Goal: Task Accomplishment & Management: Manage account settings

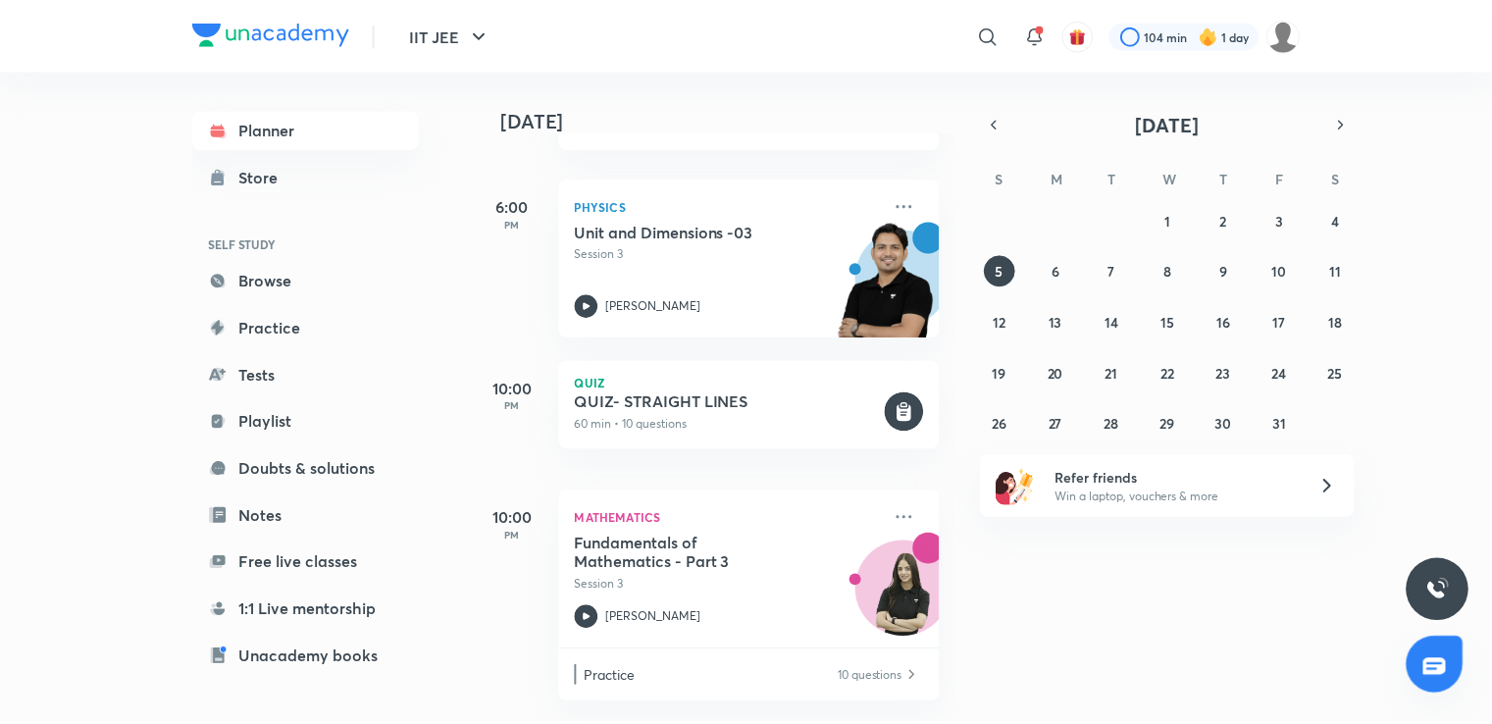
scroll to position [213, 0]
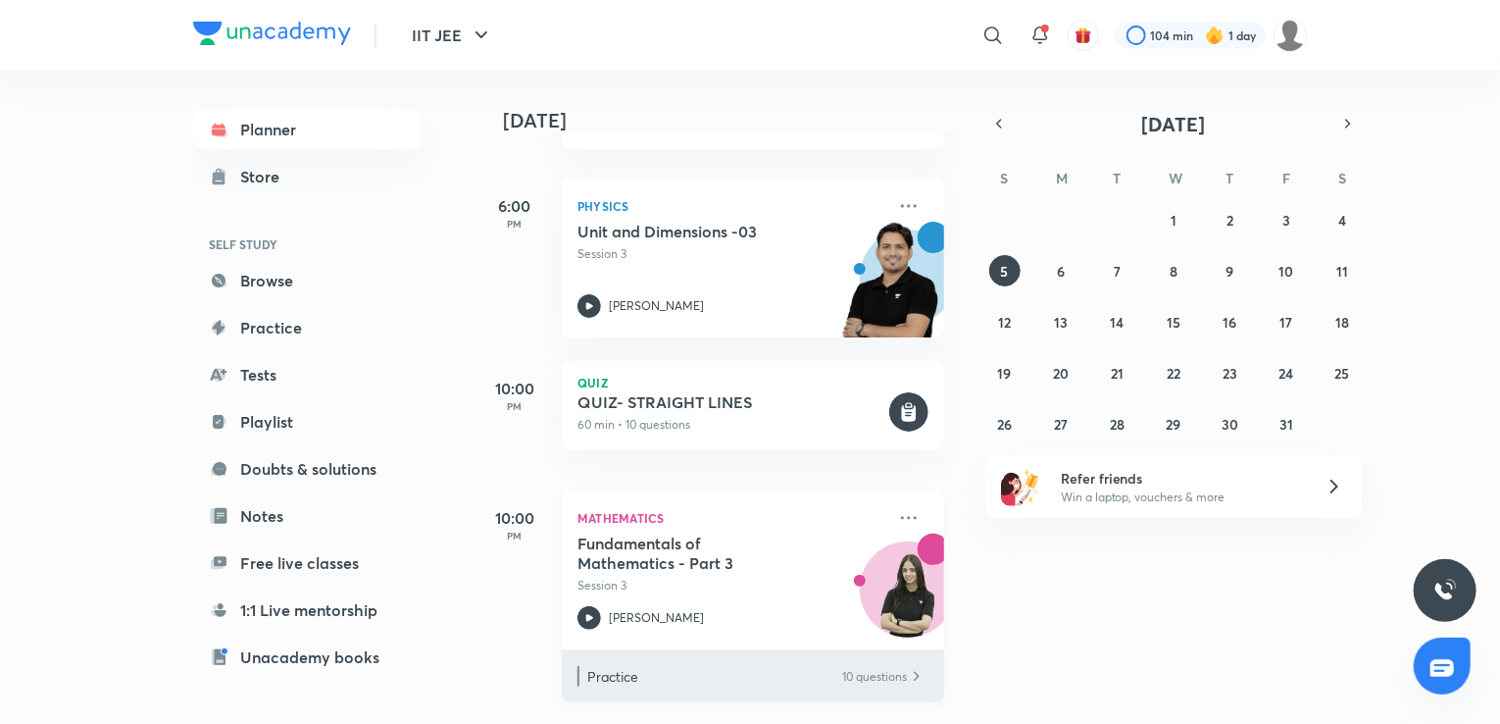
click at [724, 666] on p "Practice" at bounding box center [713, 676] width 253 height 21
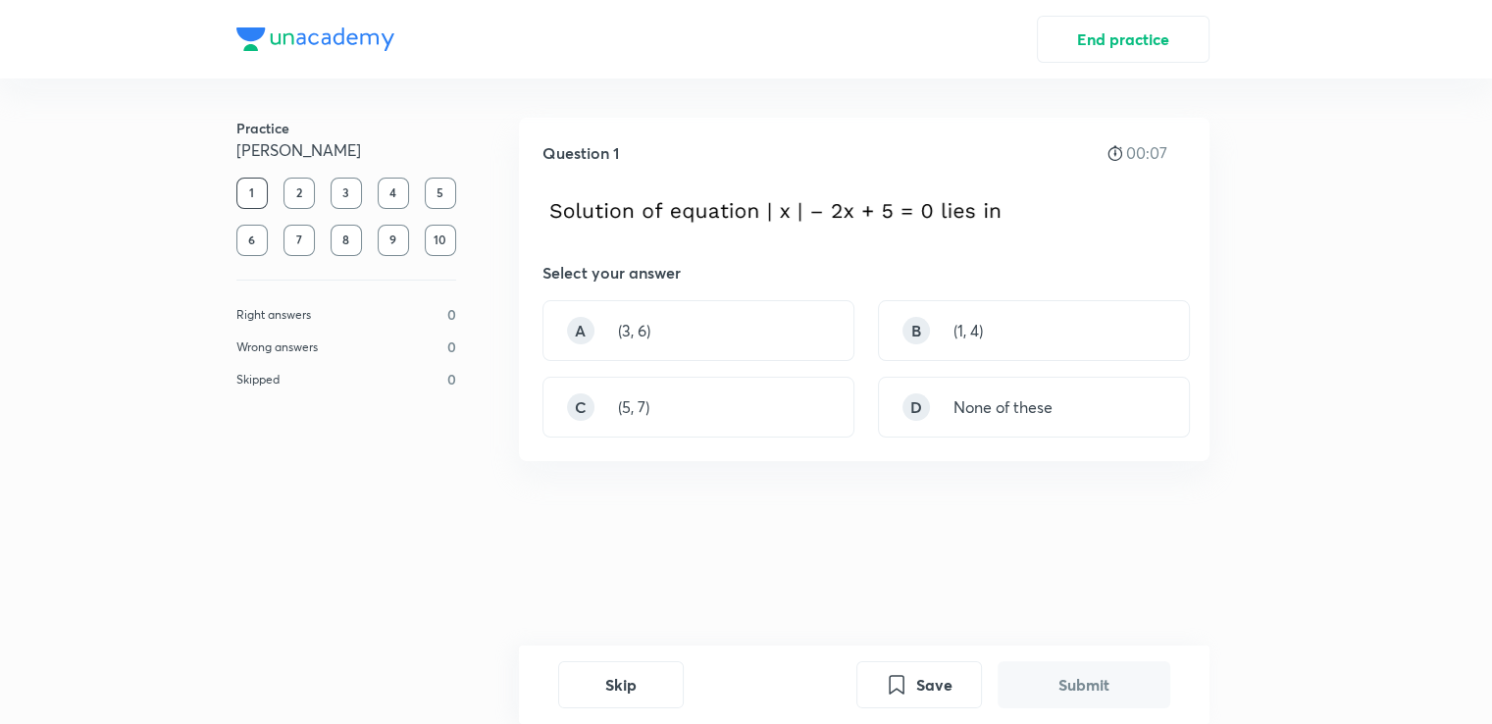
drag, startPoint x: 700, startPoint y: 284, endPoint x: 293, endPoint y: 190, distance: 417.7
click at [293, 190] on div "Practice [PERSON_NAME] 1 2 3 4 5 6 7 8 9 10 Right answers 0 Wrong answers 0 Ski…" at bounding box center [746, 366] width 1114 height 577
click at [293, 190] on div "2" at bounding box center [298, 193] width 31 height 31
click at [757, 414] on div "C (5, 7)" at bounding box center [698, 407] width 312 height 61
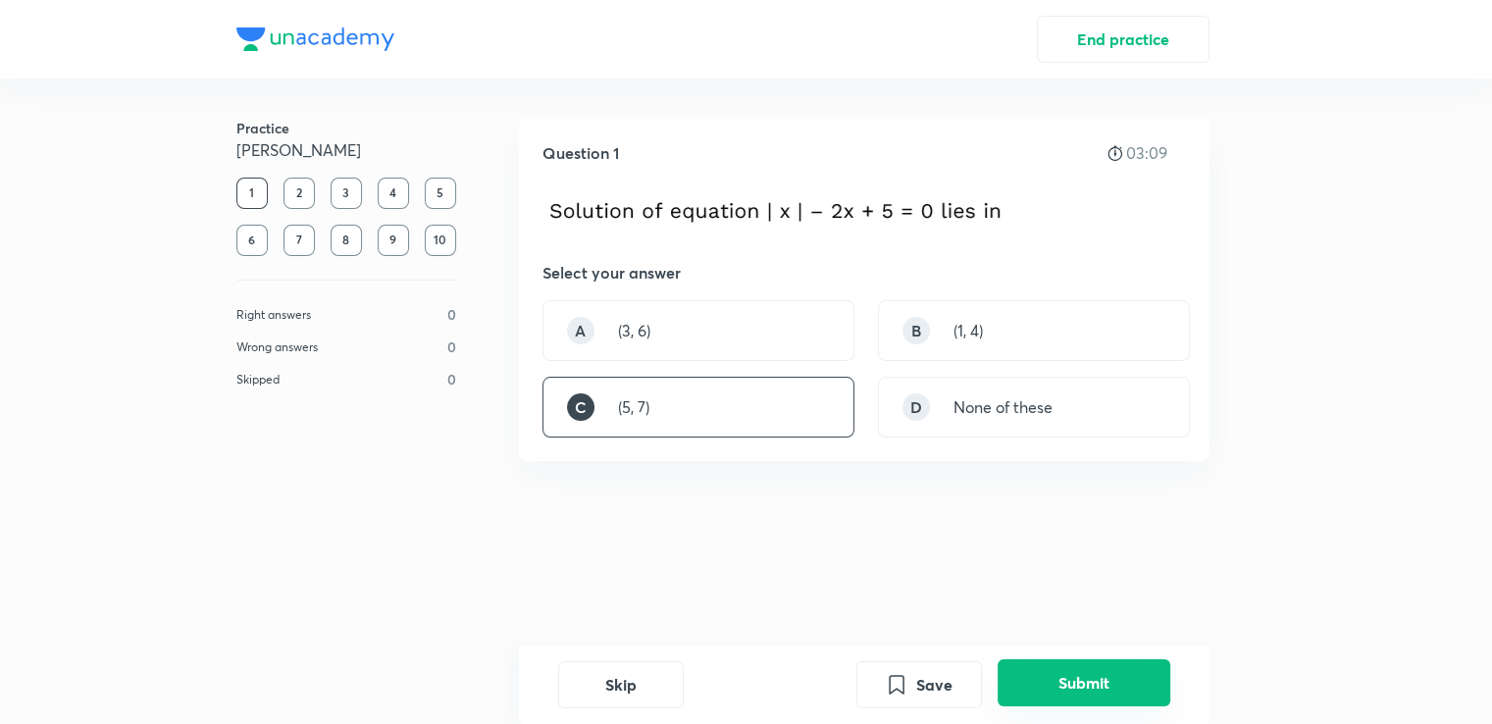
click at [1036, 697] on button "Submit" at bounding box center [1083, 682] width 173 height 47
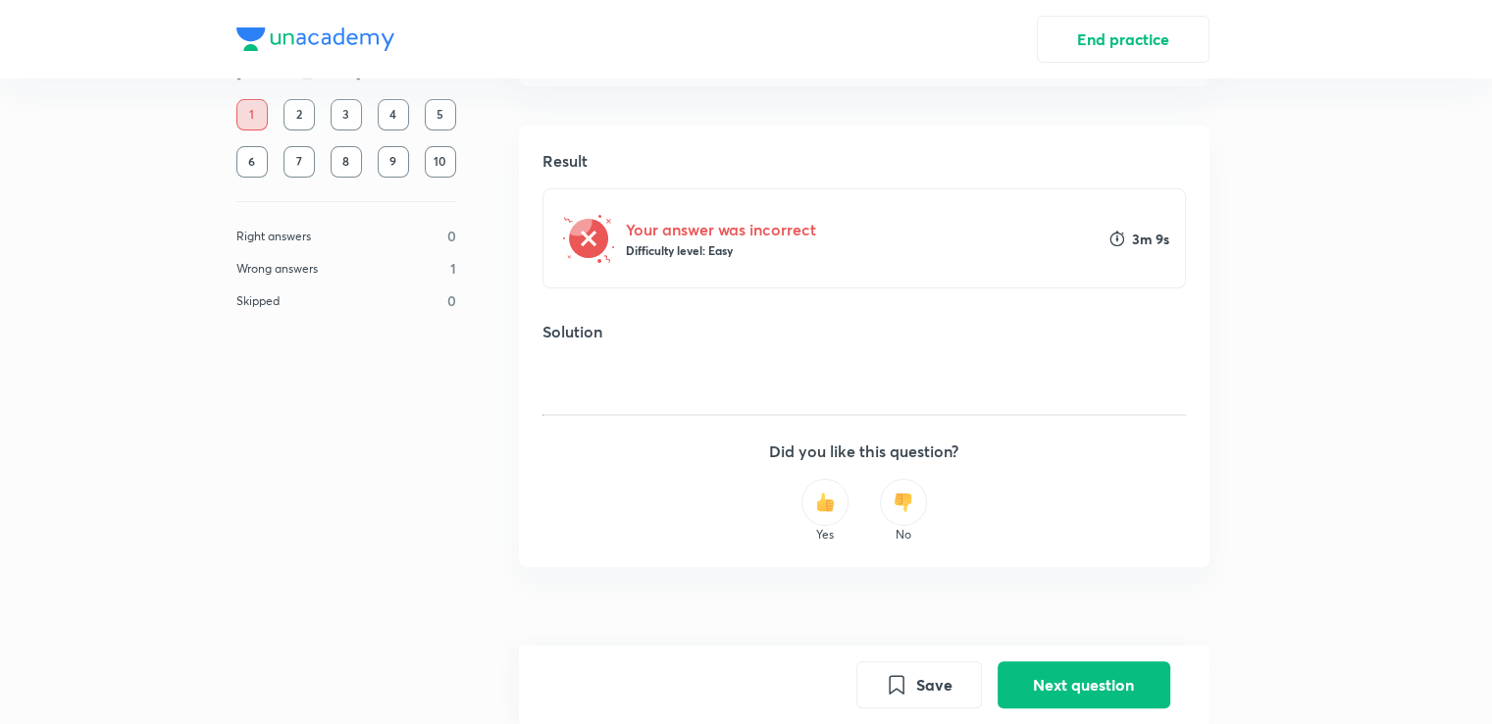
scroll to position [459, 0]
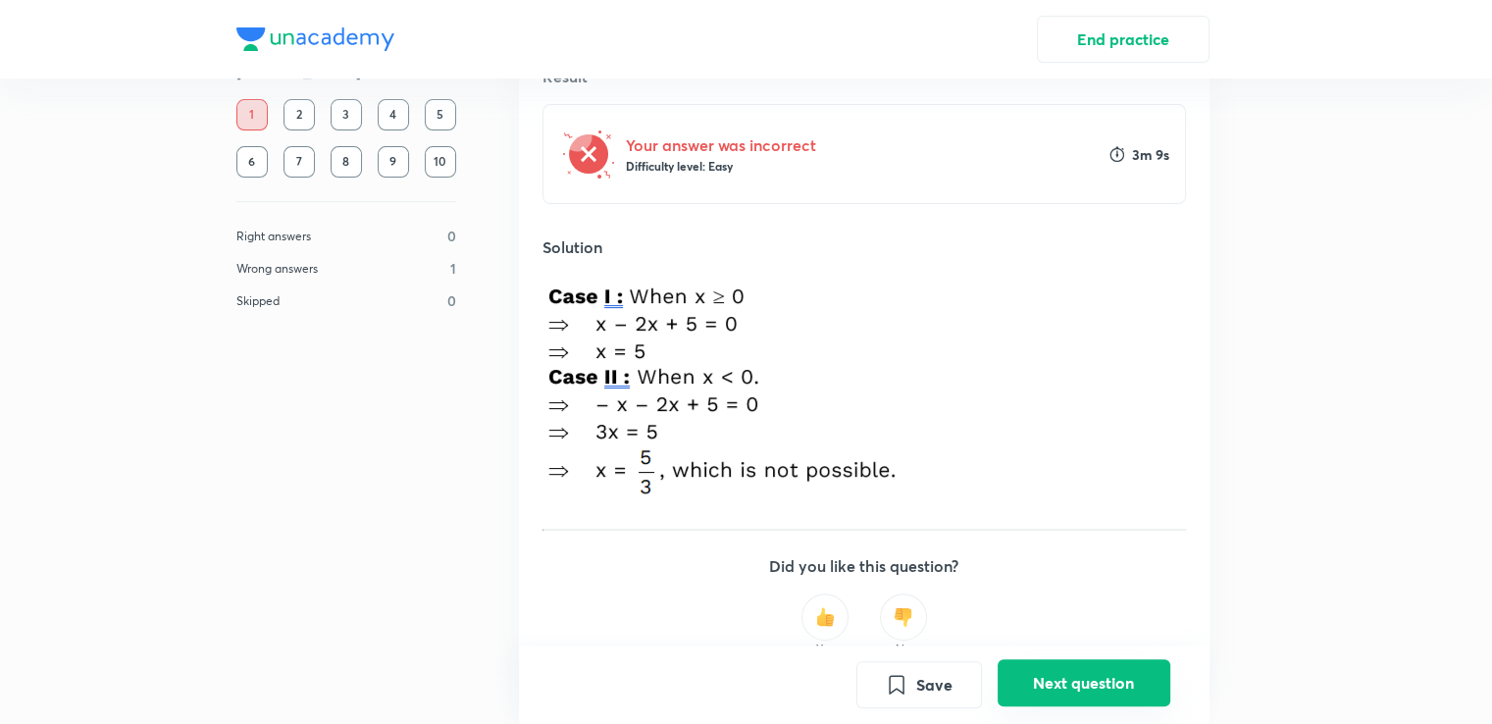
click at [1114, 697] on button "Next question" at bounding box center [1083, 682] width 173 height 47
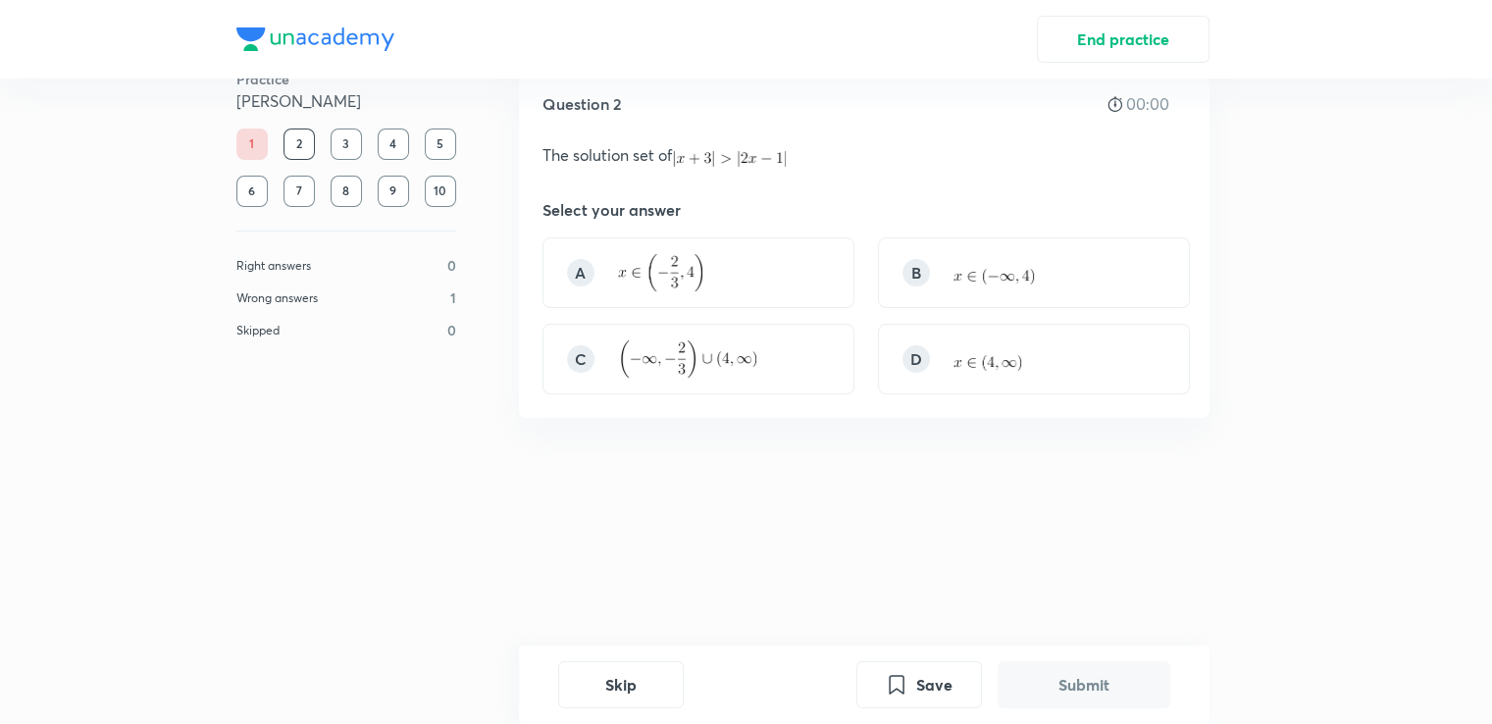
scroll to position [0, 0]
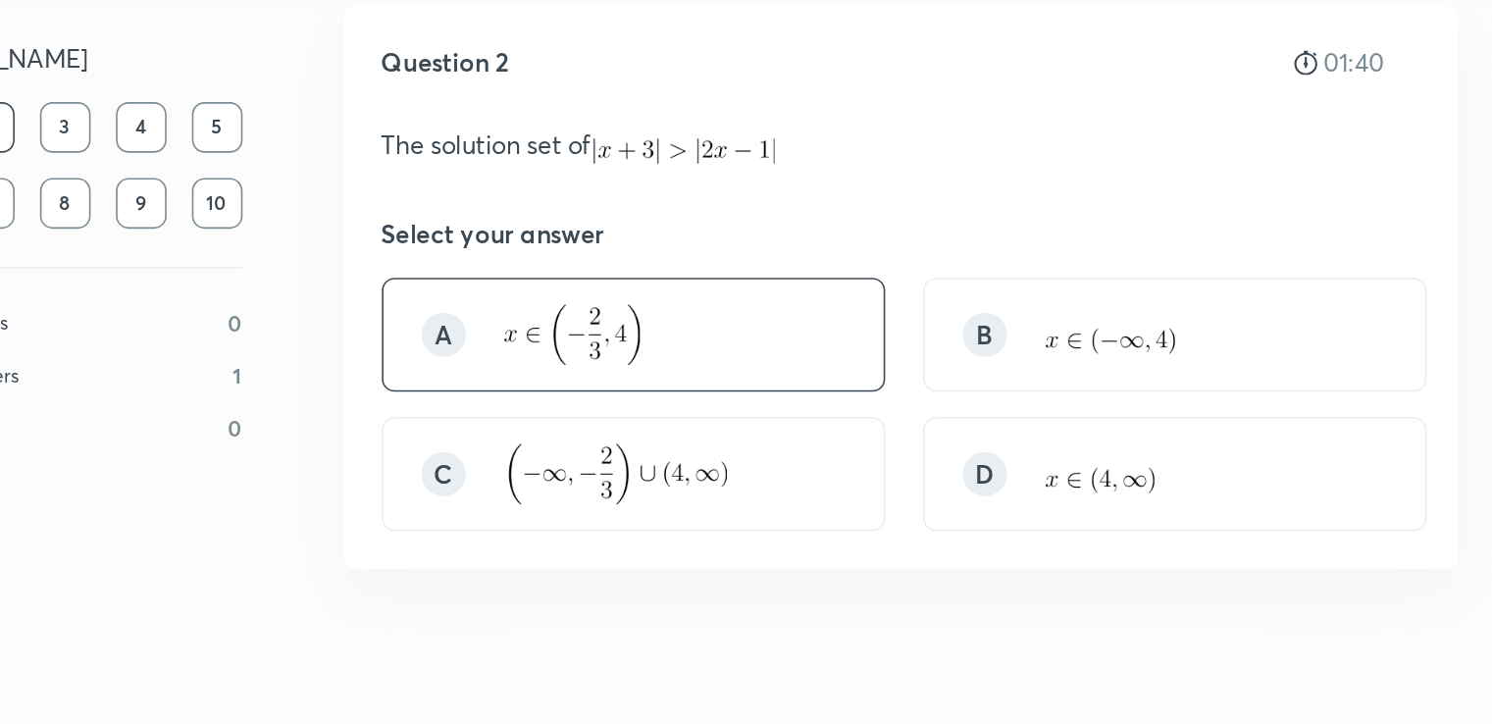
click at [567, 337] on div "A" at bounding box center [698, 321] width 312 height 71
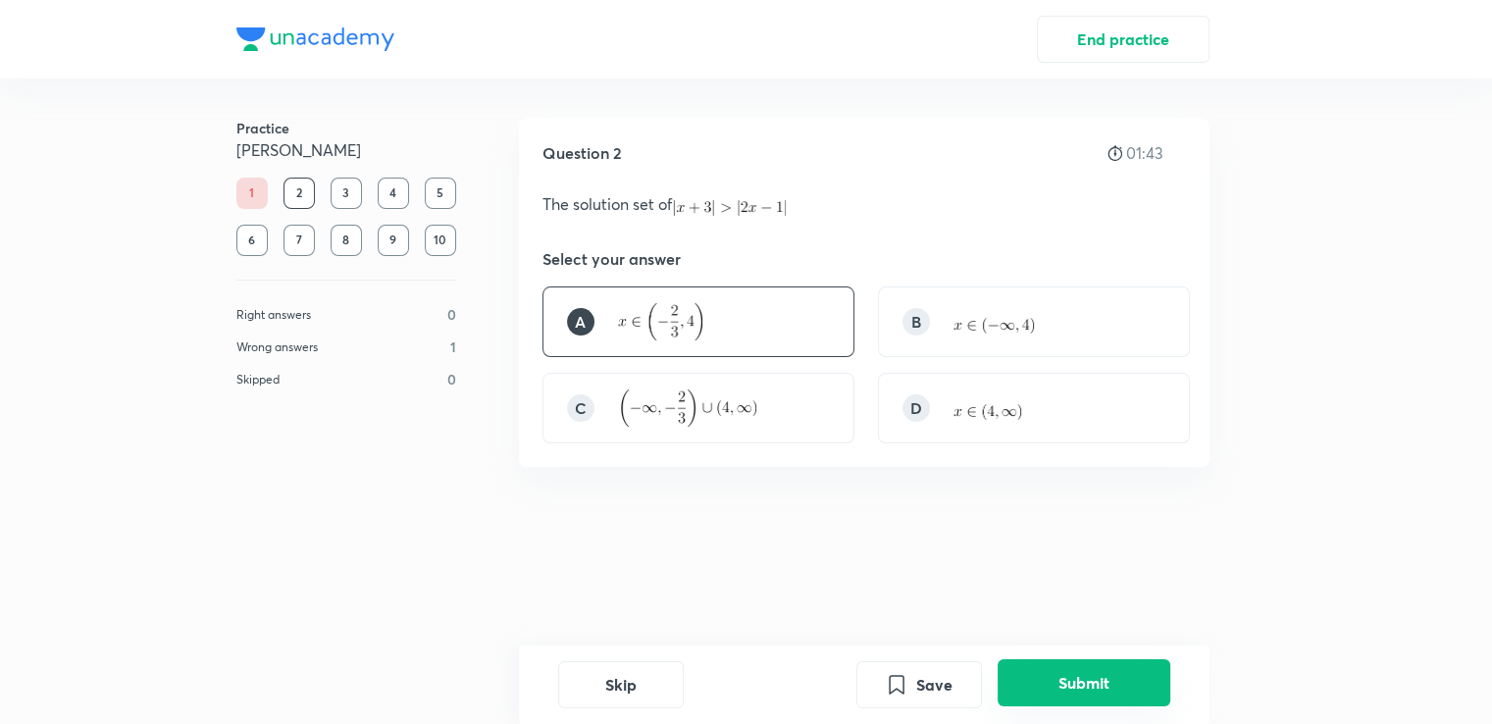
click at [1076, 690] on button "Submit" at bounding box center [1083, 682] width 173 height 47
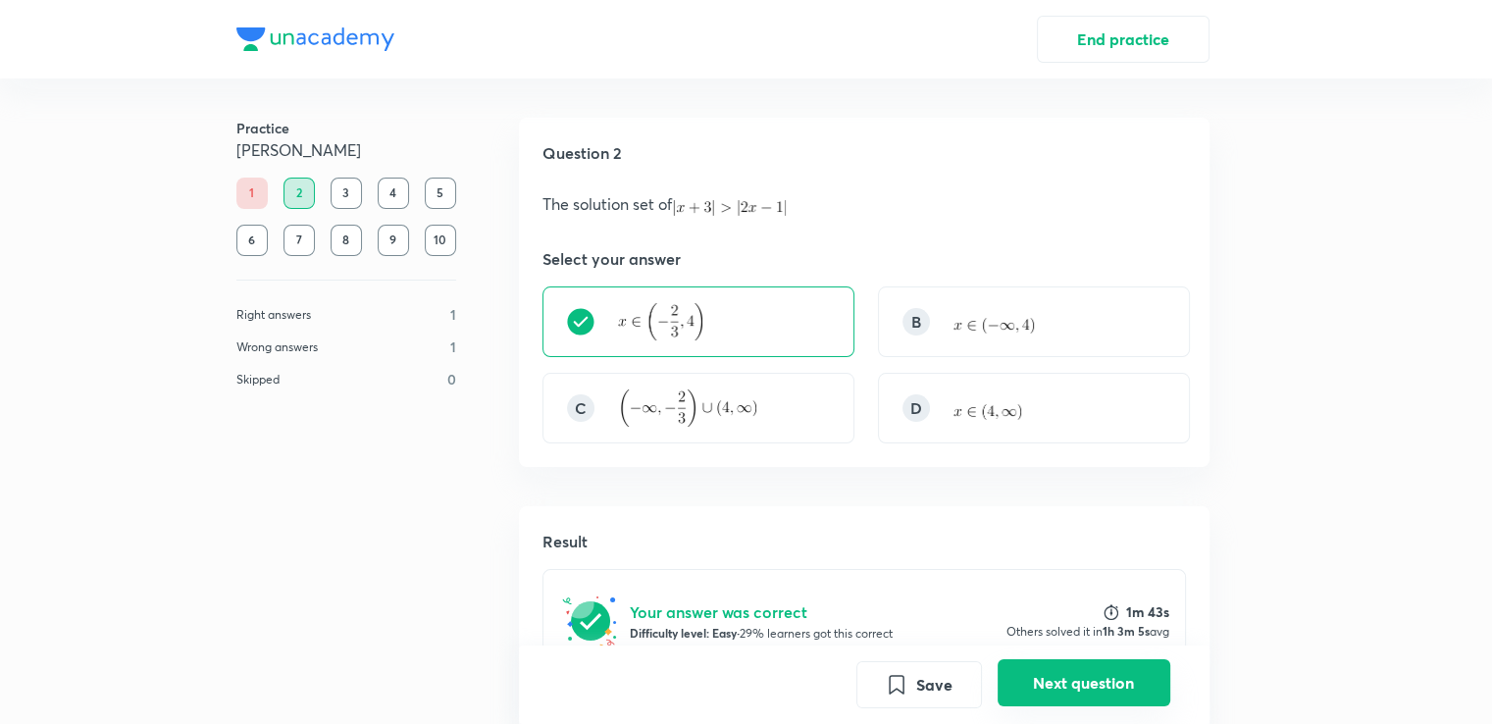
scroll to position [361, 0]
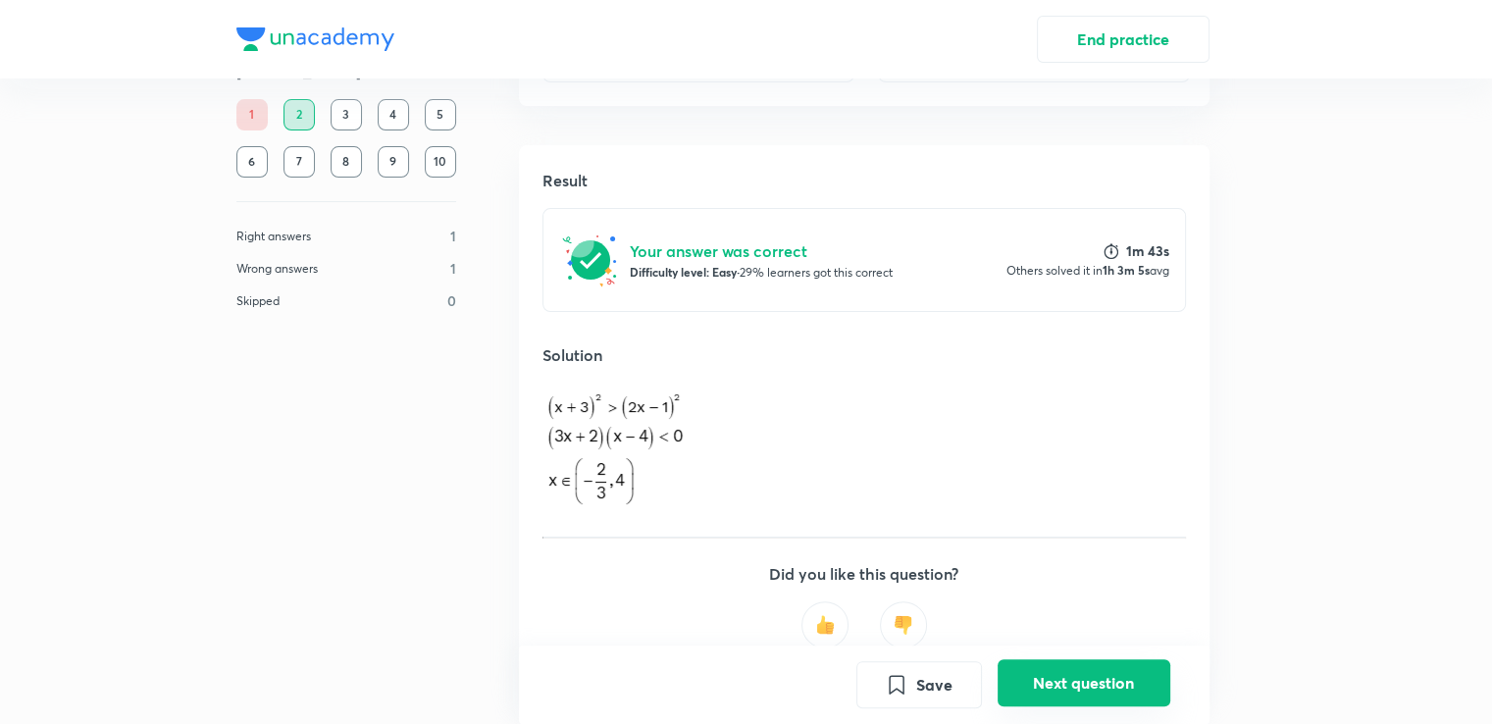
click at [1076, 690] on button "Next question" at bounding box center [1083, 682] width 173 height 47
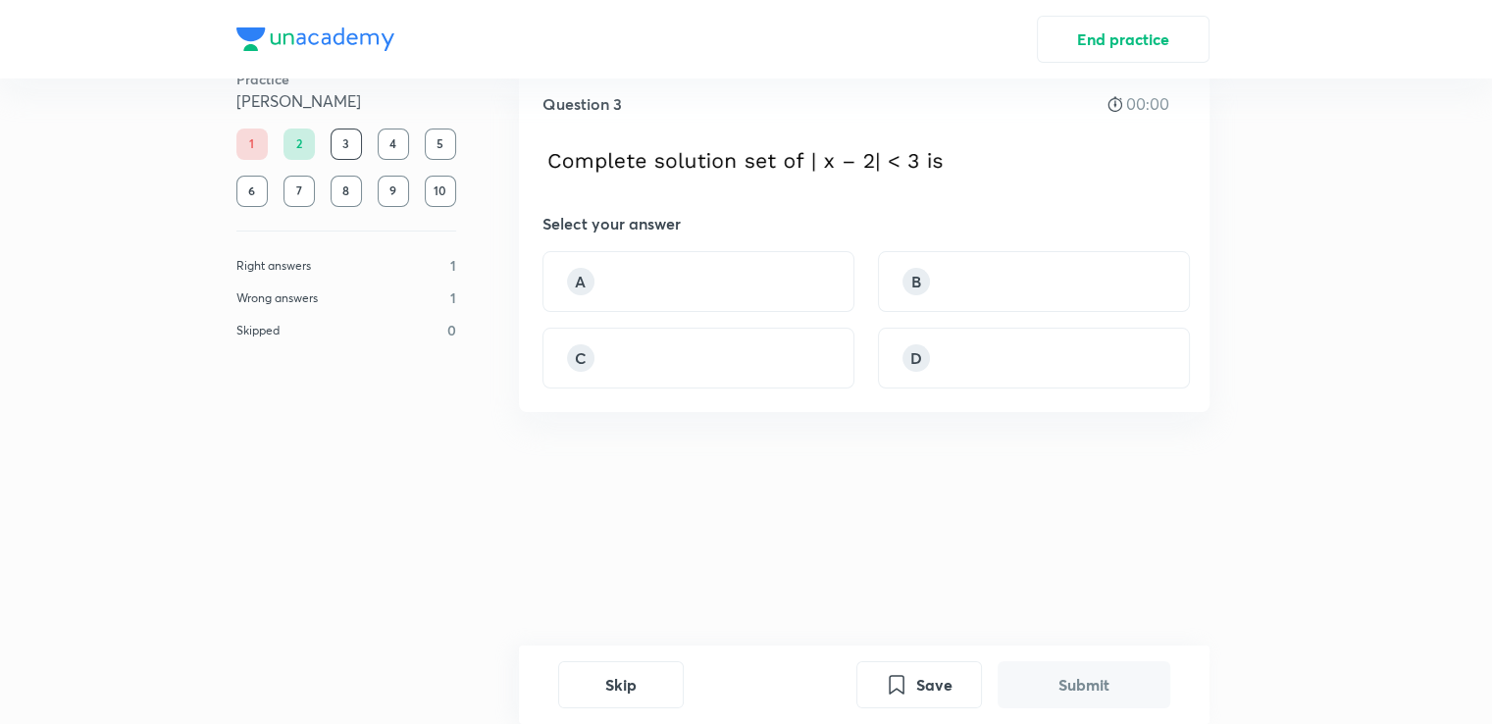
scroll to position [0, 0]
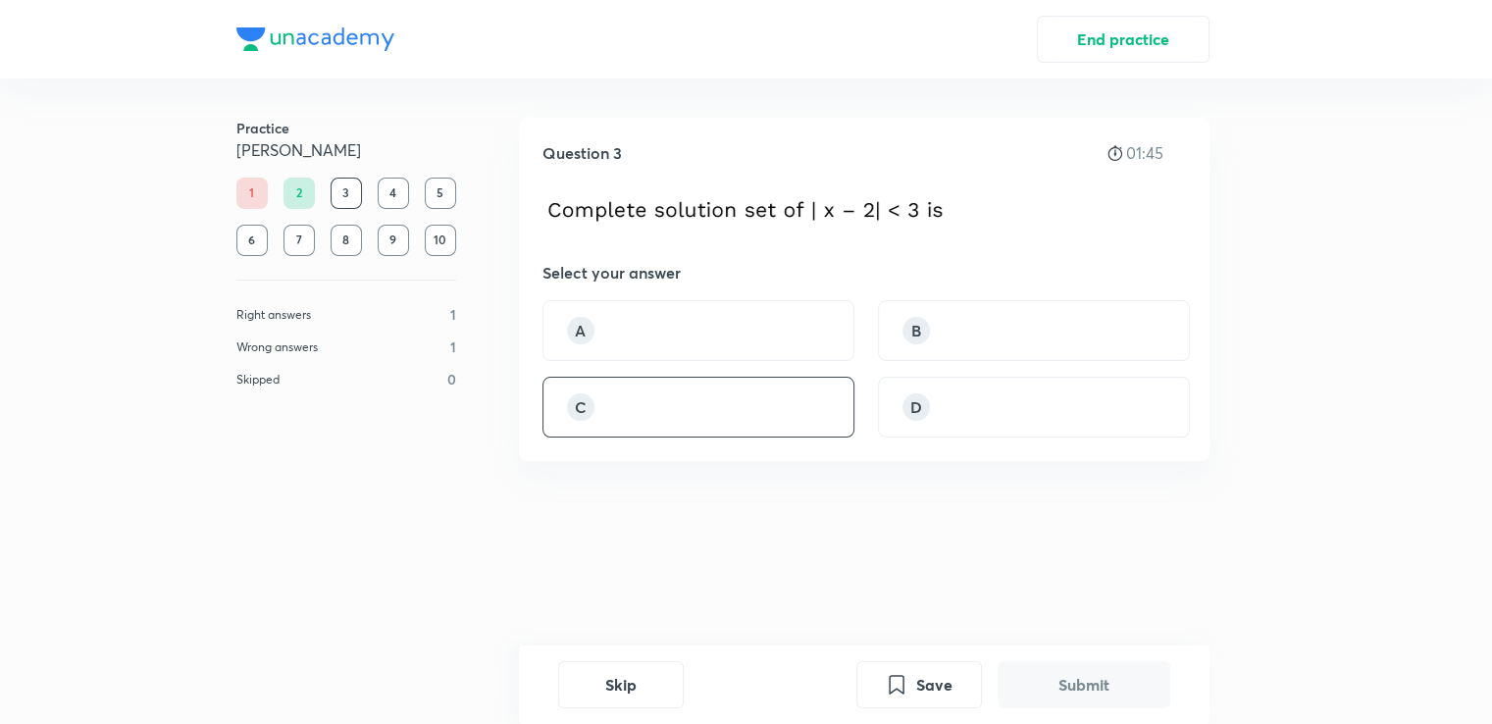
click at [610, 398] on div "C" at bounding box center [698, 407] width 312 height 61
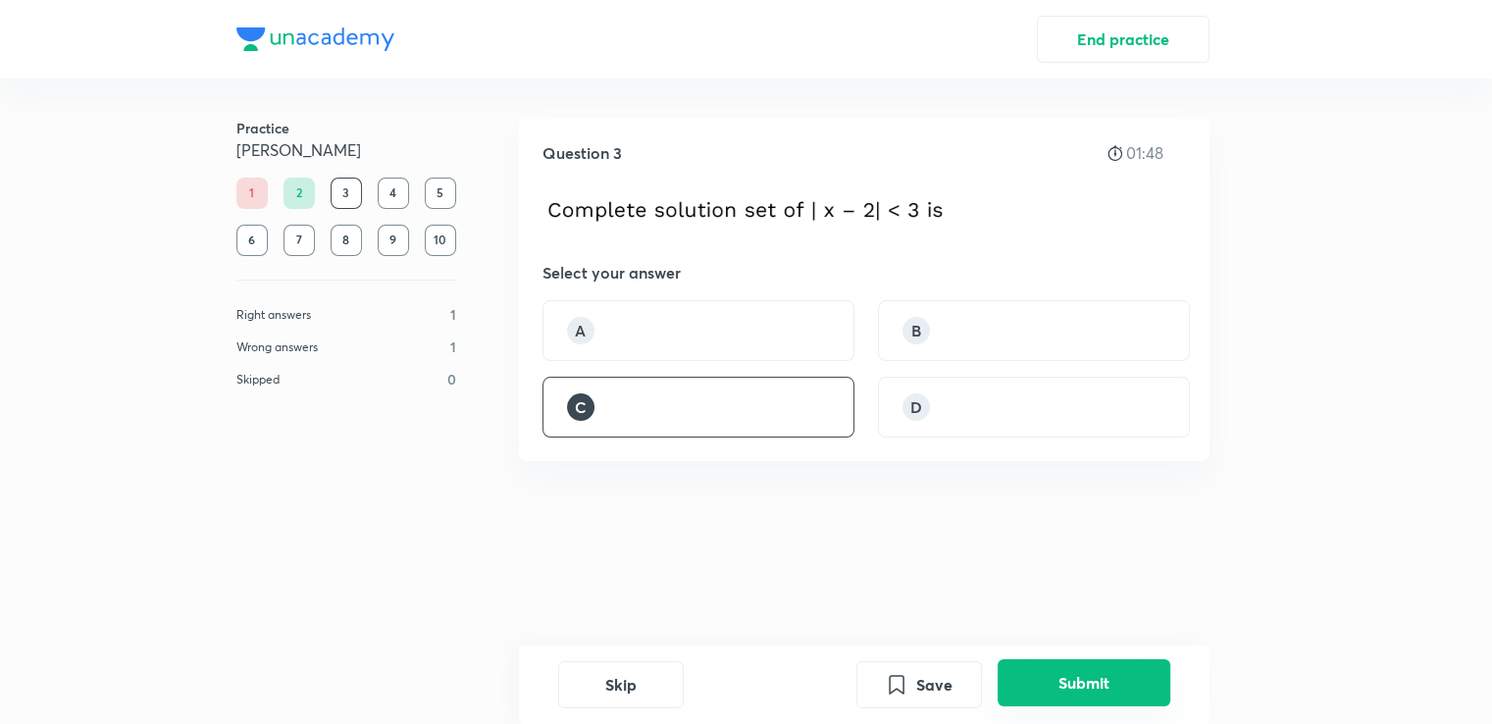
click at [1067, 668] on button "Submit" at bounding box center [1083, 682] width 173 height 47
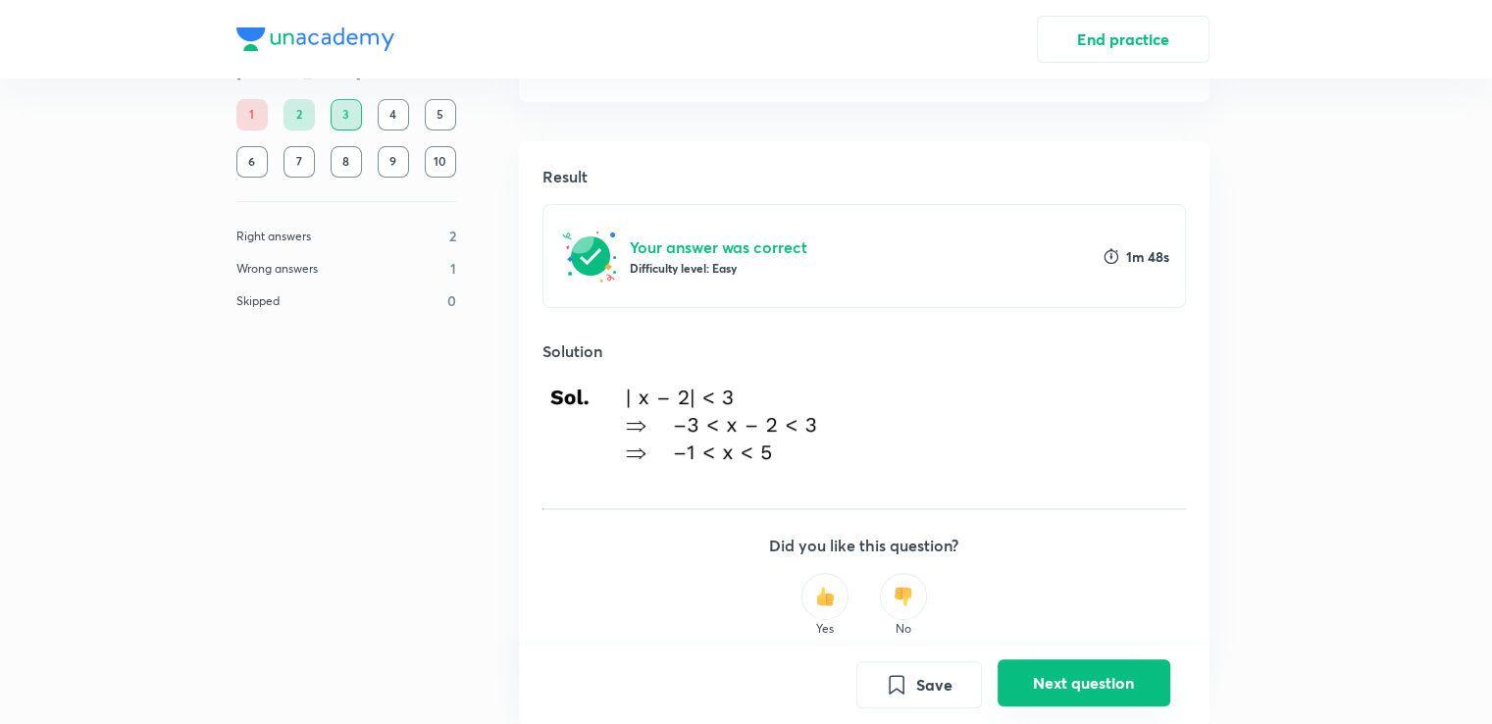
click at [1067, 668] on button "Next question" at bounding box center [1083, 682] width 173 height 47
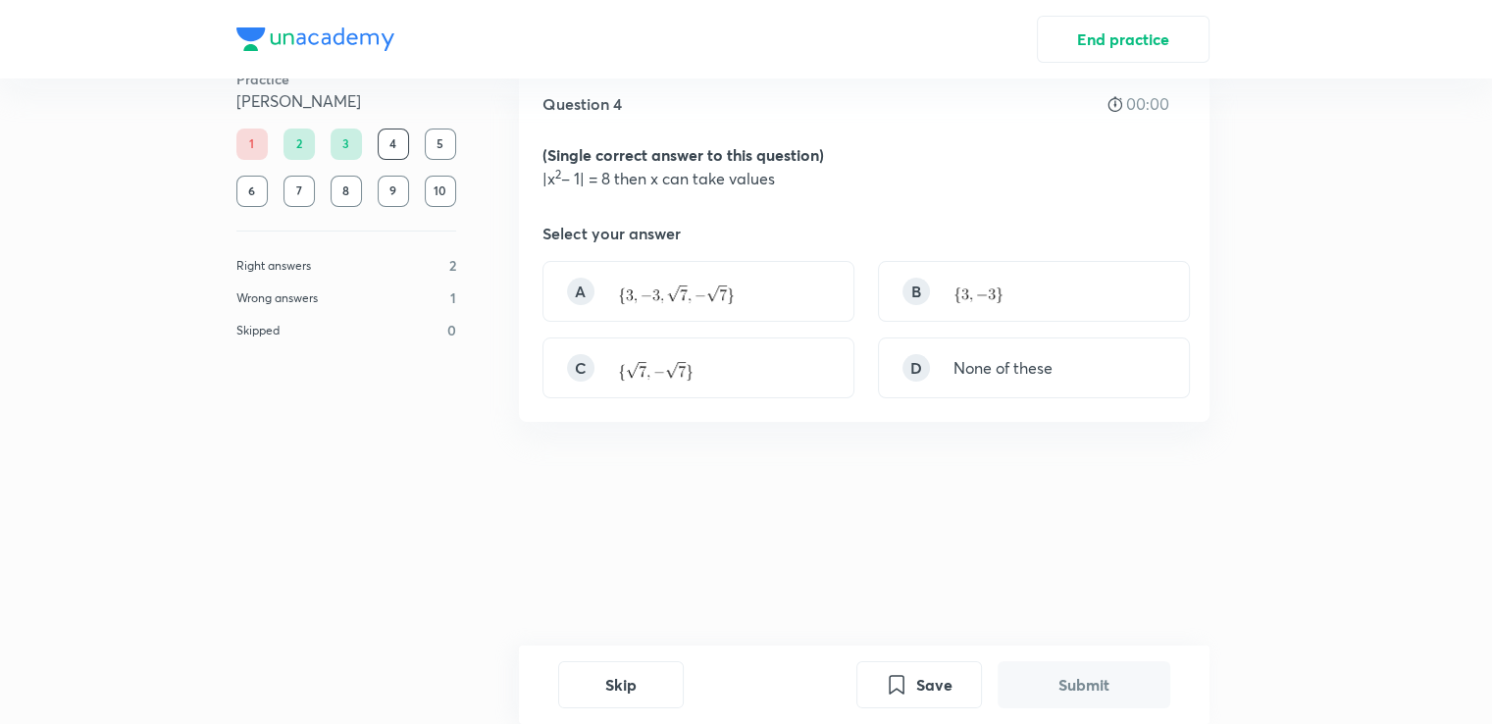
scroll to position [0, 0]
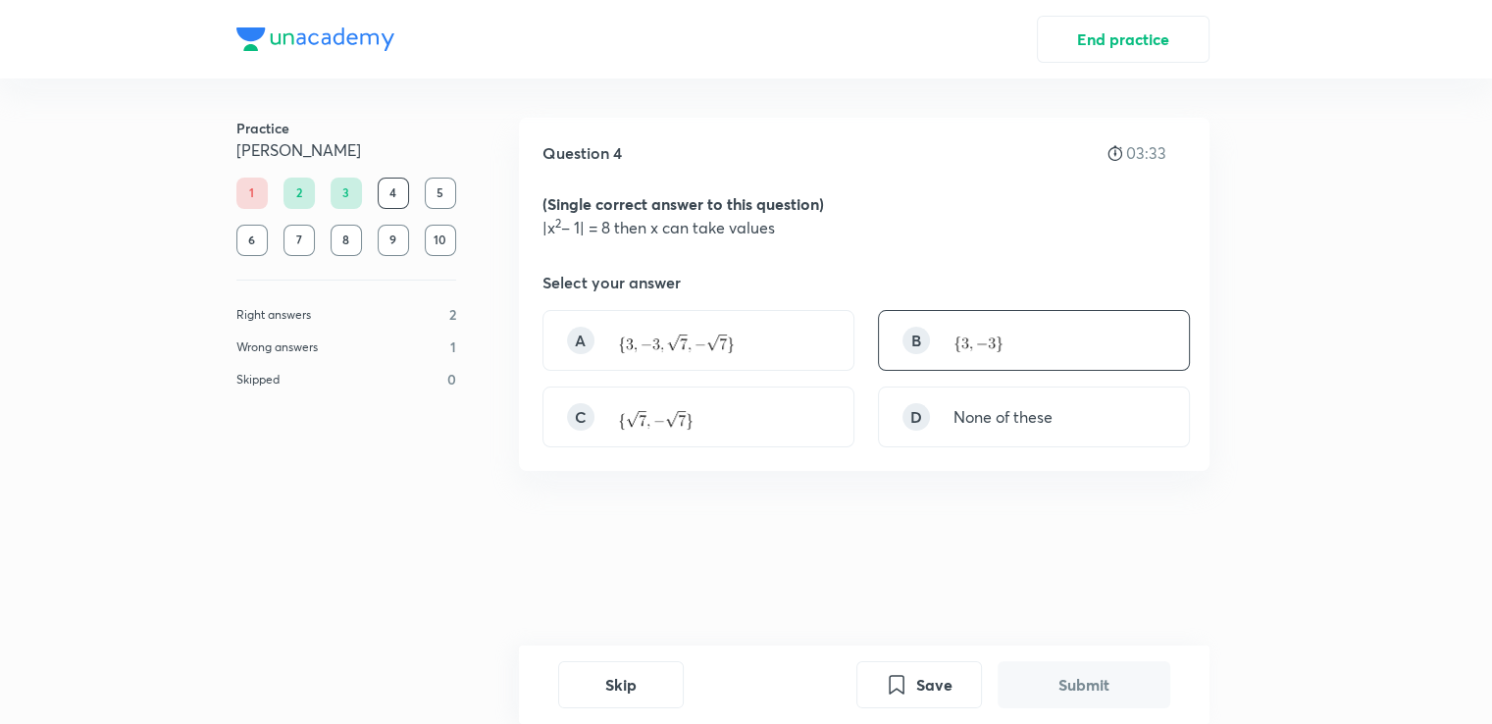
click at [973, 338] on img at bounding box center [977, 344] width 49 height 16
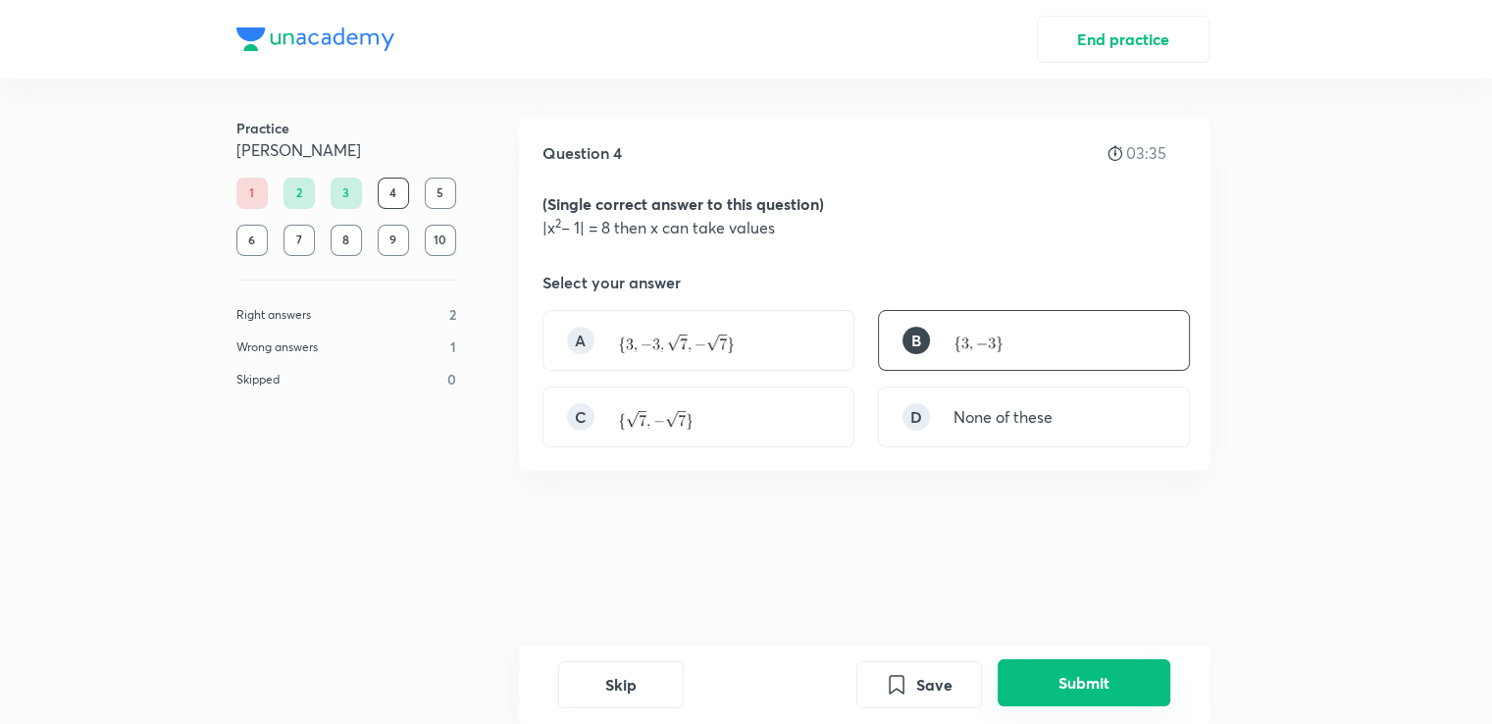
click at [1075, 701] on button "Submit" at bounding box center [1083, 682] width 173 height 47
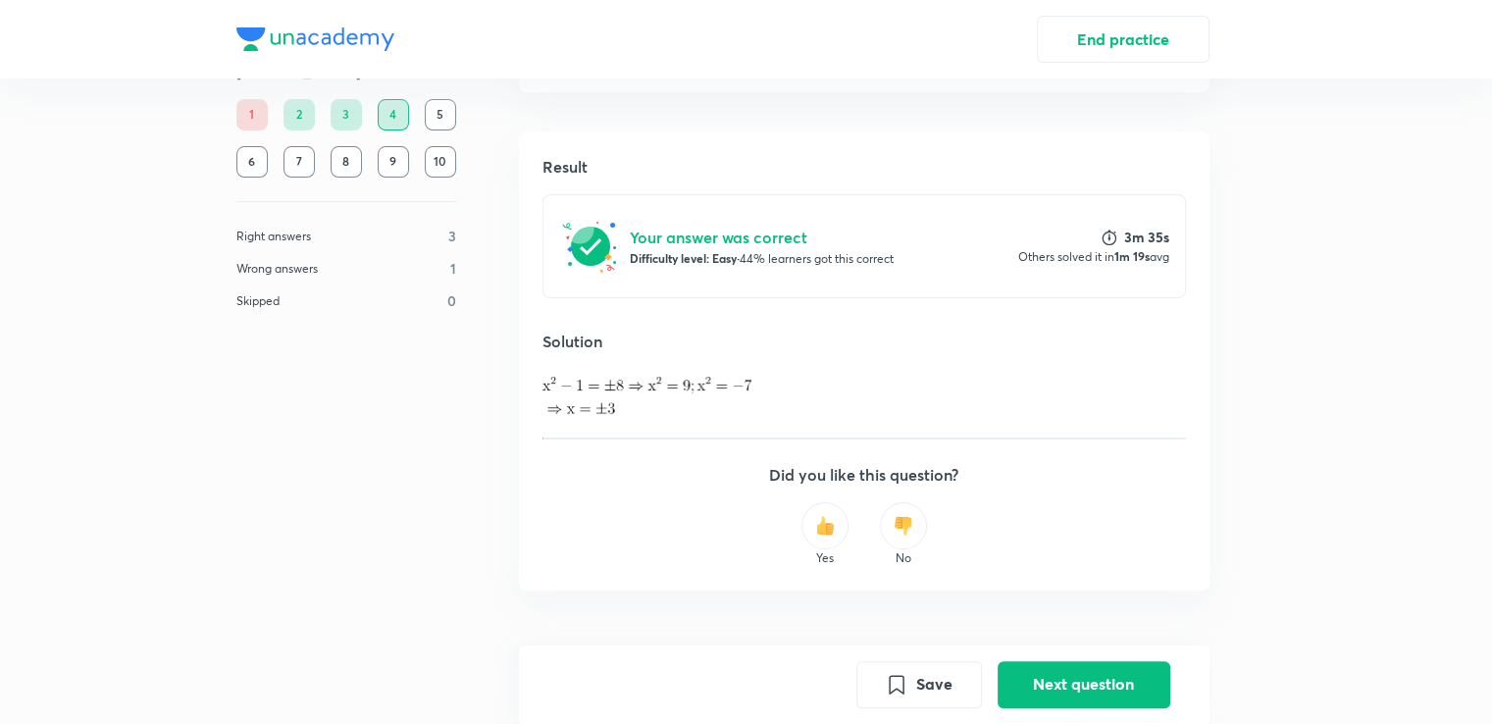
scroll to position [400, 0]
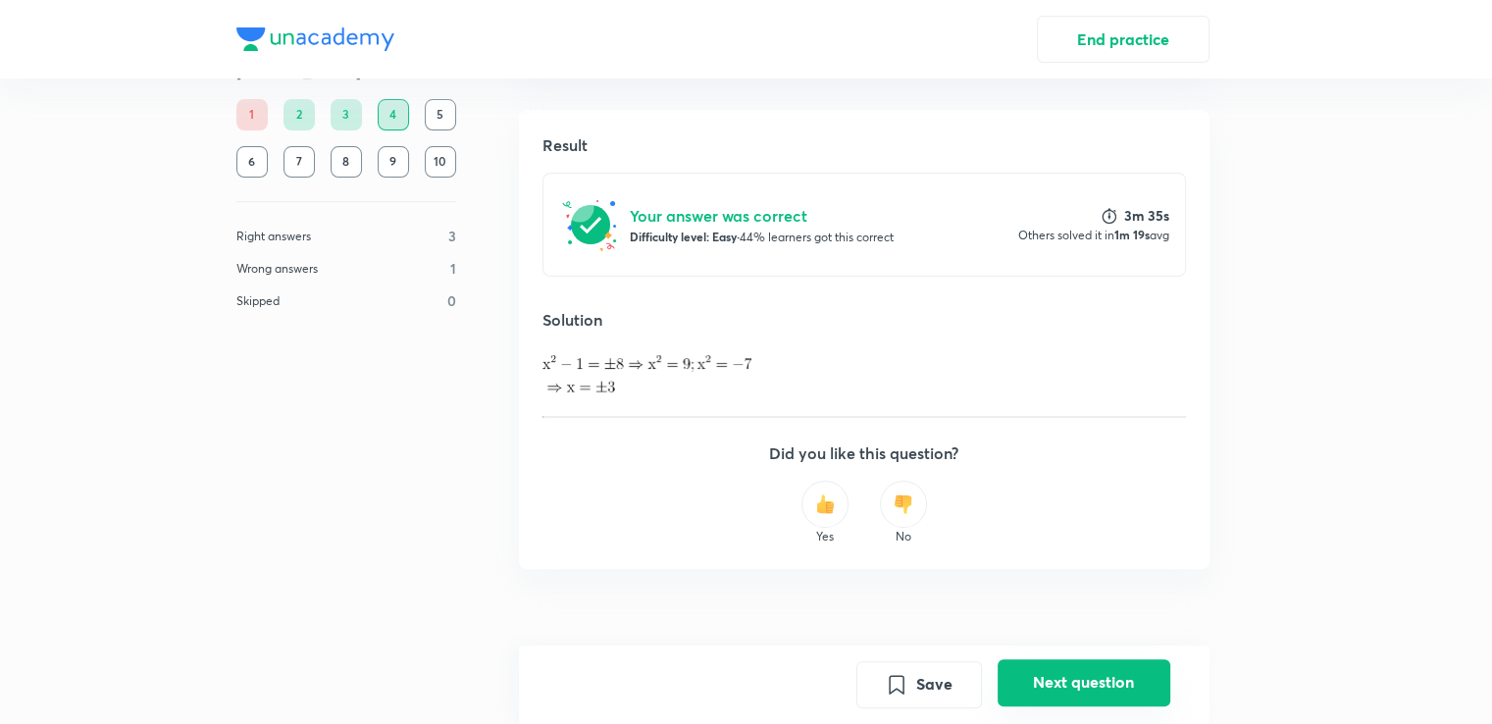
click at [1063, 671] on button "Next question" at bounding box center [1083, 682] width 173 height 47
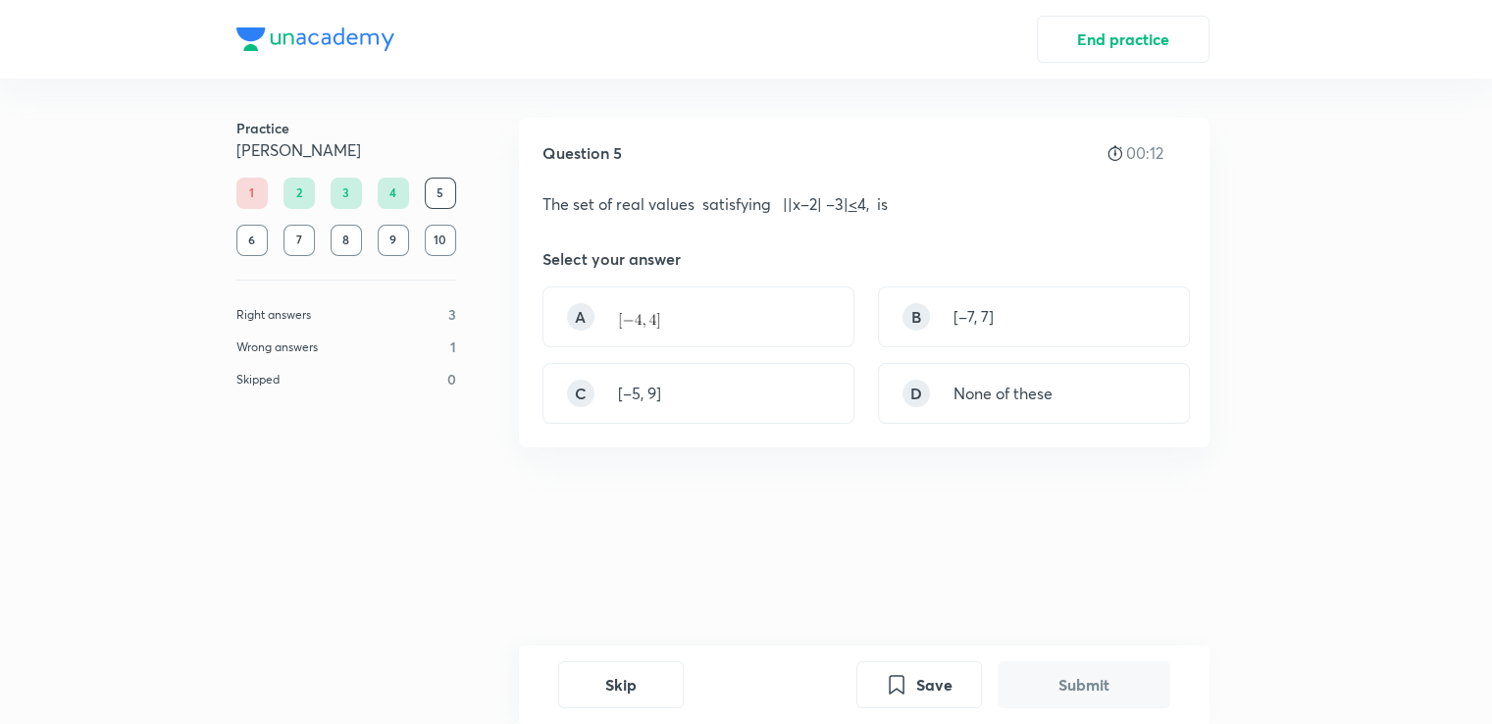
click at [1196, 642] on div "Question 5 00:12 The set of real values satisfying ||x–2| –3| < 4, is Select yo…" at bounding box center [864, 386] width 690 height 537
click at [577, 395] on div "C" at bounding box center [580, 393] width 27 height 27
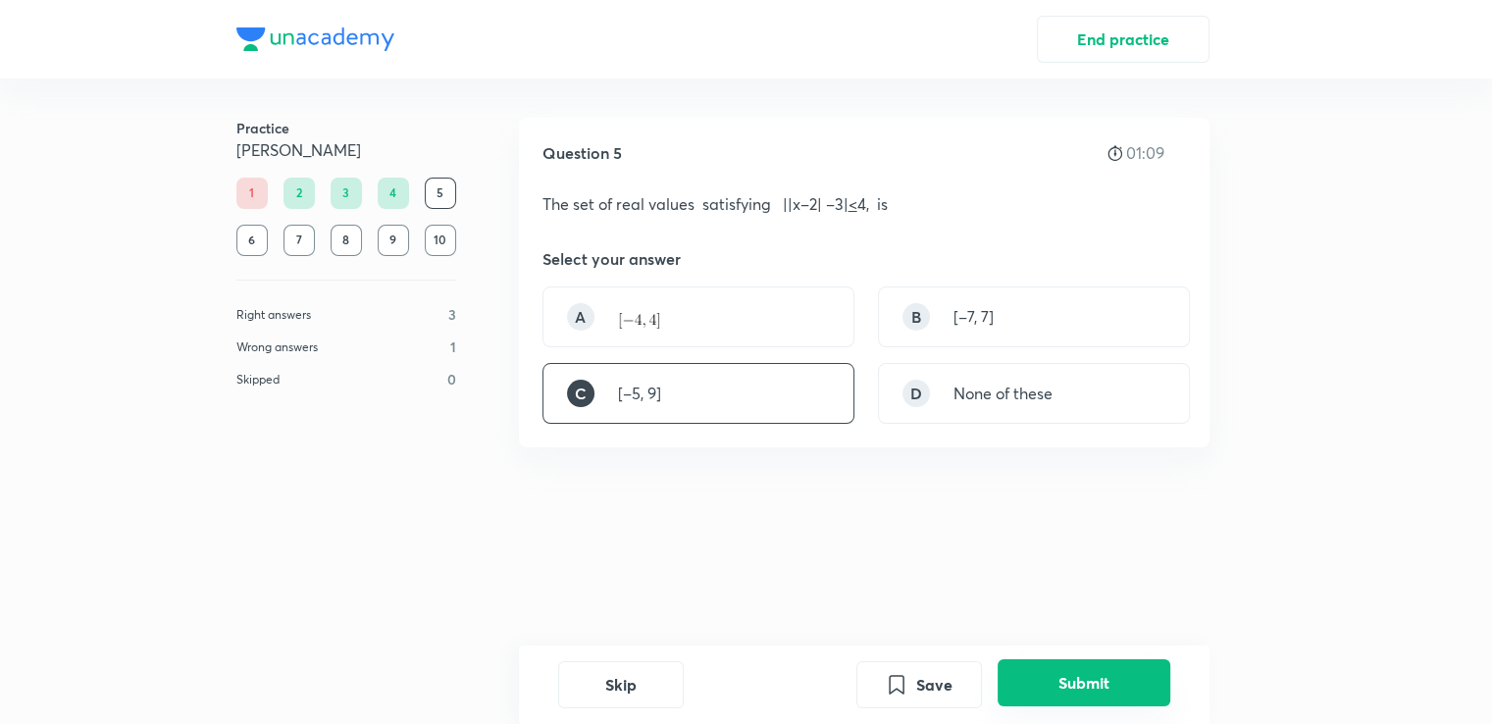
click at [1106, 698] on button "Submit" at bounding box center [1083, 682] width 173 height 47
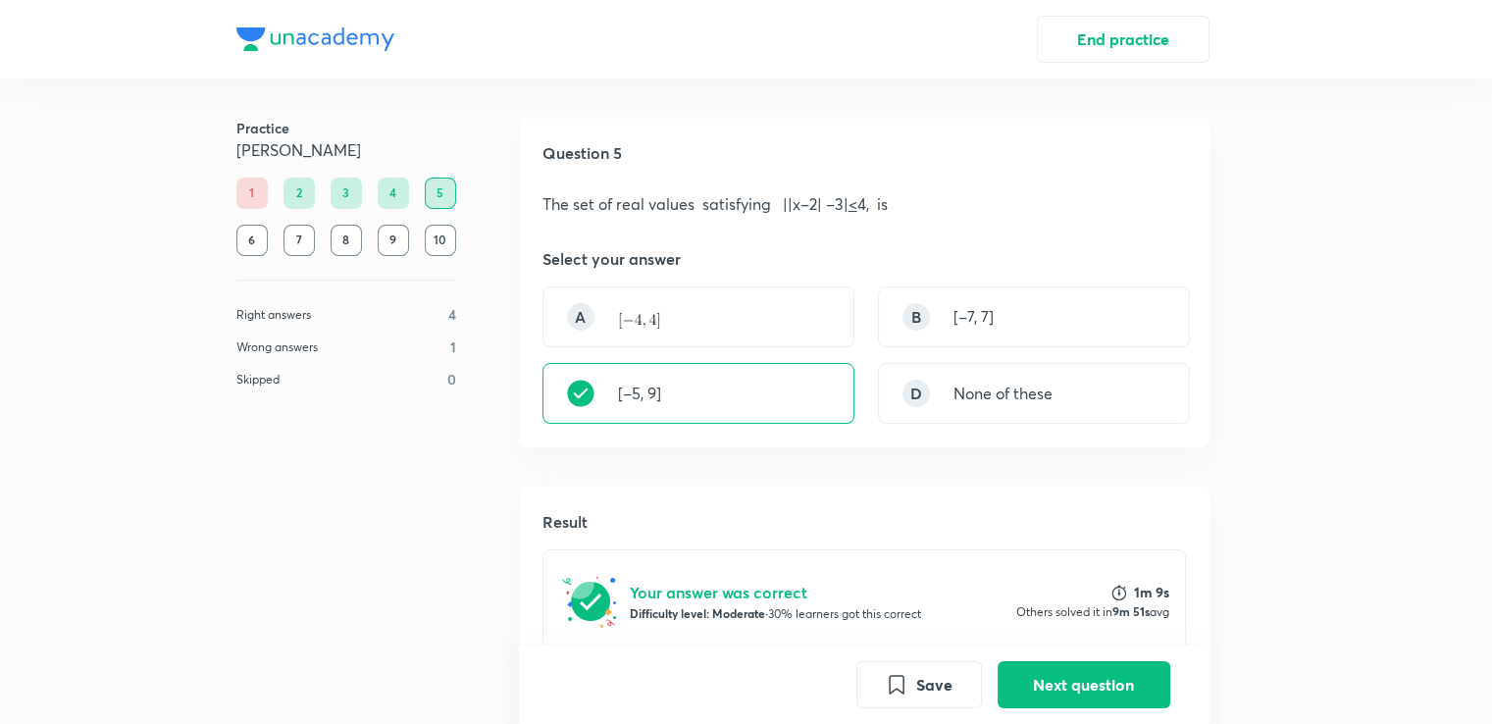
scroll to position [435, 0]
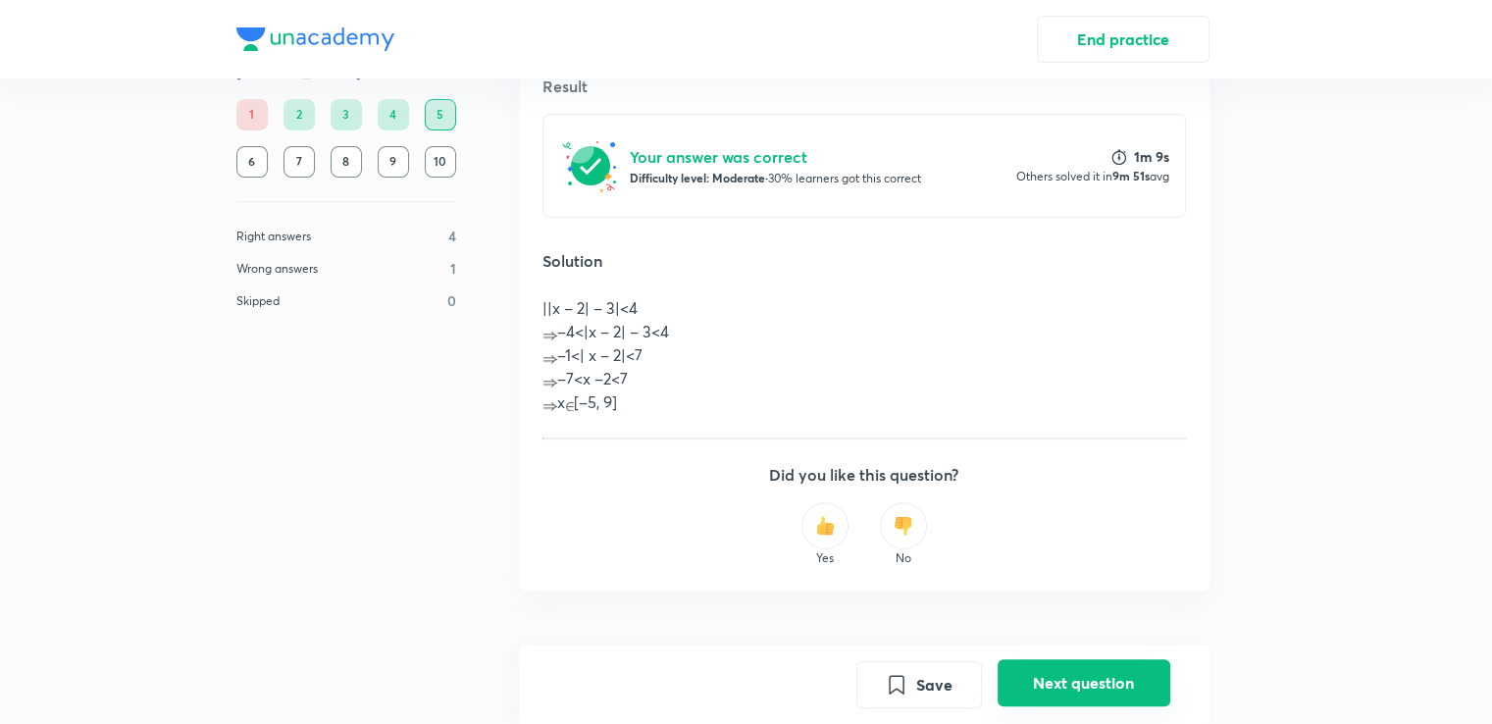
click at [1056, 664] on button "Next question" at bounding box center [1083, 682] width 173 height 47
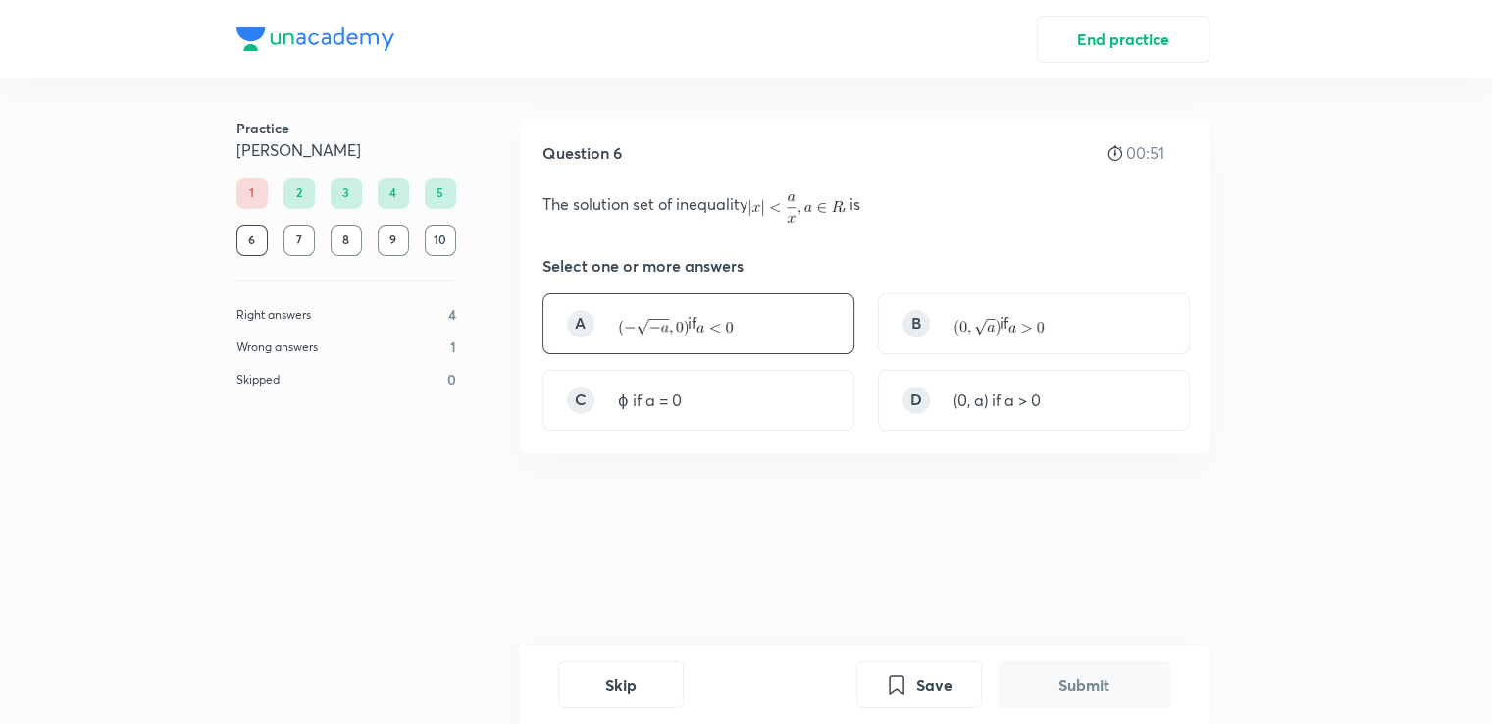
click at [719, 313] on p "if" at bounding box center [677, 323] width 119 height 25
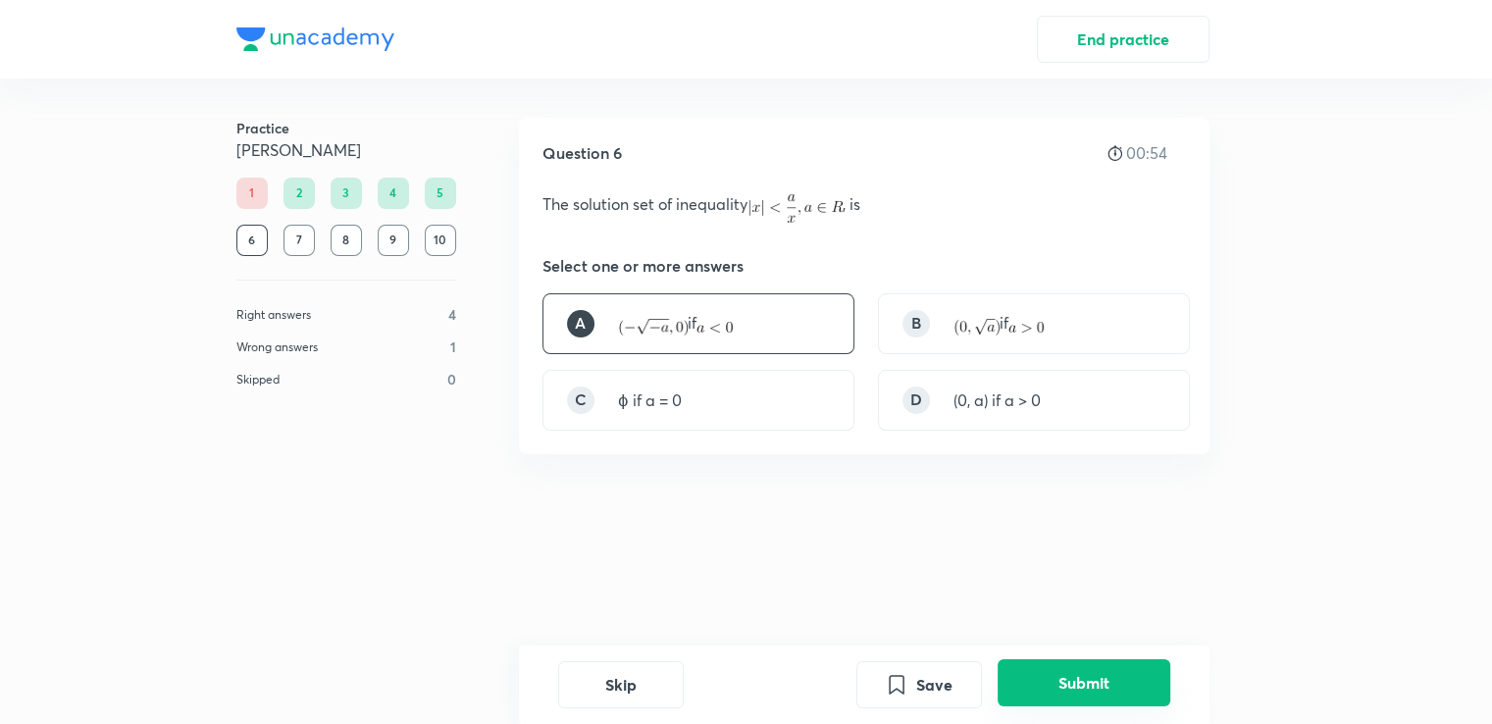
click at [1050, 698] on button "Submit" at bounding box center [1083, 682] width 173 height 47
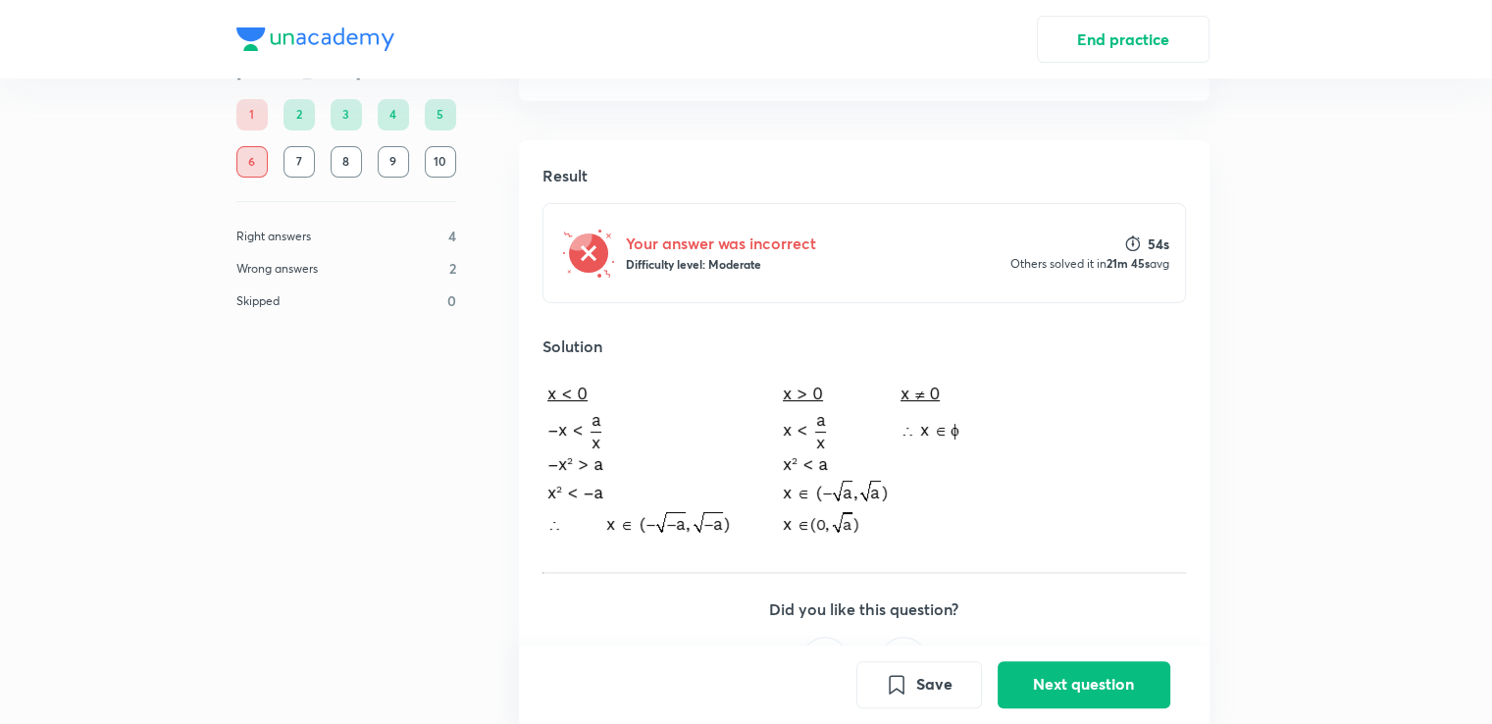
scroll to position [352, 0]
click at [1071, 659] on button "Next question" at bounding box center [1083, 682] width 173 height 47
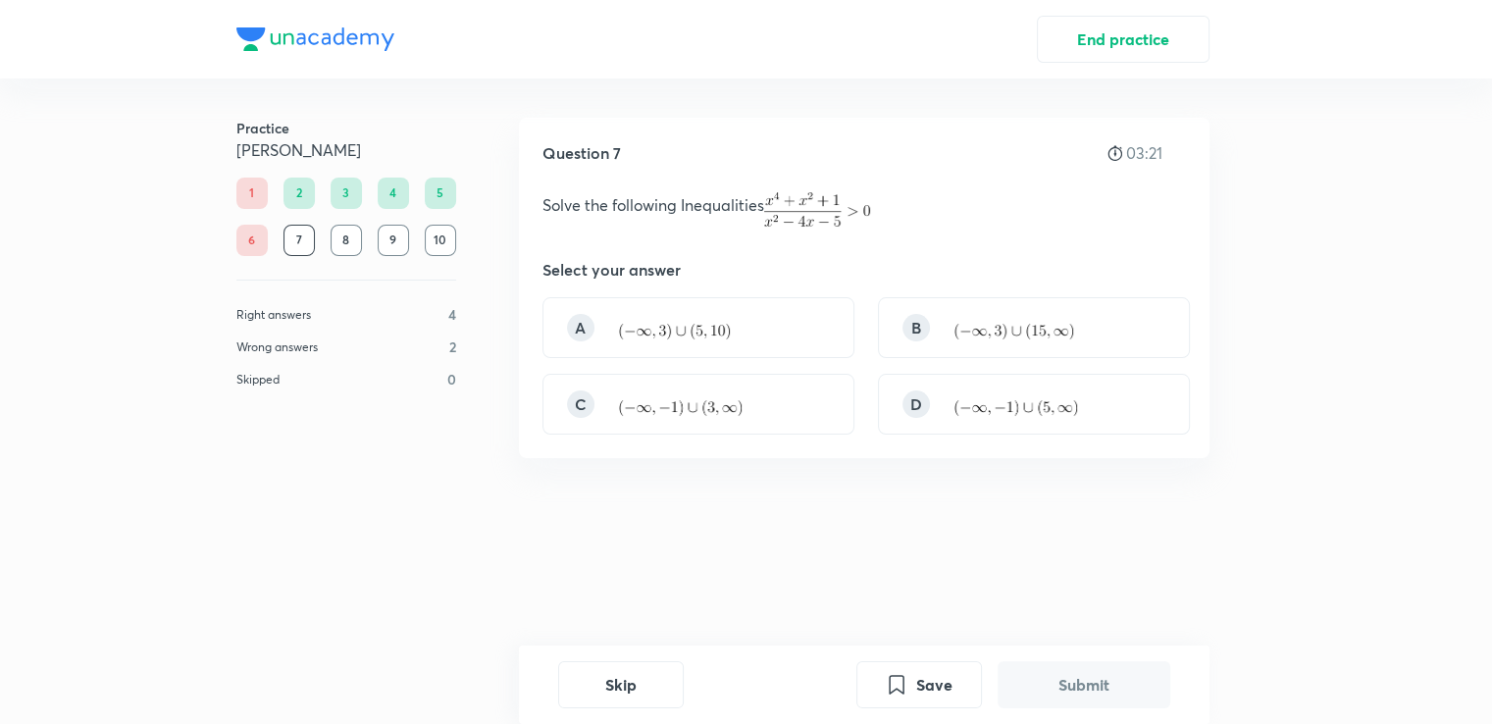
click at [1047, 282] on div "Question 7 03:21 Solve the following Inequalities Select your answer A B C D" at bounding box center [864, 288] width 690 height 340
click at [936, 426] on div "D" at bounding box center [1034, 404] width 312 height 61
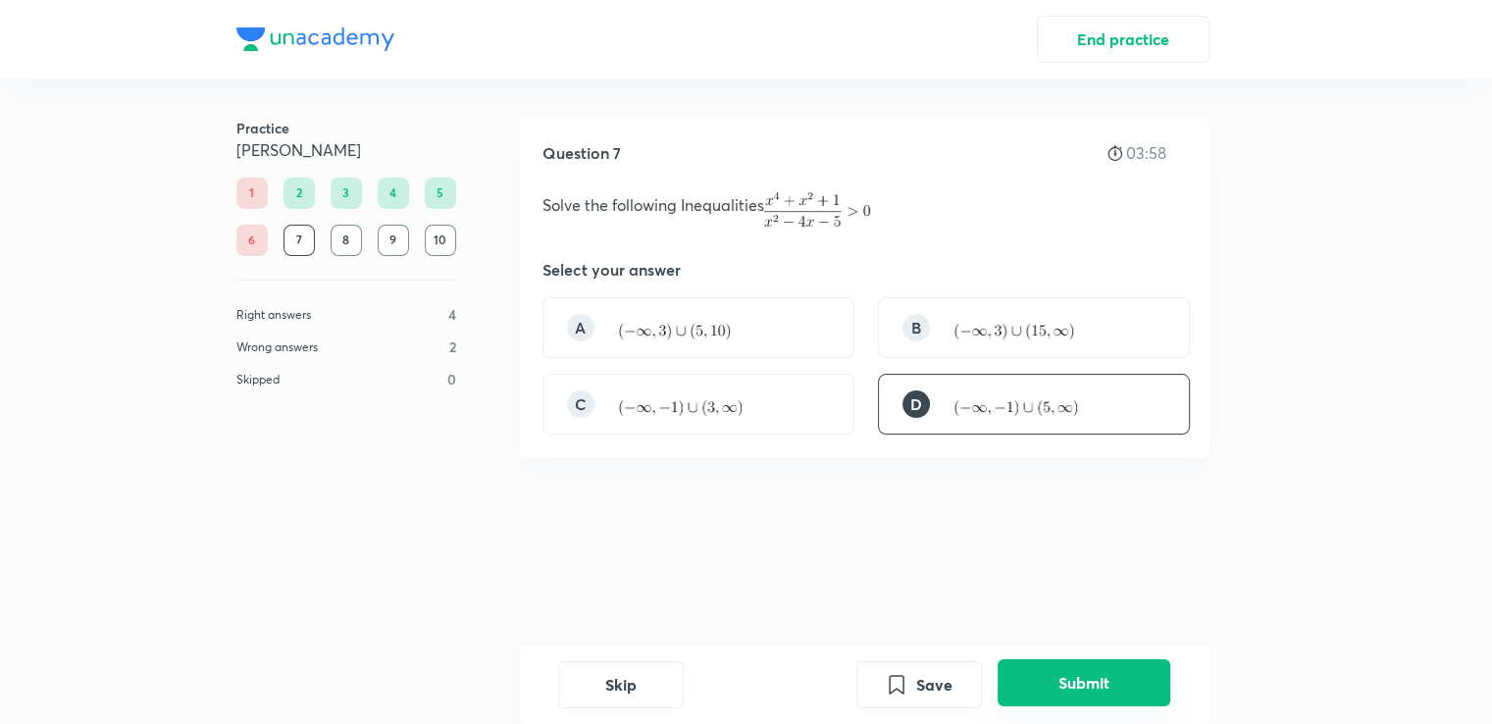
click at [1081, 701] on button "Submit" at bounding box center [1083, 682] width 173 height 47
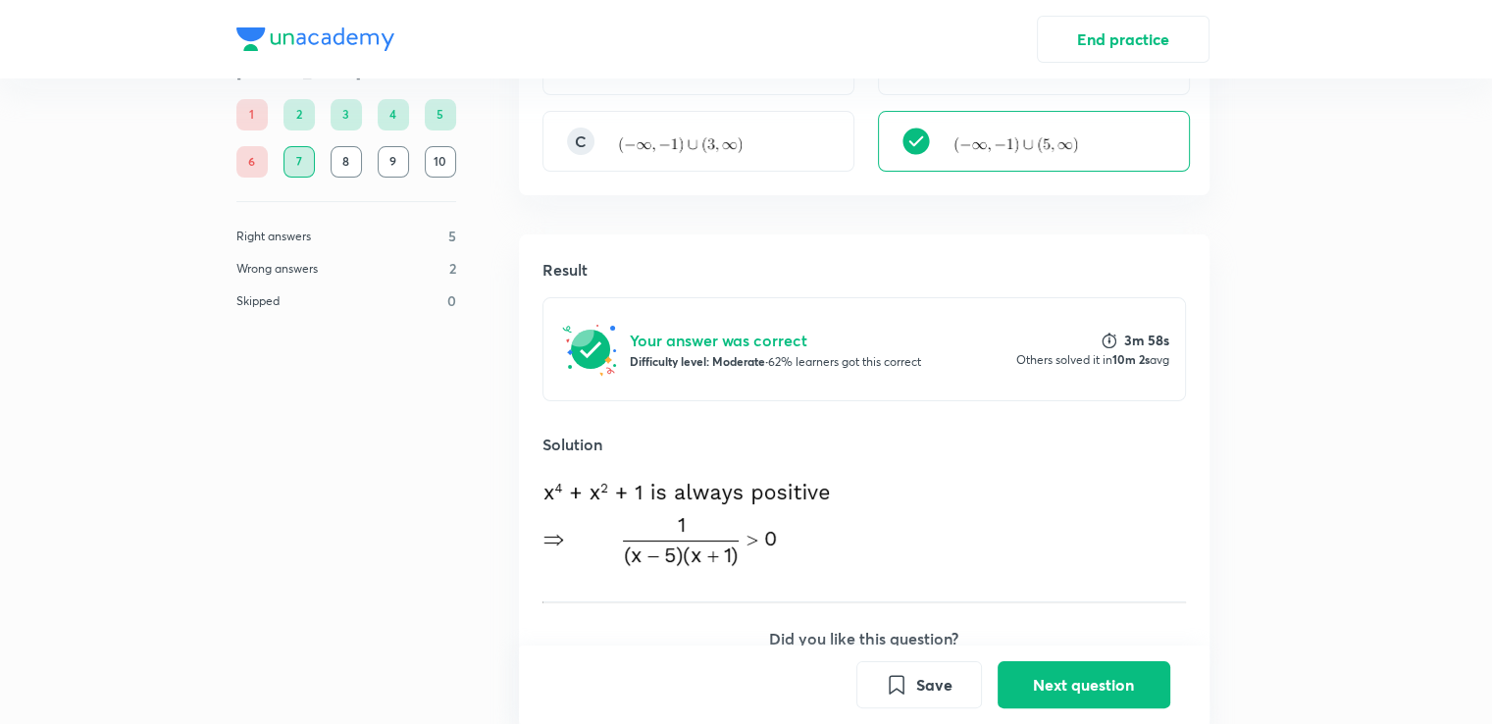
scroll to position [449, 0]
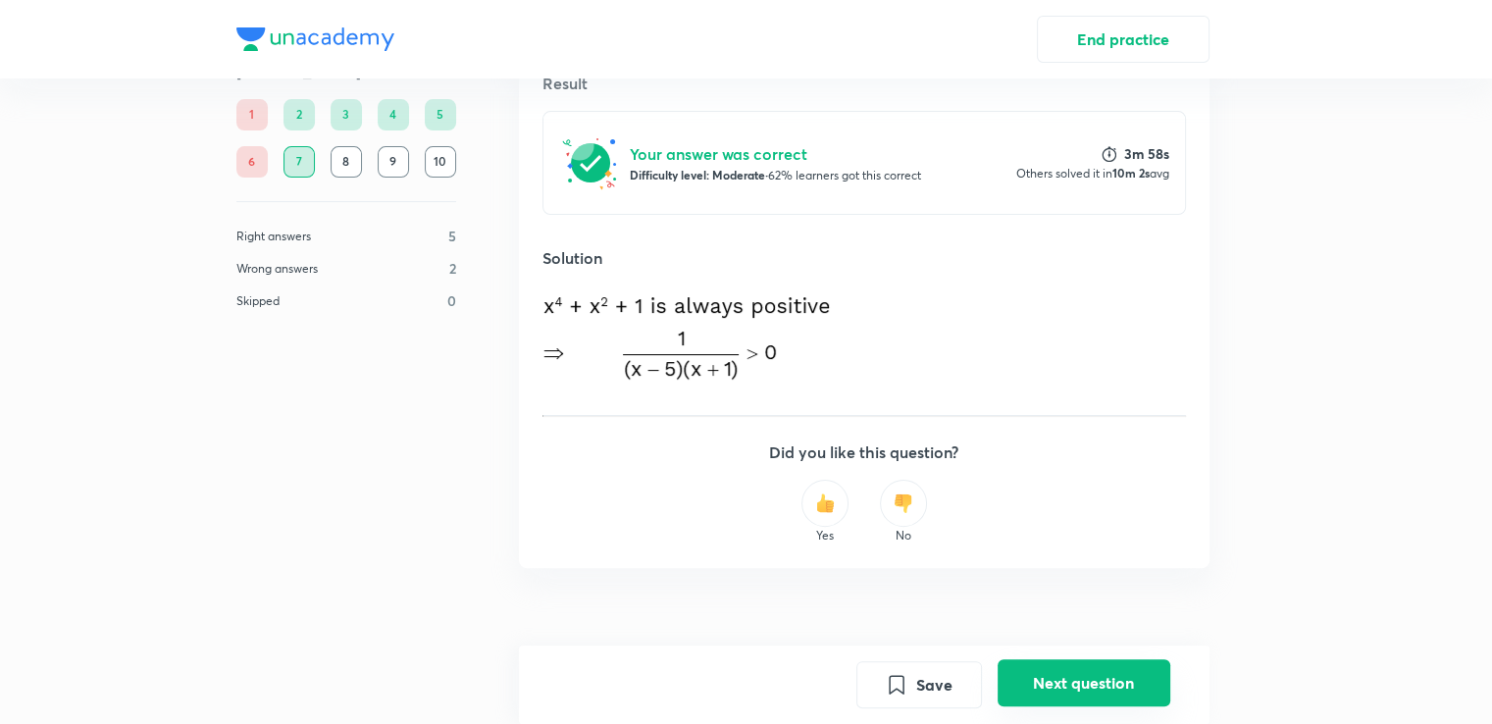
click at [1120, 691] on button "Next question" at bounding box center [1083, 682] width 173 height 47
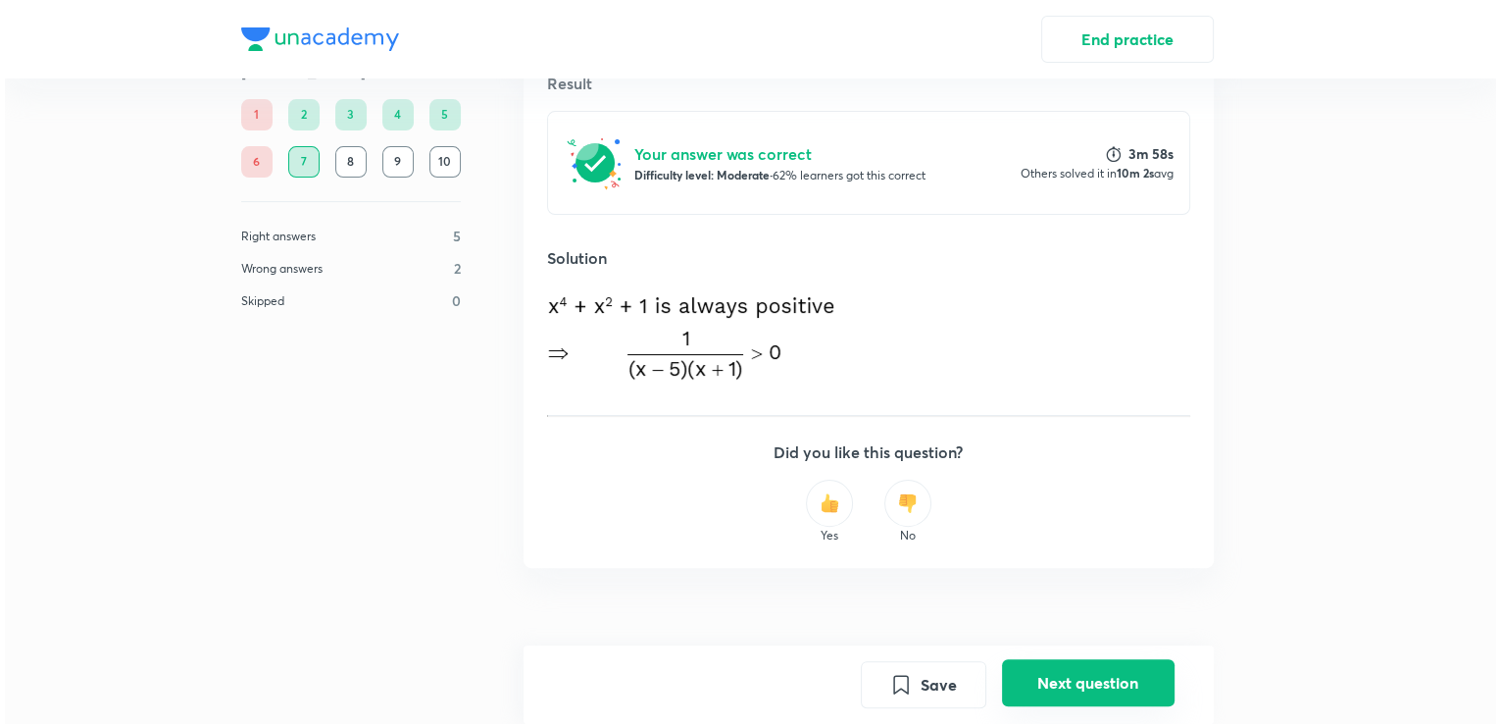
scroll to position [0, 0]
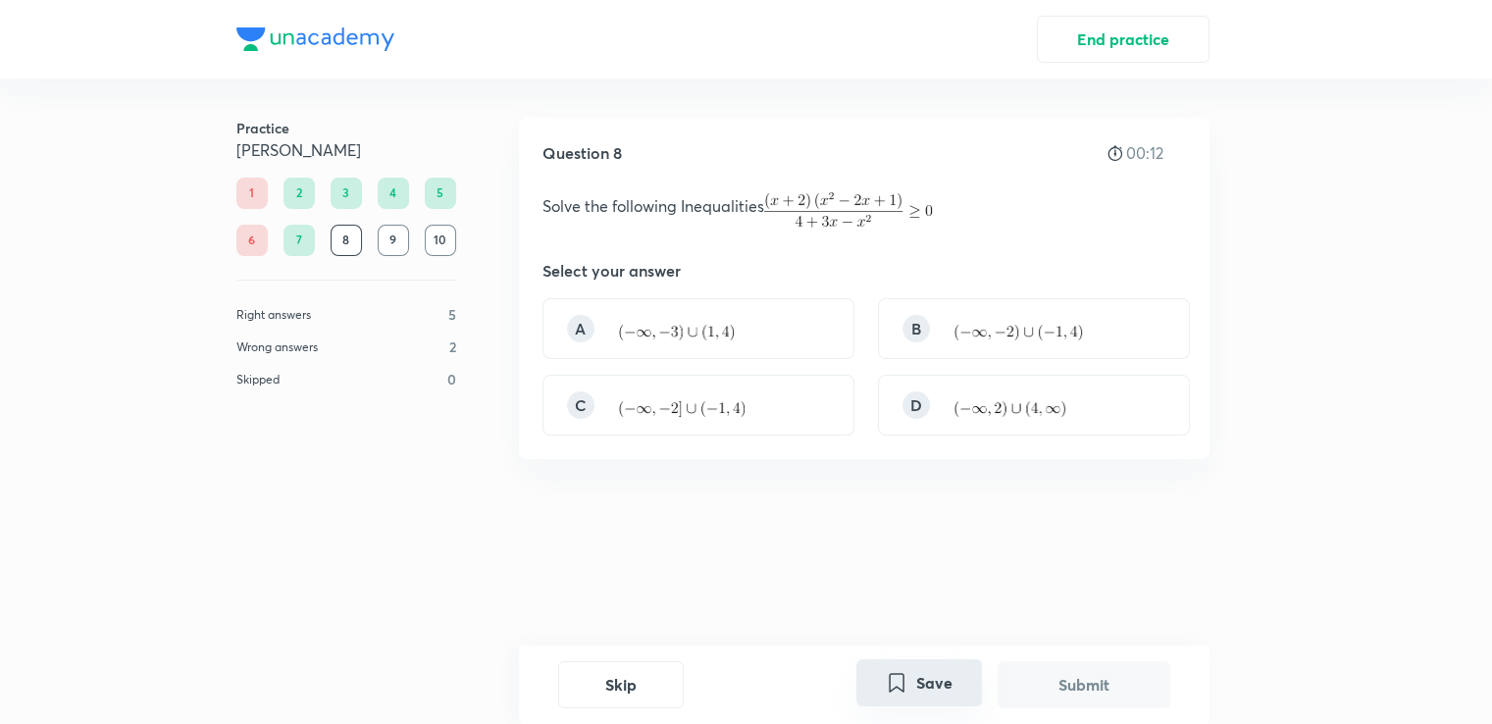
click at [923, 671] on button "Save" at bounding box center [919, 682] width 126 height 47
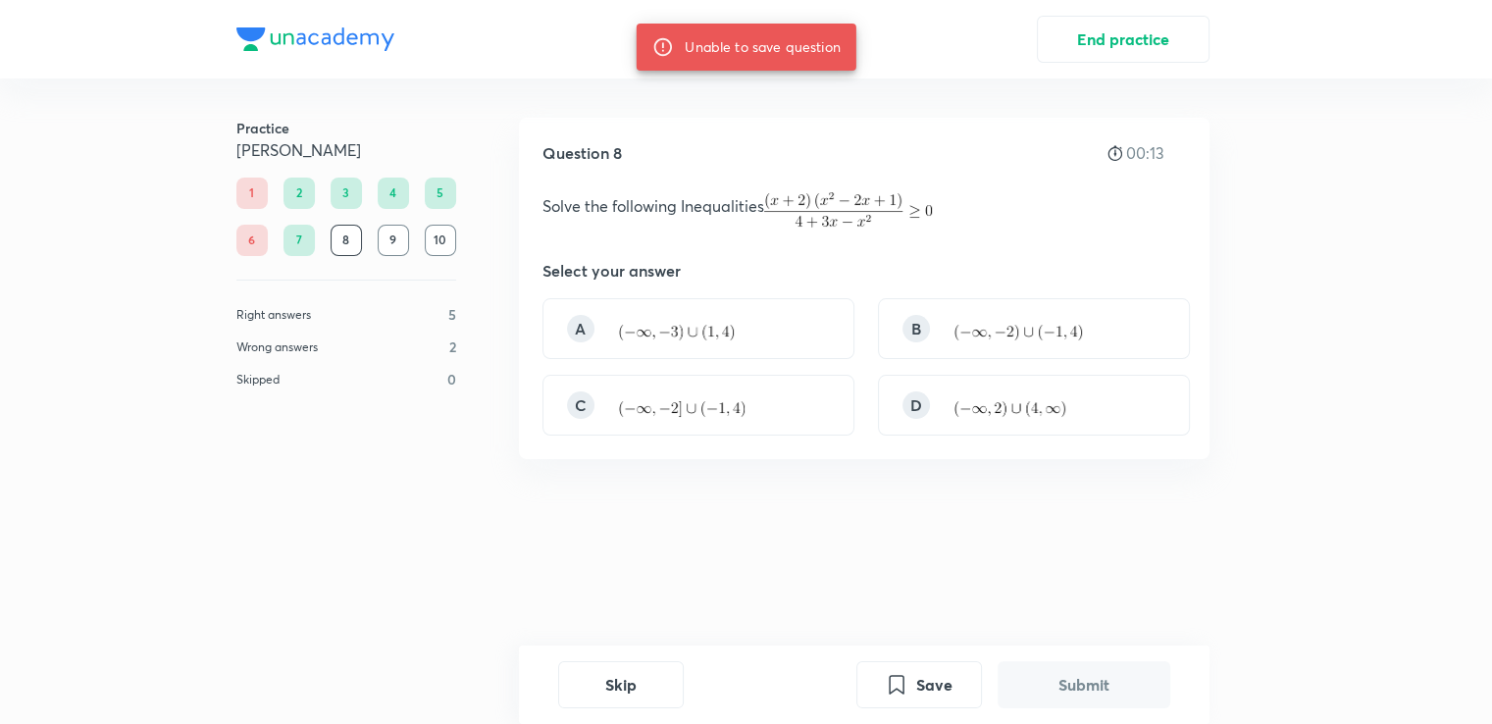
drag, startPoint x: 923, startPoint y: 671, endPoint x: 854, endPoint y: 667, distance: 68.8
click at [873, 671] on button "Save" at bounding box center [919, 684] width 126 height 47
click at [918, 671] on button "Save" at bounding box center [919, 682] width 126 height 47
click at [579, 681] on button "Skip" at bounding box center [621, 682] width 126 height 47
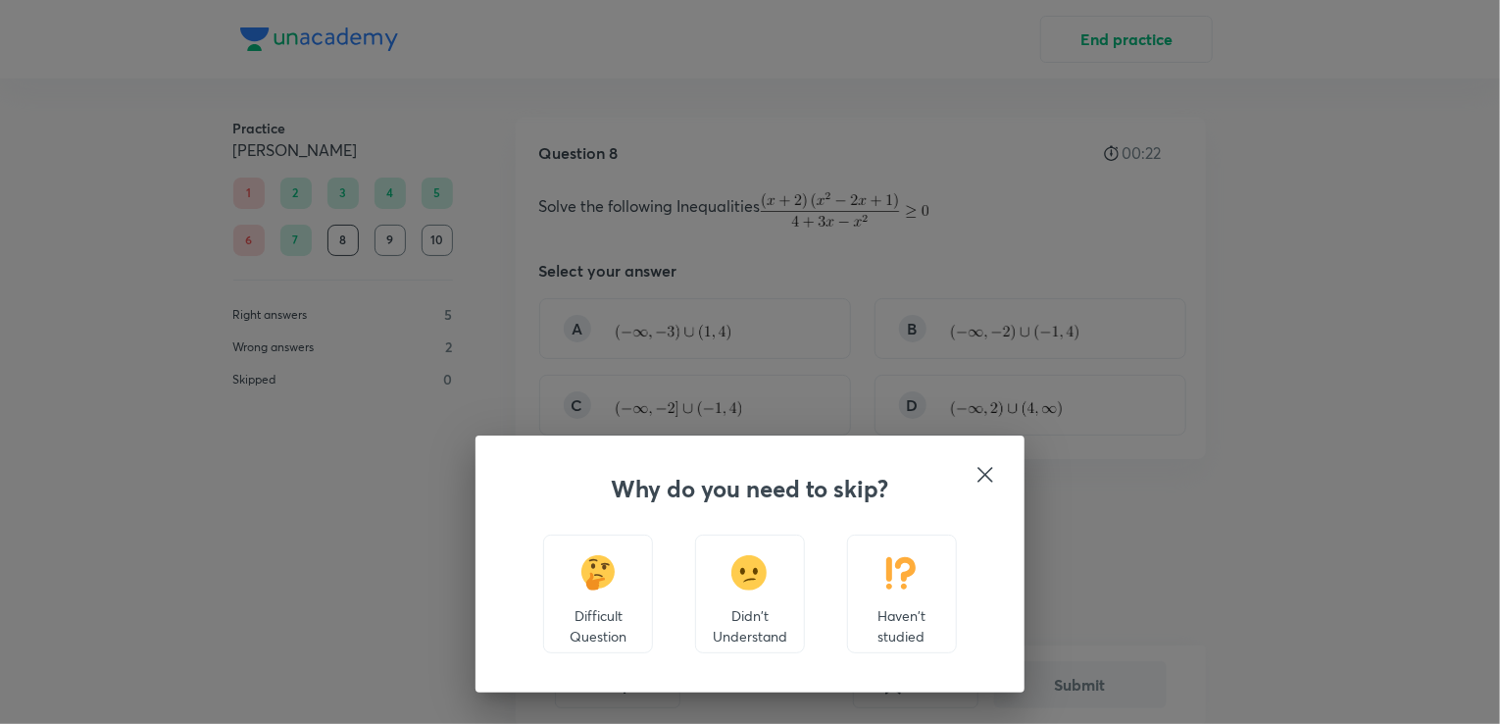
click at [738, 610] on p "Didn't Understand" at bounding box center [750, 625] width 76 height 41
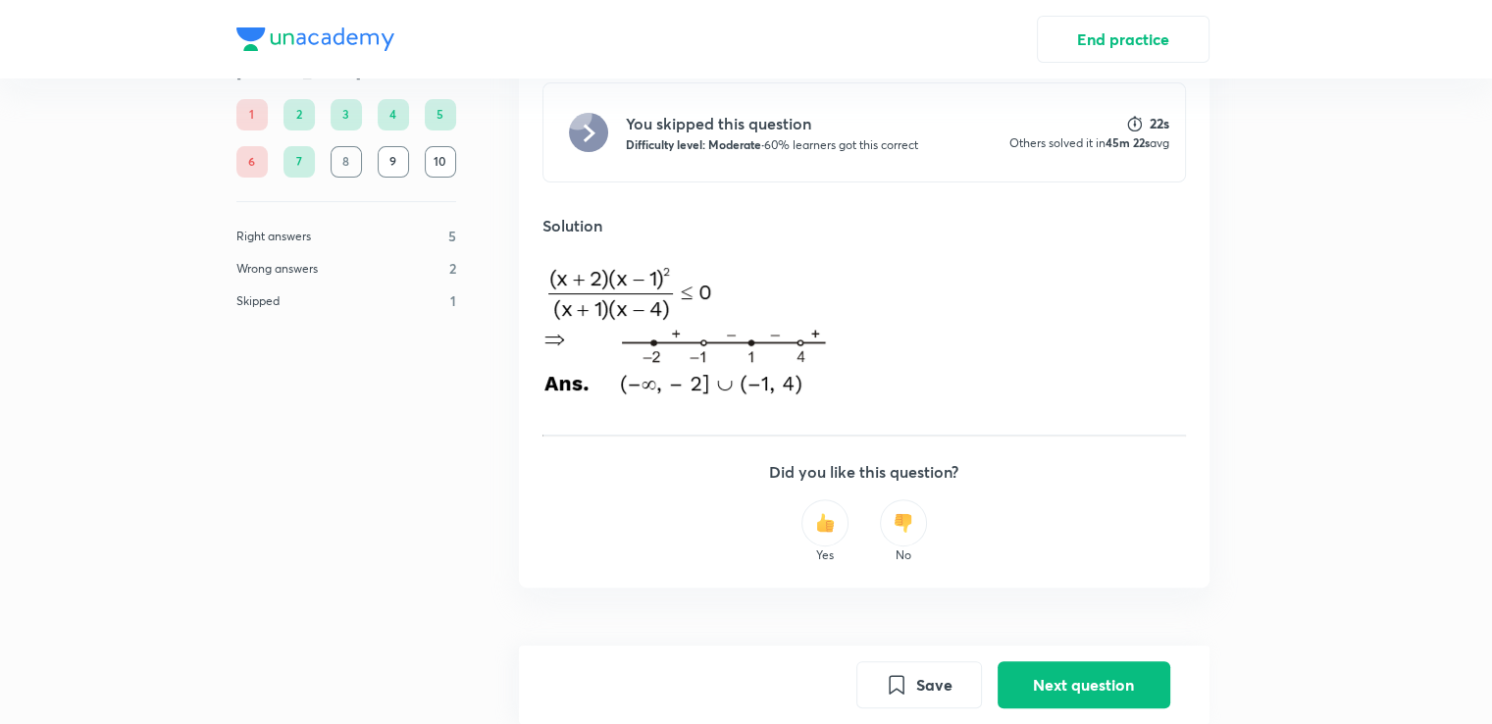
scroll to position [498, 0]
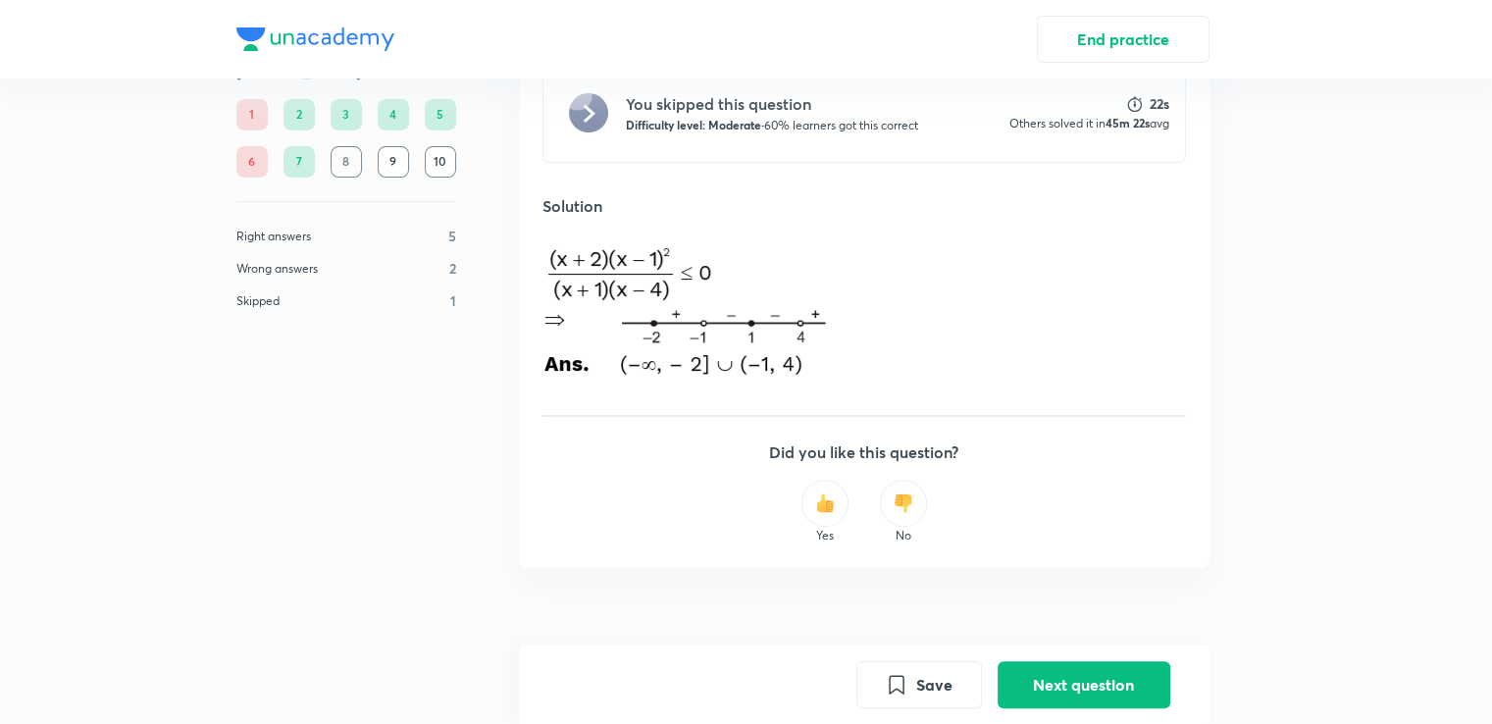
click at [1029, 655] on div "Save Next question" at bounding box center [864, 684] width 690 height 78
click at [1051, 706] on div "Save Next question" at bounding box center [1013, 684] width 314 height 47
click at [1038, 679] on button "Next question" at bounding box center [1083, 682] width 173 height 47
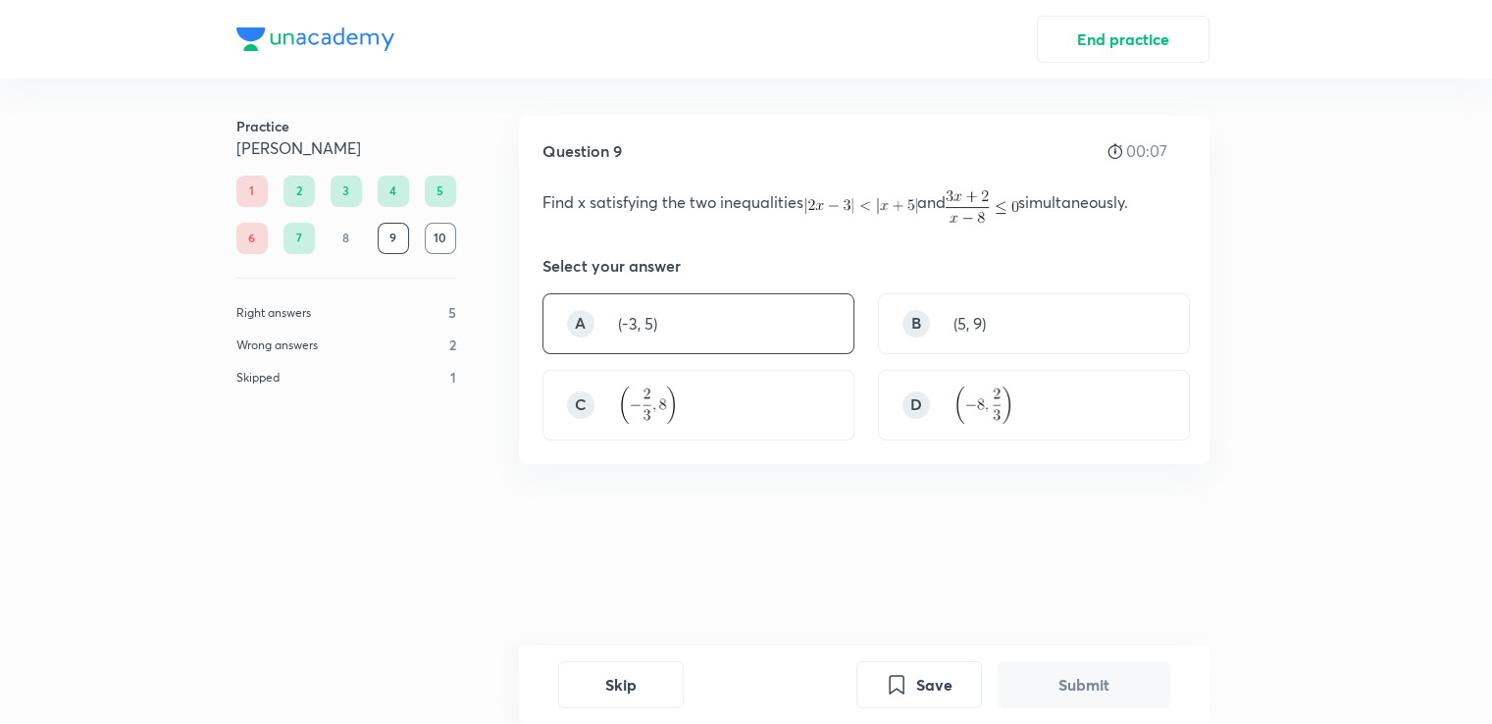
scroll to position [0, 0]
click at [665, 412] on img at bounding box center [647, 406] width 58 height 37
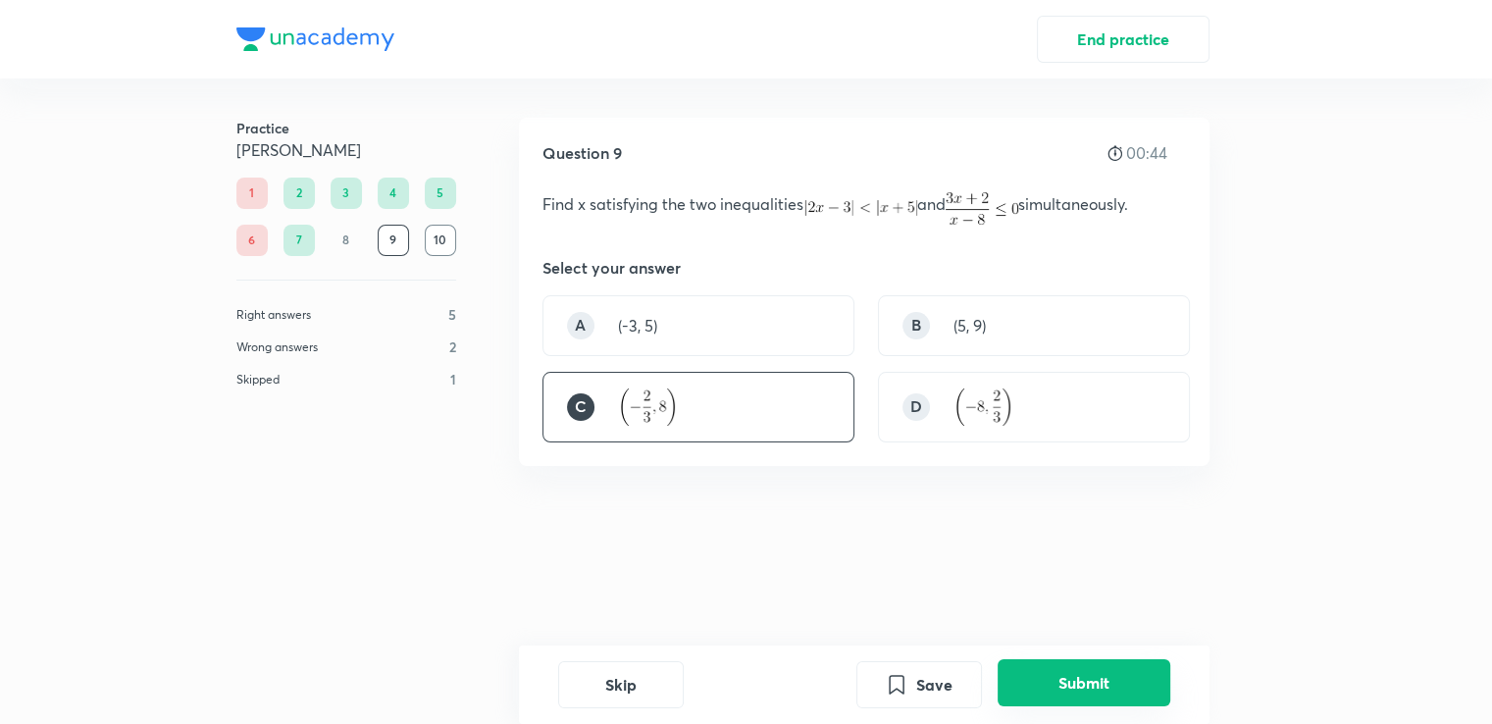
click at [1060, 706] on div "Save Submit" at bounding box center [1013, 684] width 314 height 47
click at [1028, 663] on button "Submit" at bounding box center [1083, 682] width 173 height 47
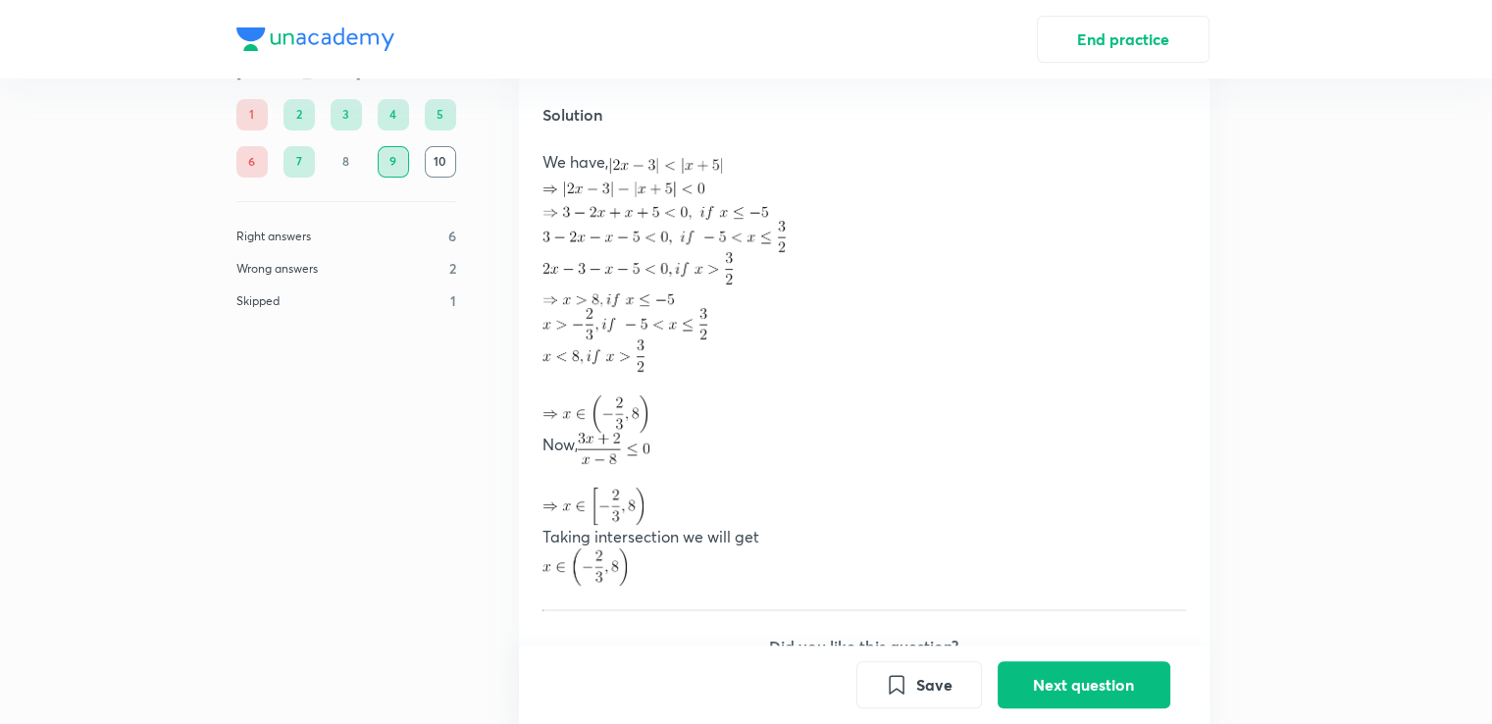
scroll to position [815, 0]
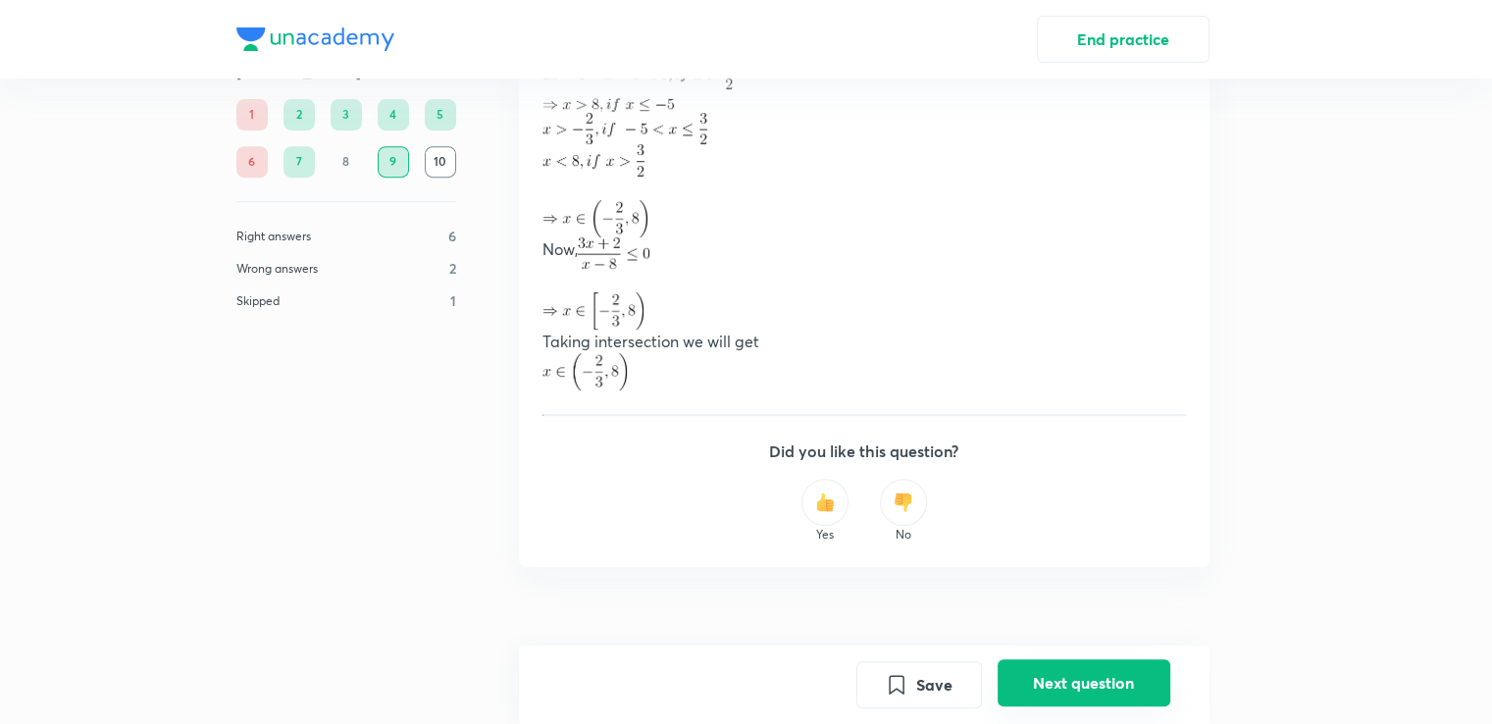
click at [1070, 686] on button "Next question" at bounding box center [1083, 682] width 173 height 47
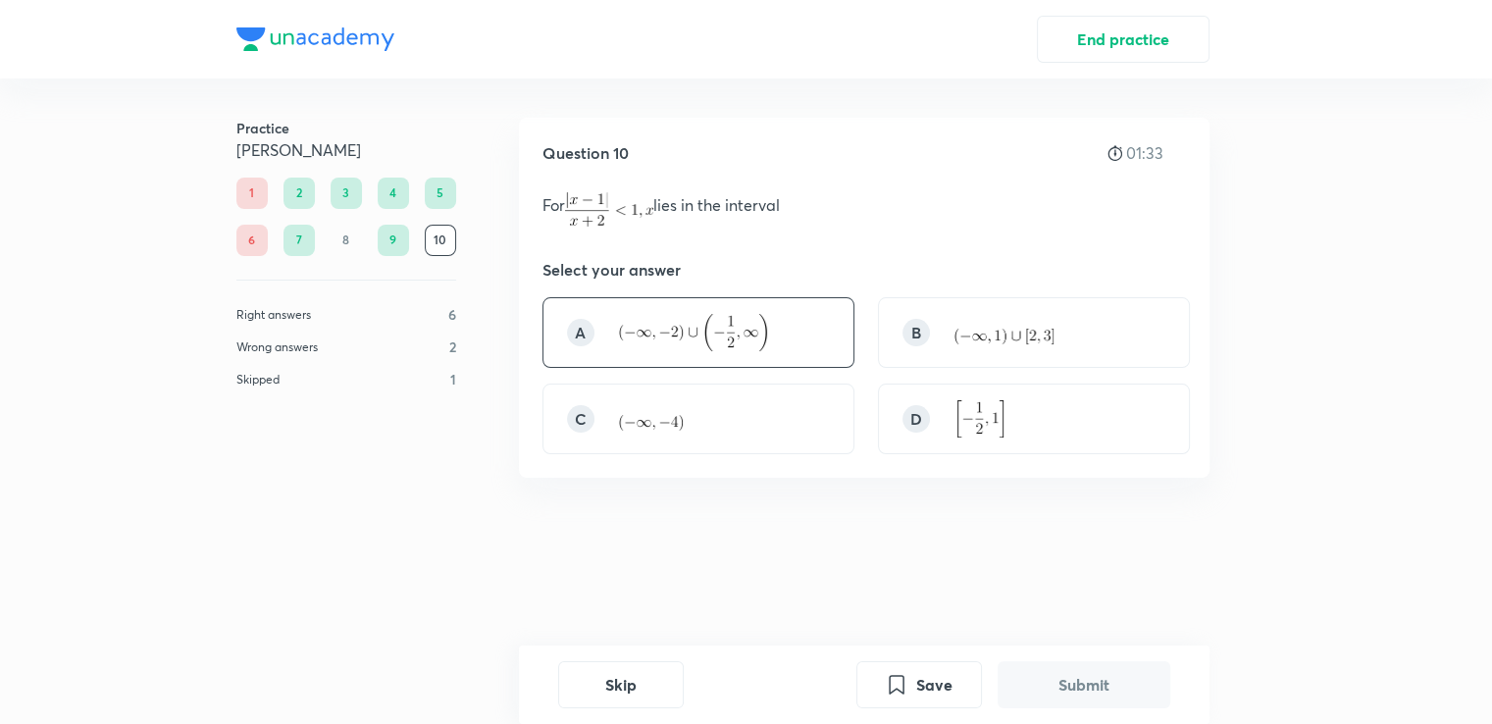
click at [749, 310] on div "A" at bounding box center [698, 332] width 312 height 71
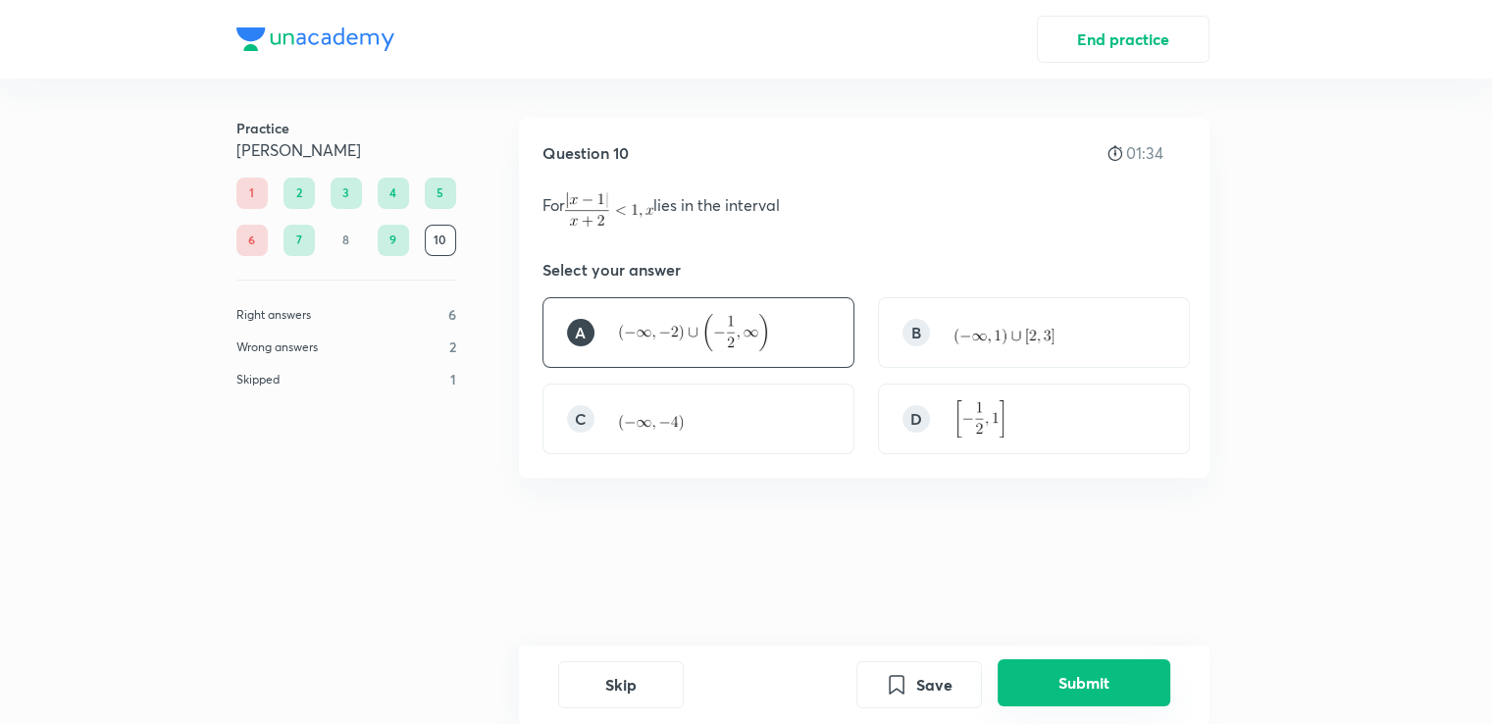
click at [1113, 691] on button "Submit" at bounding box center [1083, 682] width 173 height 47
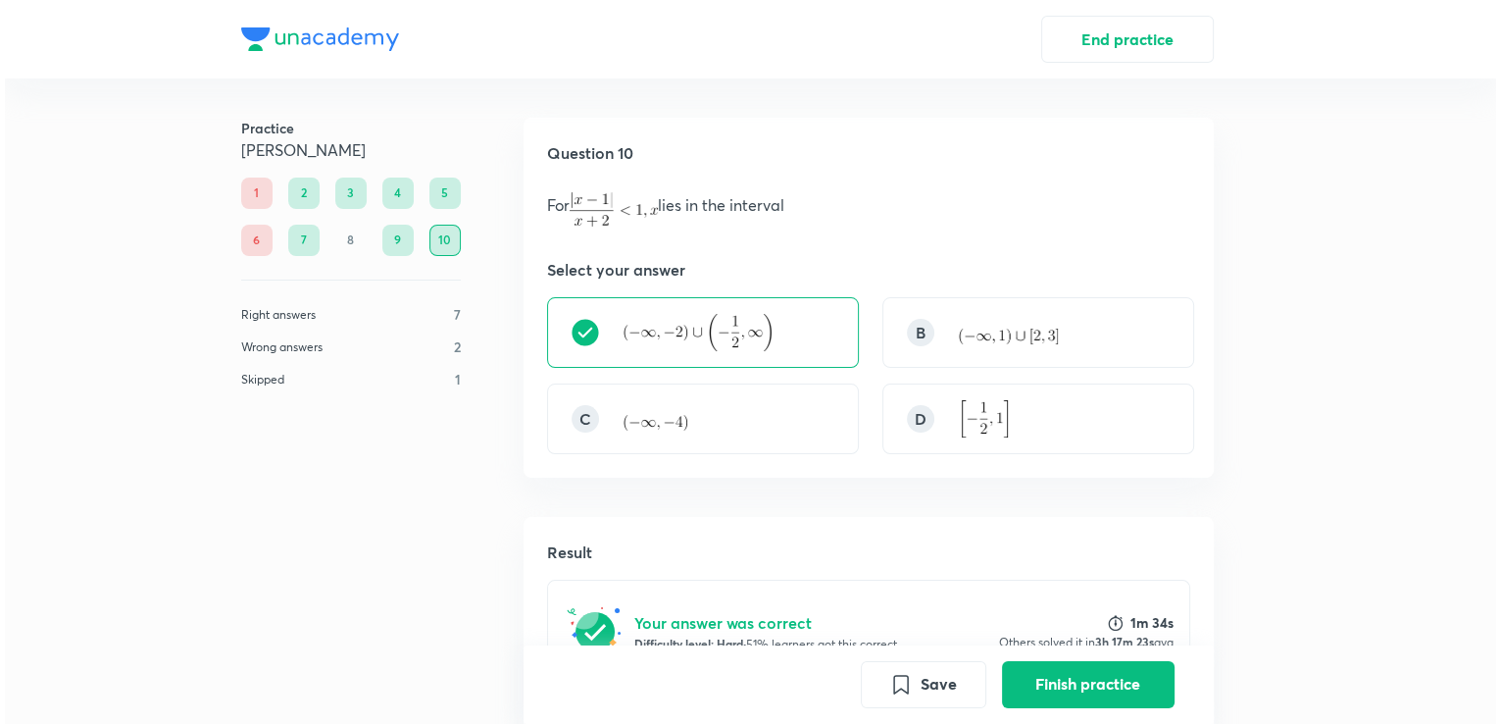
scroll to position [516, 0]
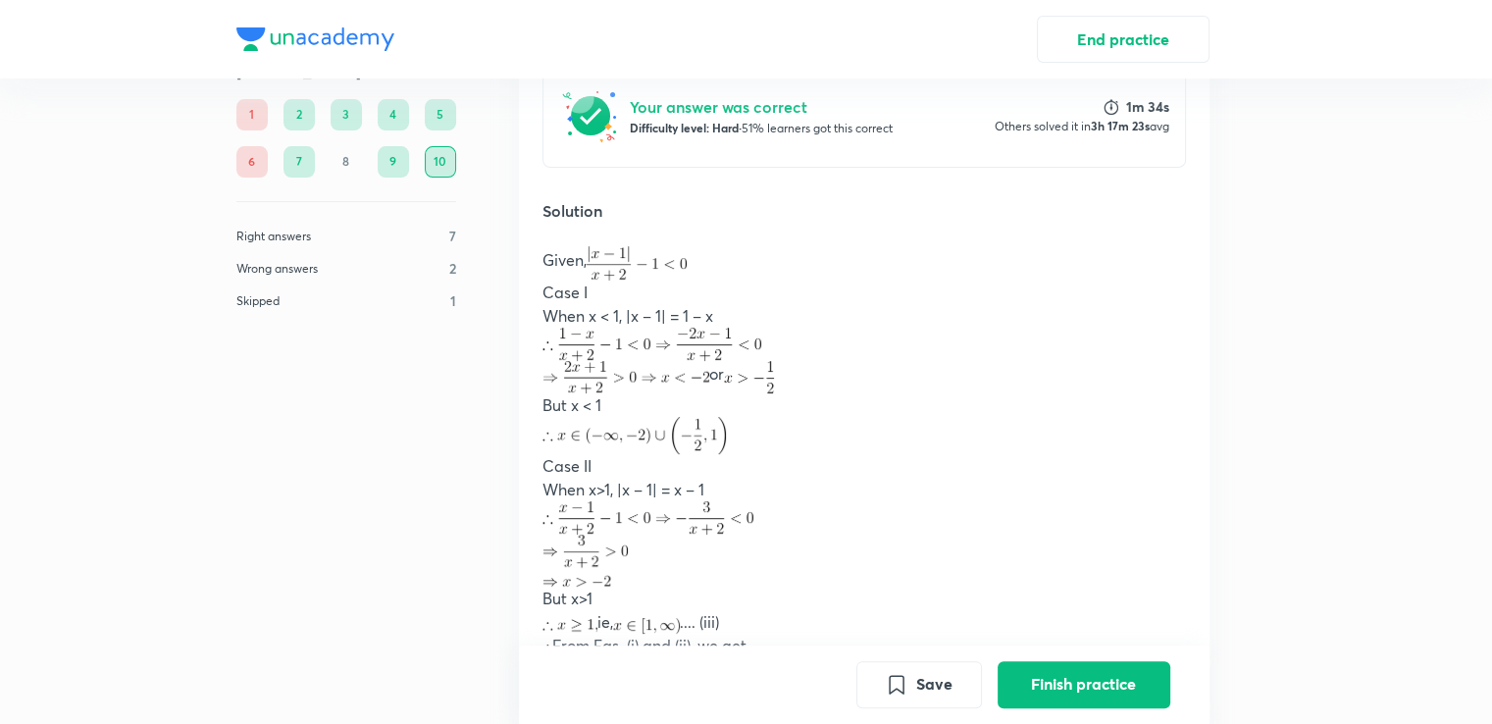
click at [1113, 691] on button "Finish practice" at bounding box center [1083, 684] width 173 height 47
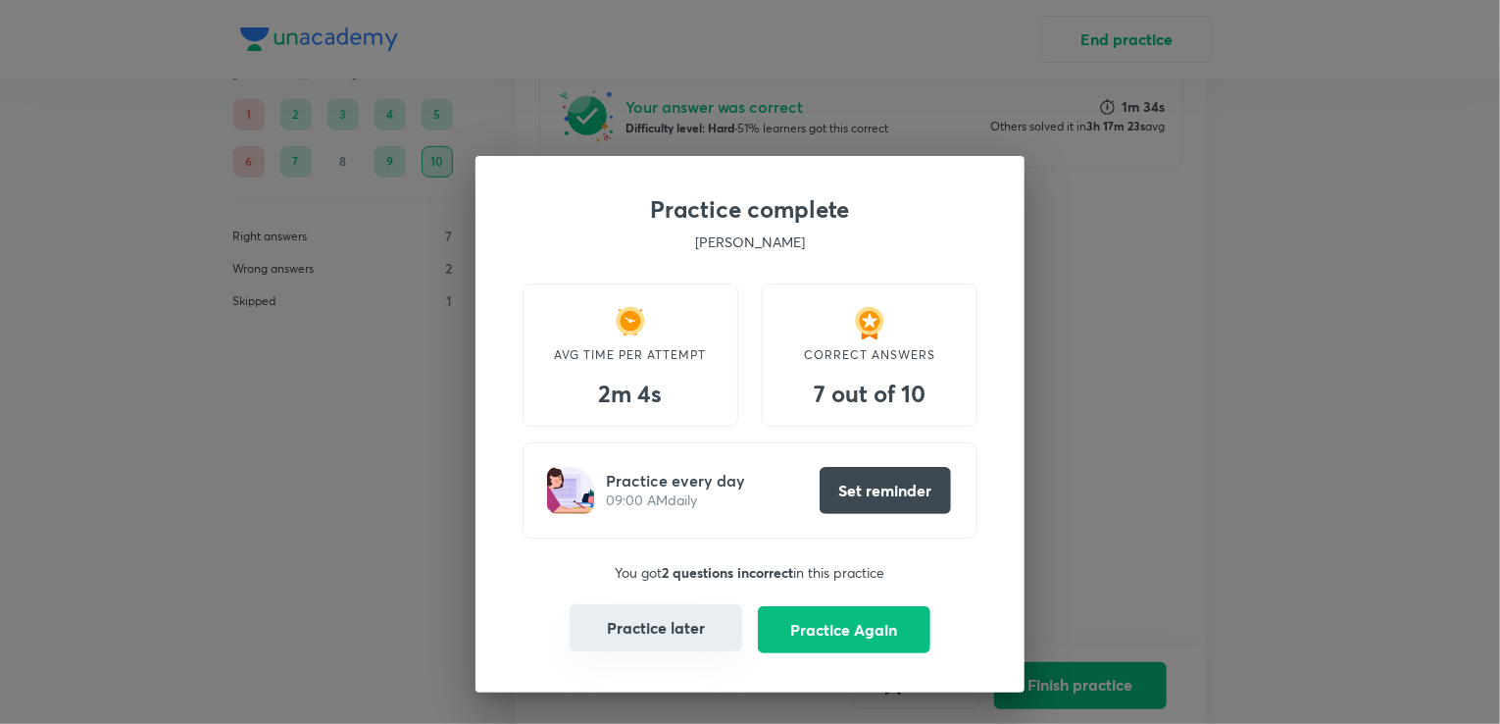
click at [632, 613] on button "Practice later" at bounding box center [656, 627] width 173 height 47
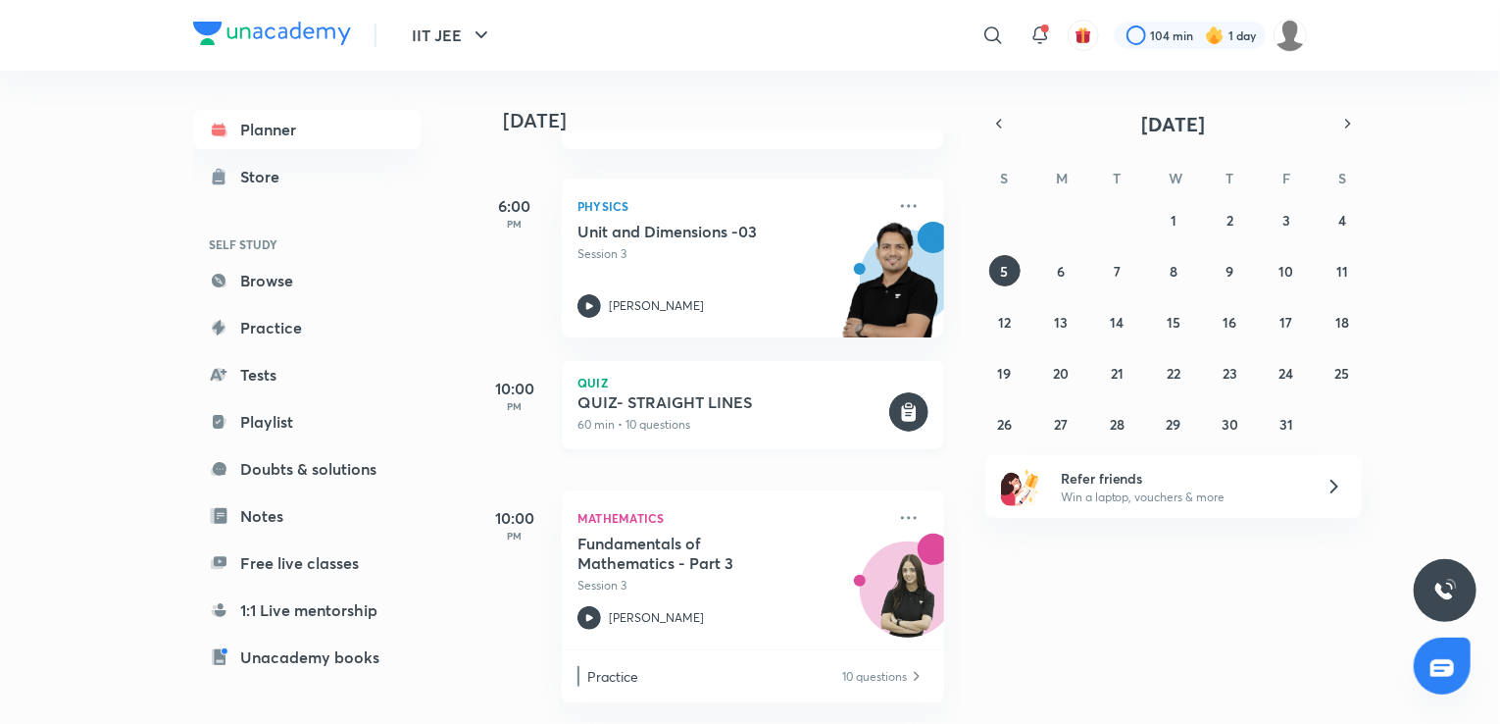
scroll to position [213, 0]
click at [730, 606] on div "[PERSON_NAME]" at bounding box center [732, 618] width 308 height 24
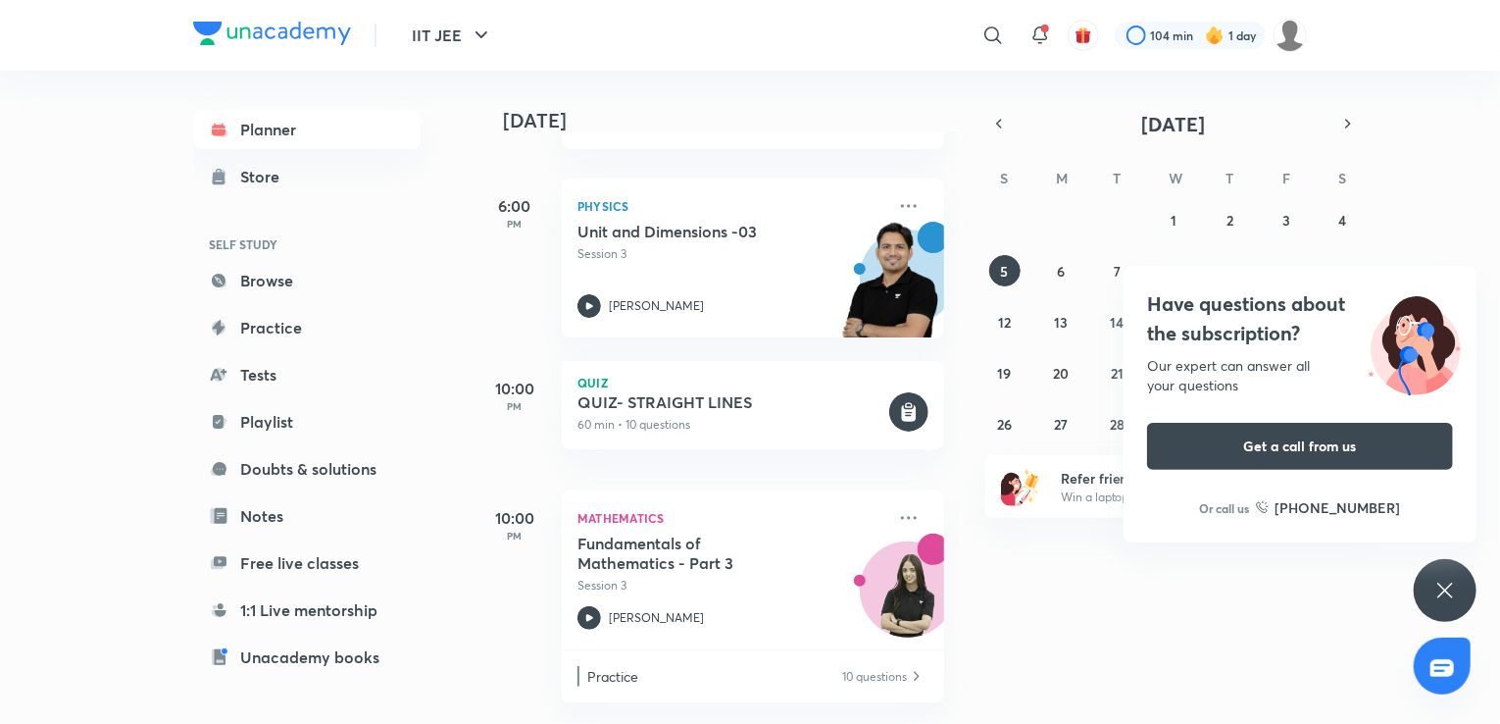
click at [1429, 590] on div "Have questions about the subscription? Our expert can answer all your questions…" at bounding box center [1445, 590] width 63 height 63
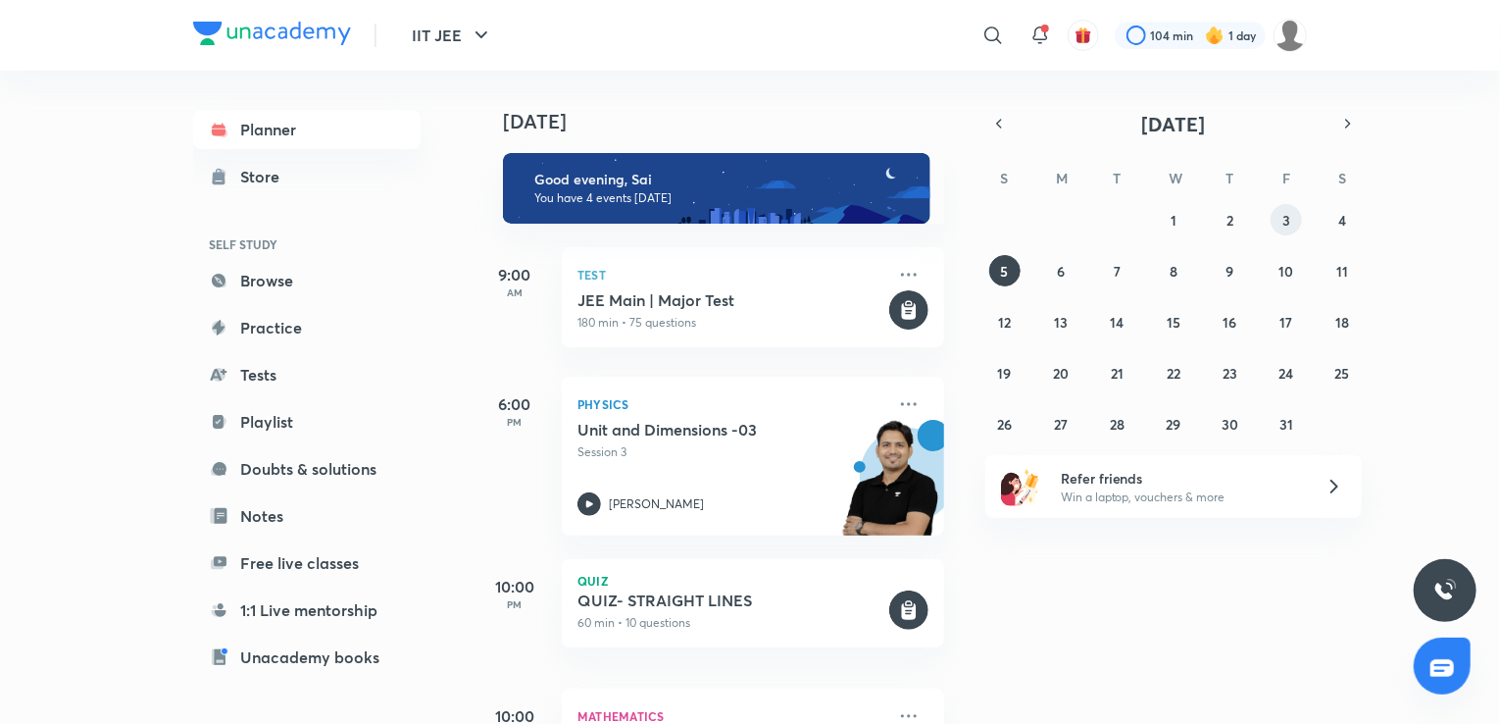
click at [1288, 234] on button "3" at bounding box center [1286, 219] width 31 height 31
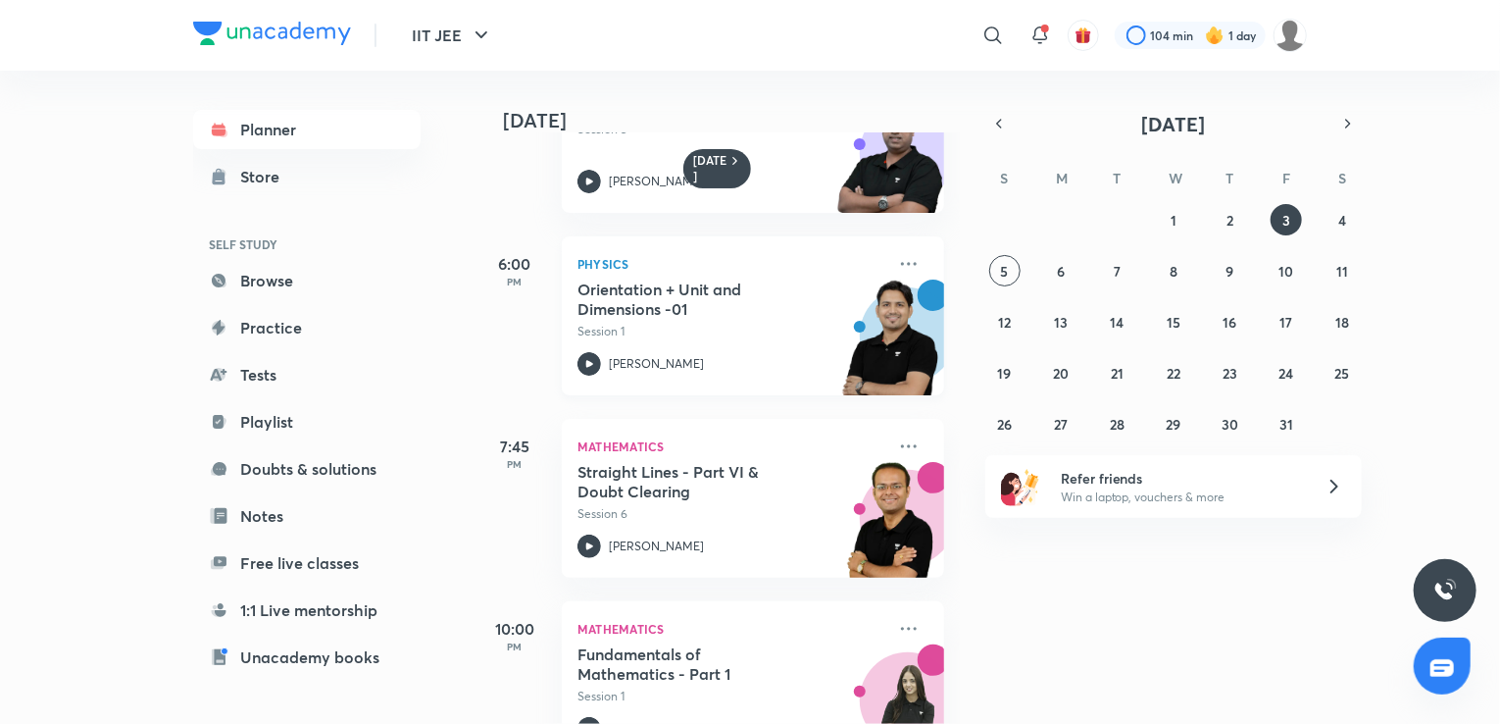
scroll to position [170, 0]
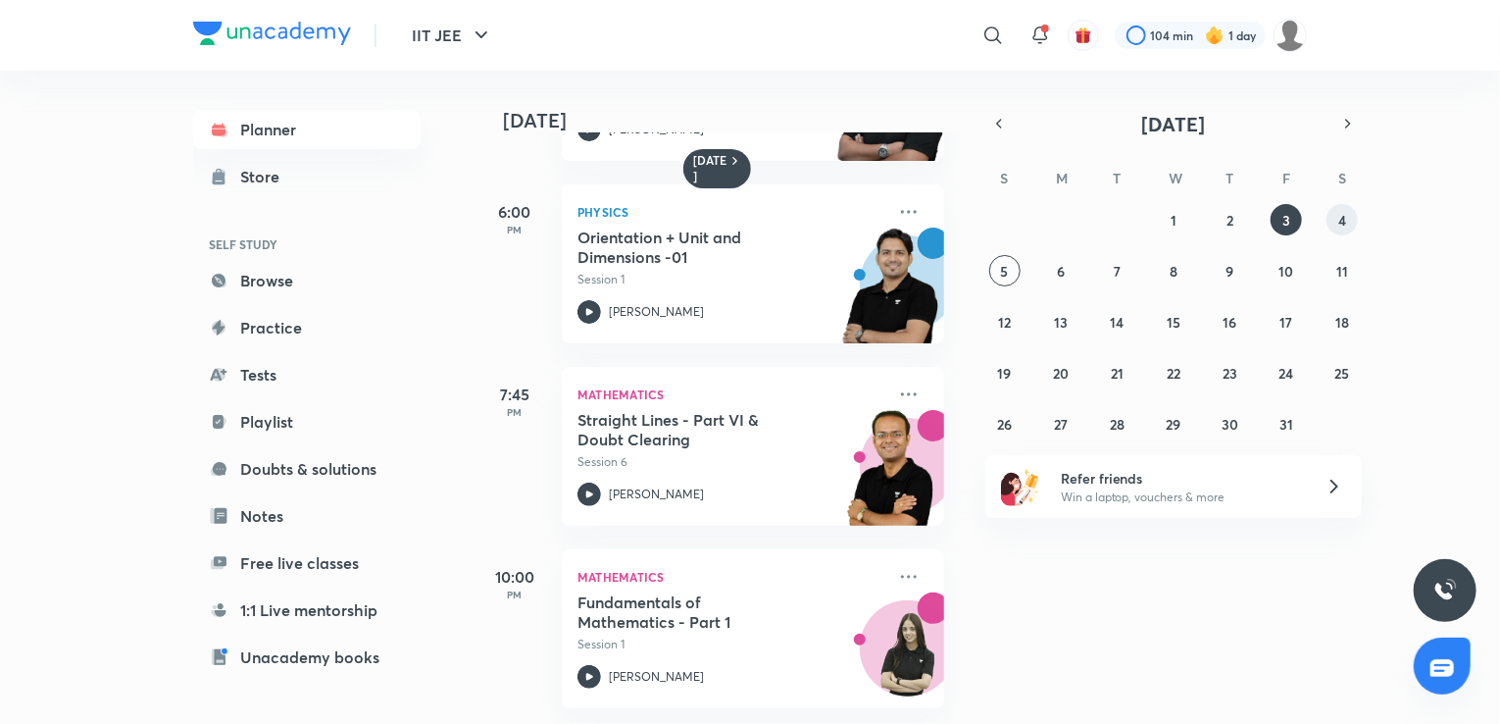
click at [1335, 206] on button "4" at bounding box center [1342, 219] width 31 height 31
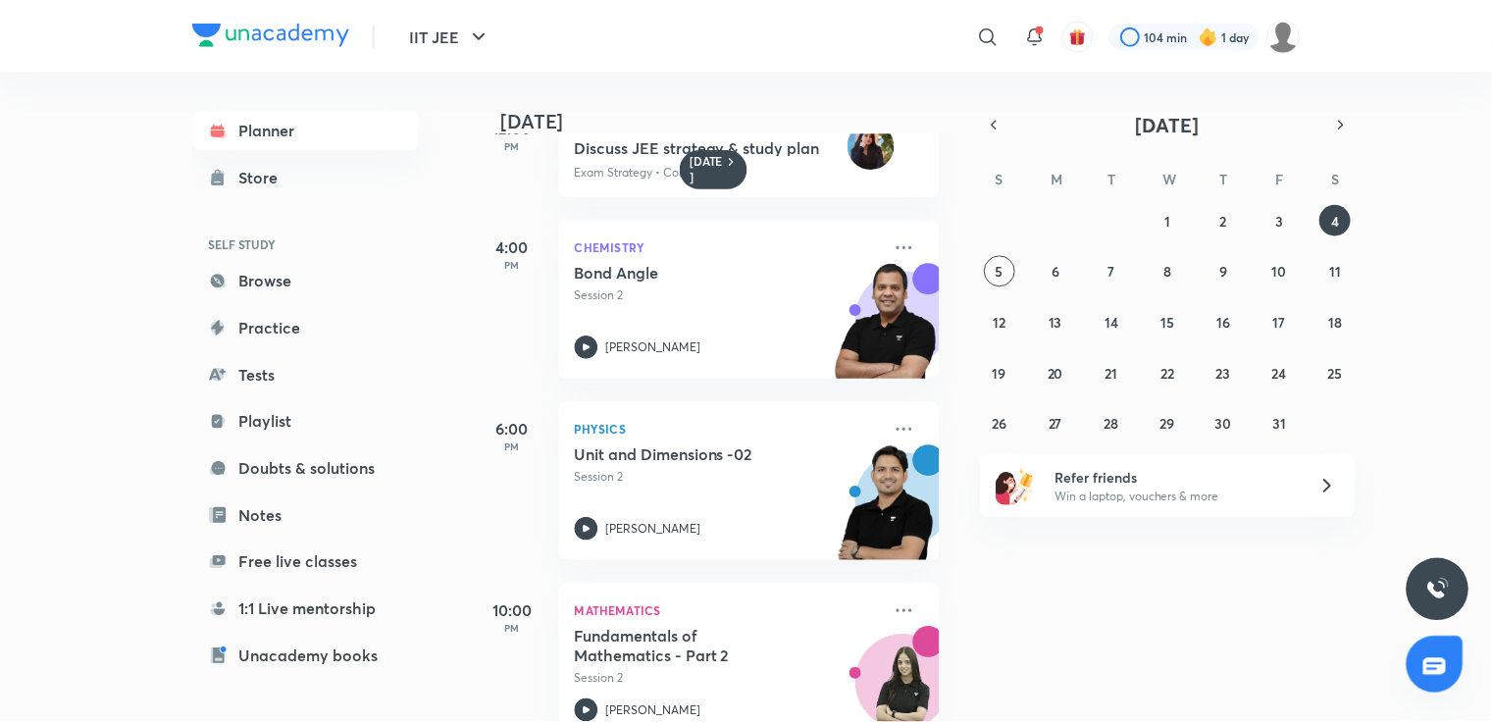
scroll to position [0, 0]
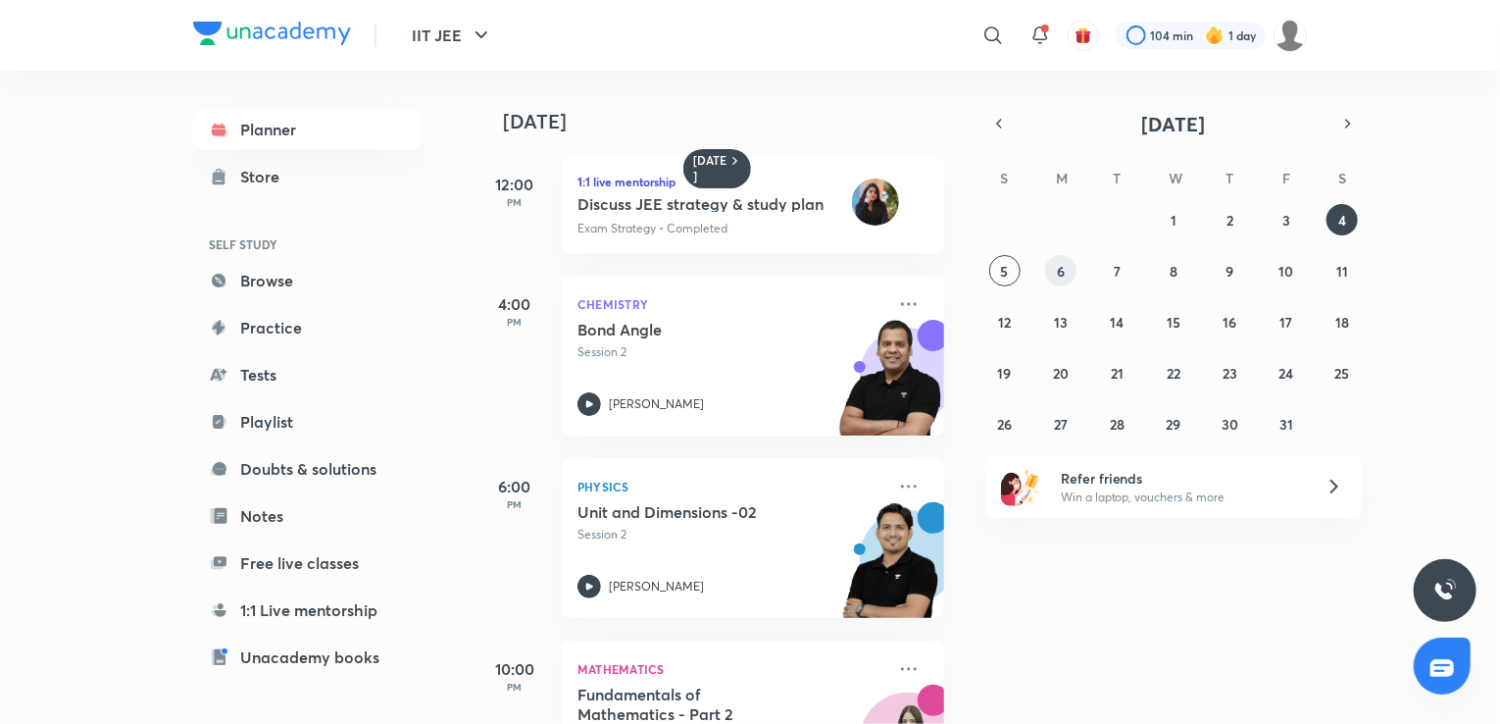
click at [1062, 268] on abbr "6" at bounding box center [1061, 271] width 8 height 19
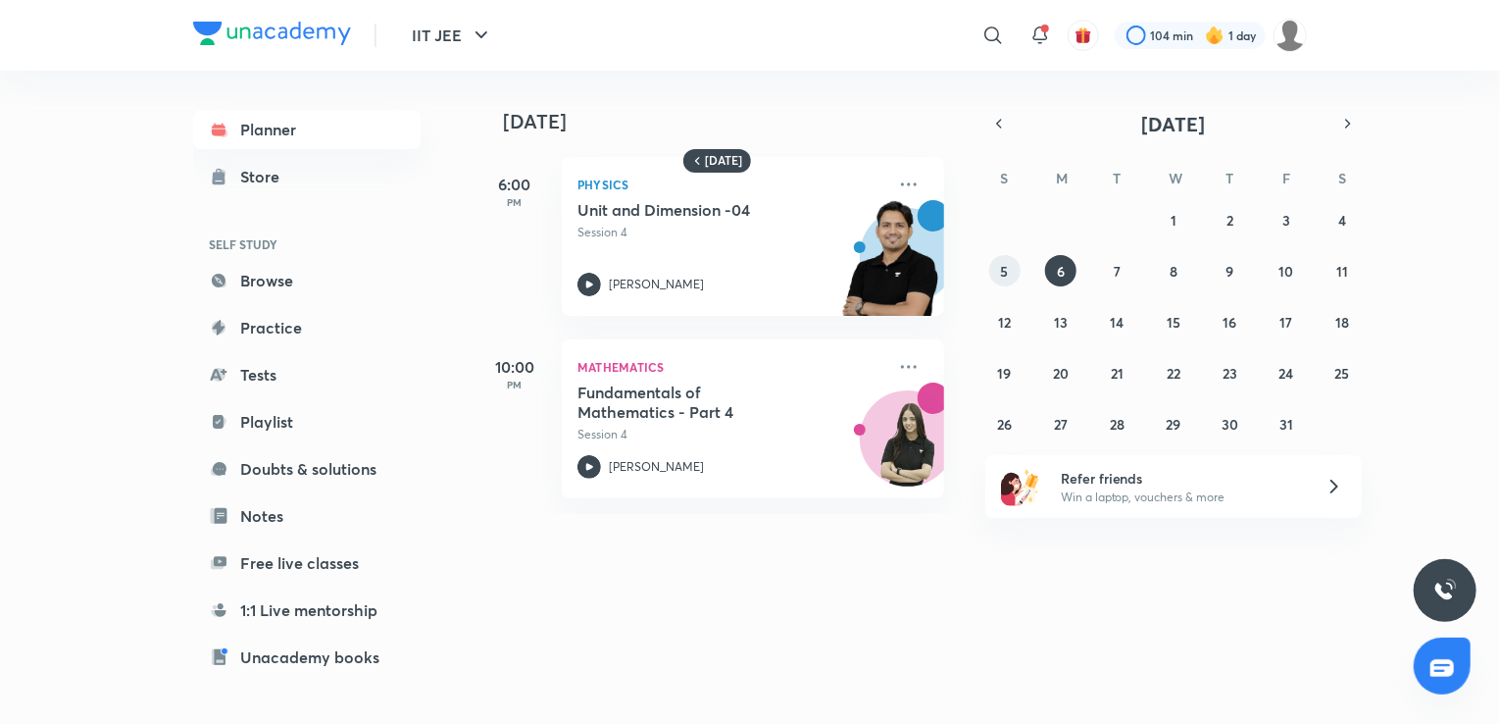
click at [1010, 271] on button "5" at bounding box center [1005, 270] width 31 height 31
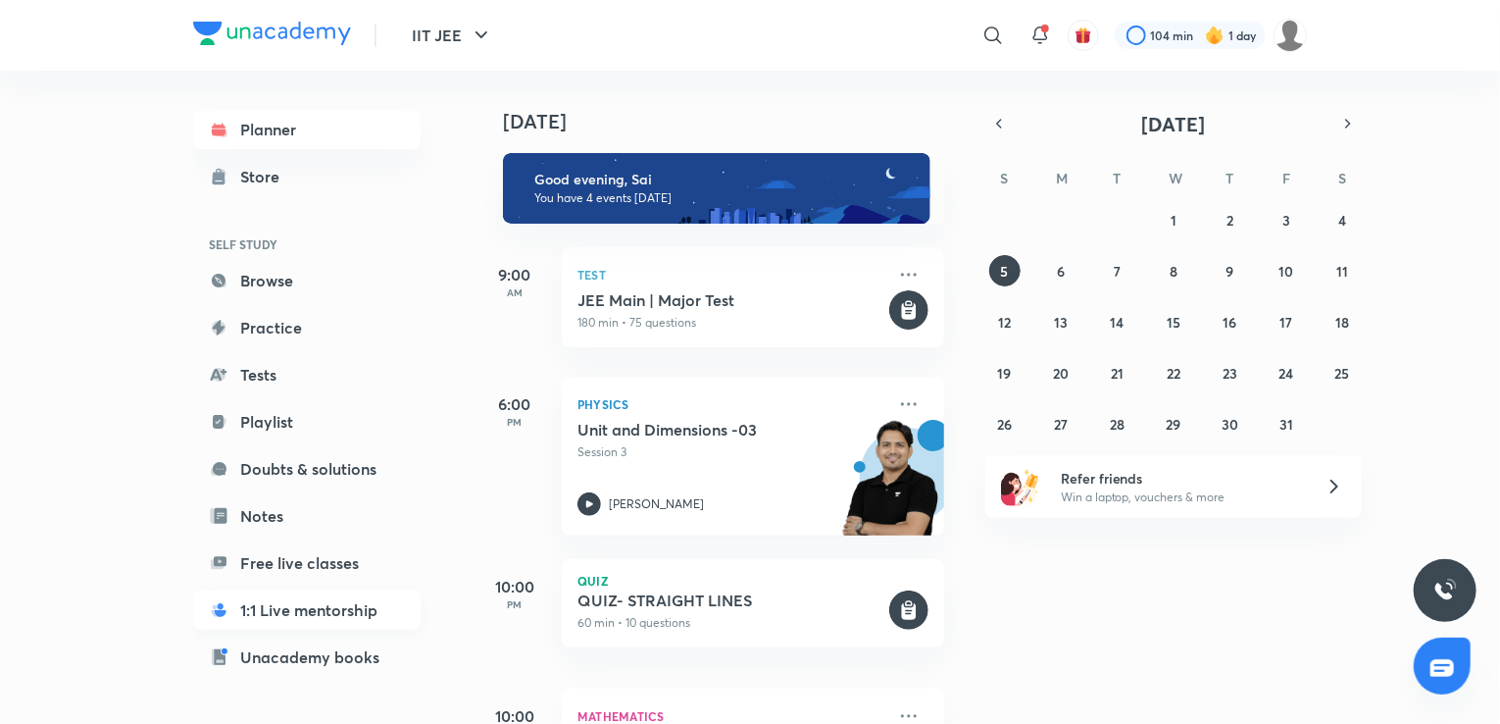
click at [359, 595] on link "1:1 Live mentorship" at bounding box center [307, 609] width 228 height 39
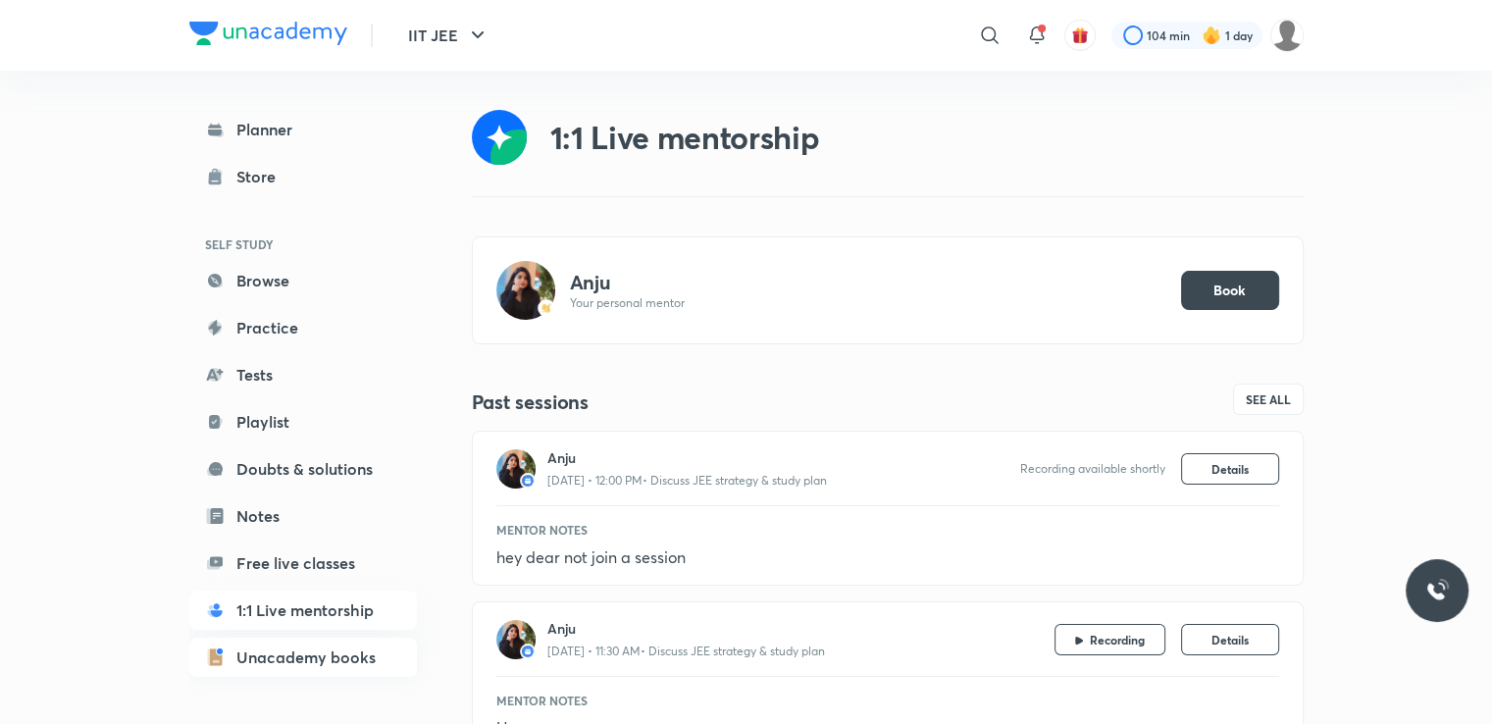
click at [312, 661] on link "Unacademy books" at bounding box center [303, 656] width 228 height 39
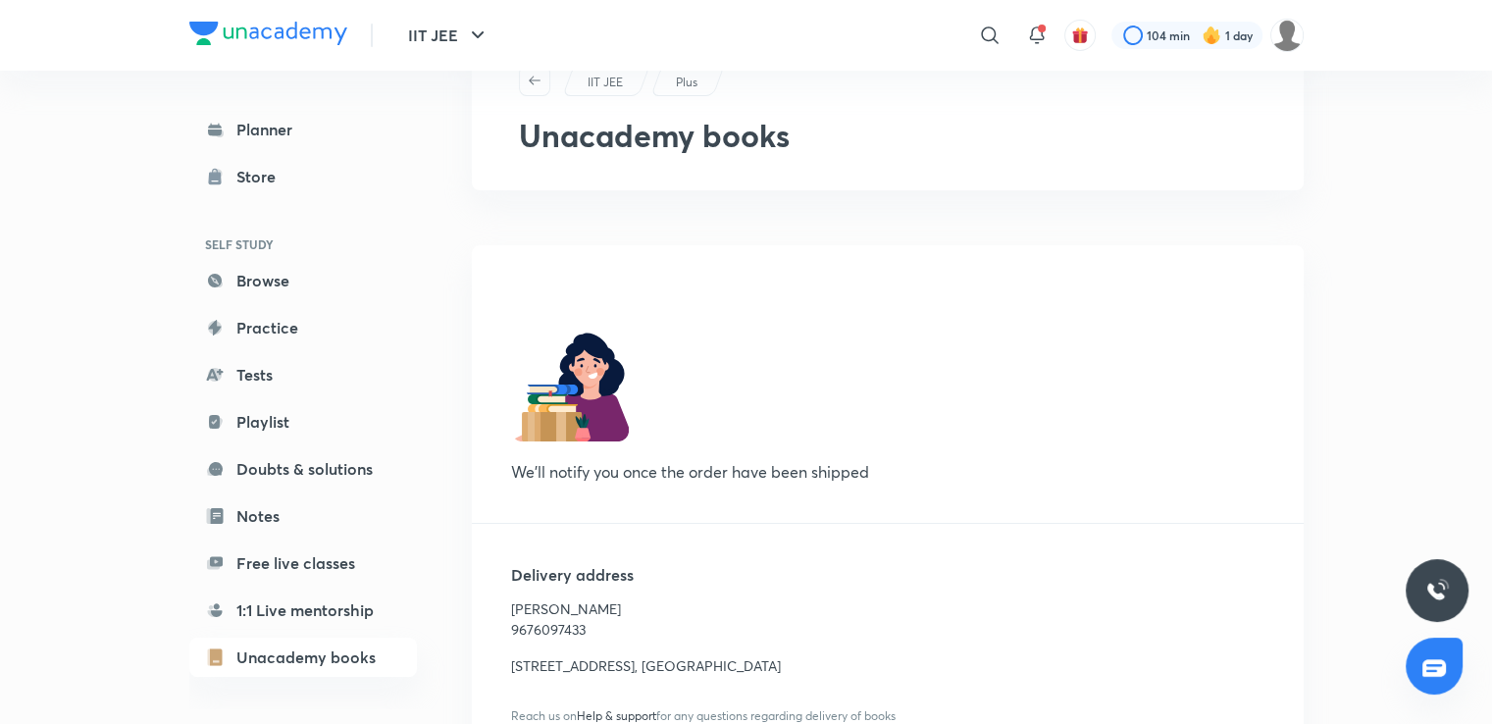
scroll to position [153, 0]
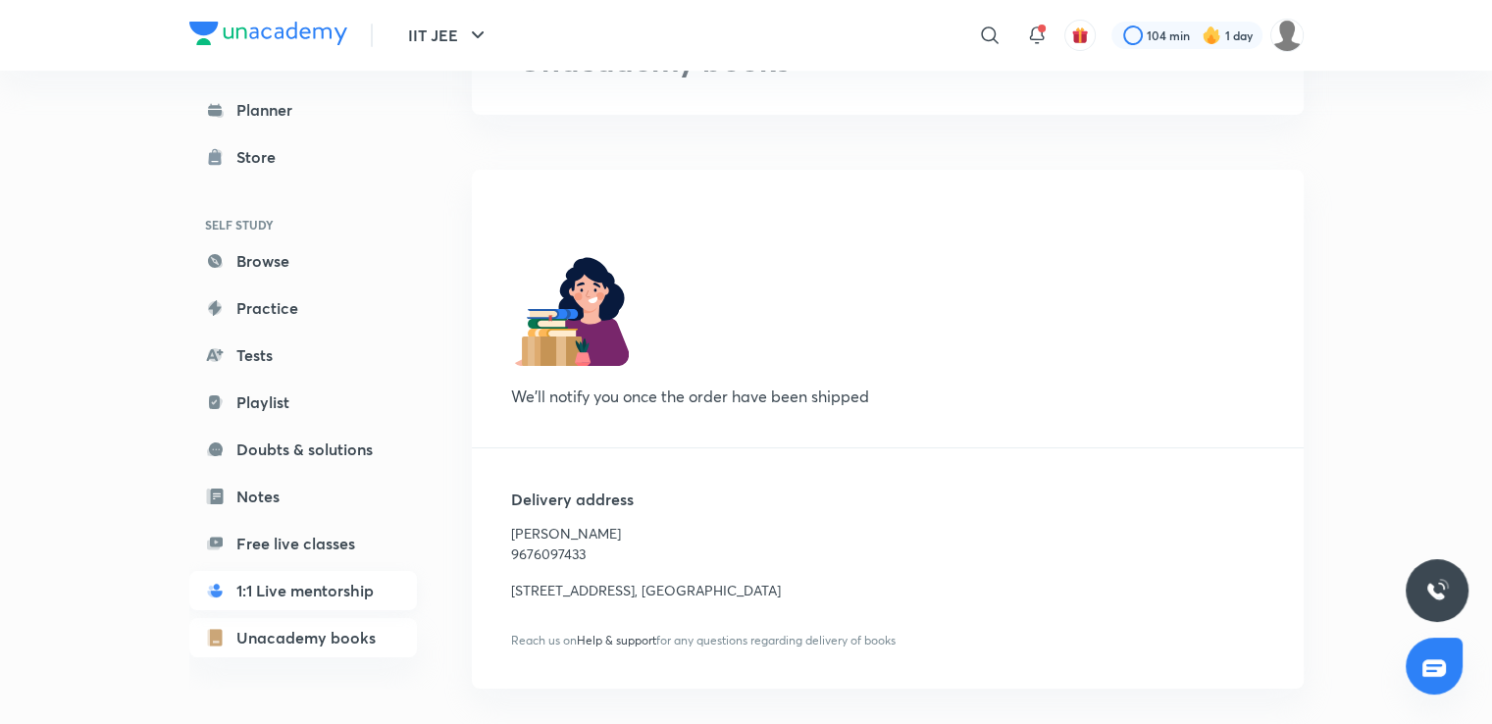
click at [307, 584] on link "1:1 Live mentorship" at bounding box center [303, 590] width 228 height 39
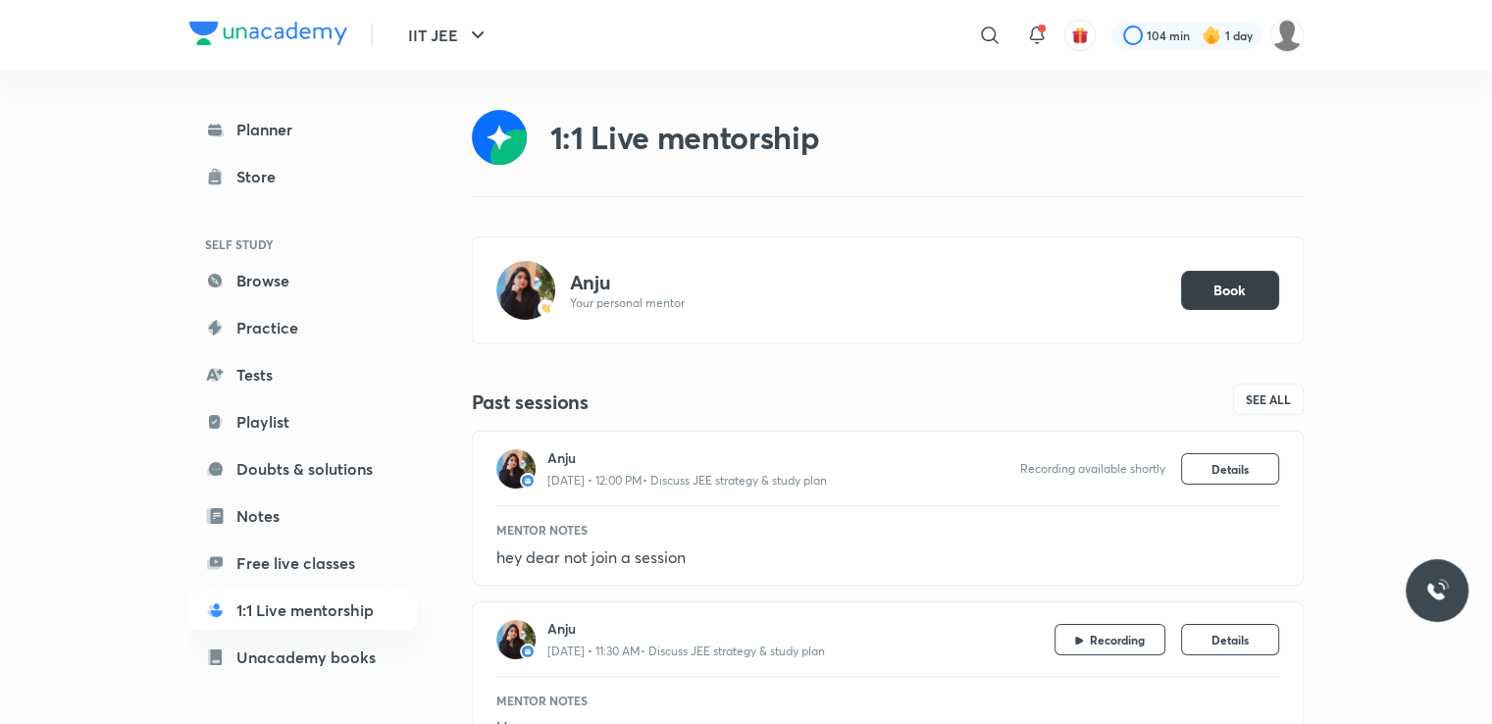
click at [1185, 302] on button "Book" at bounding box center [1230, 290] width 98 height 39
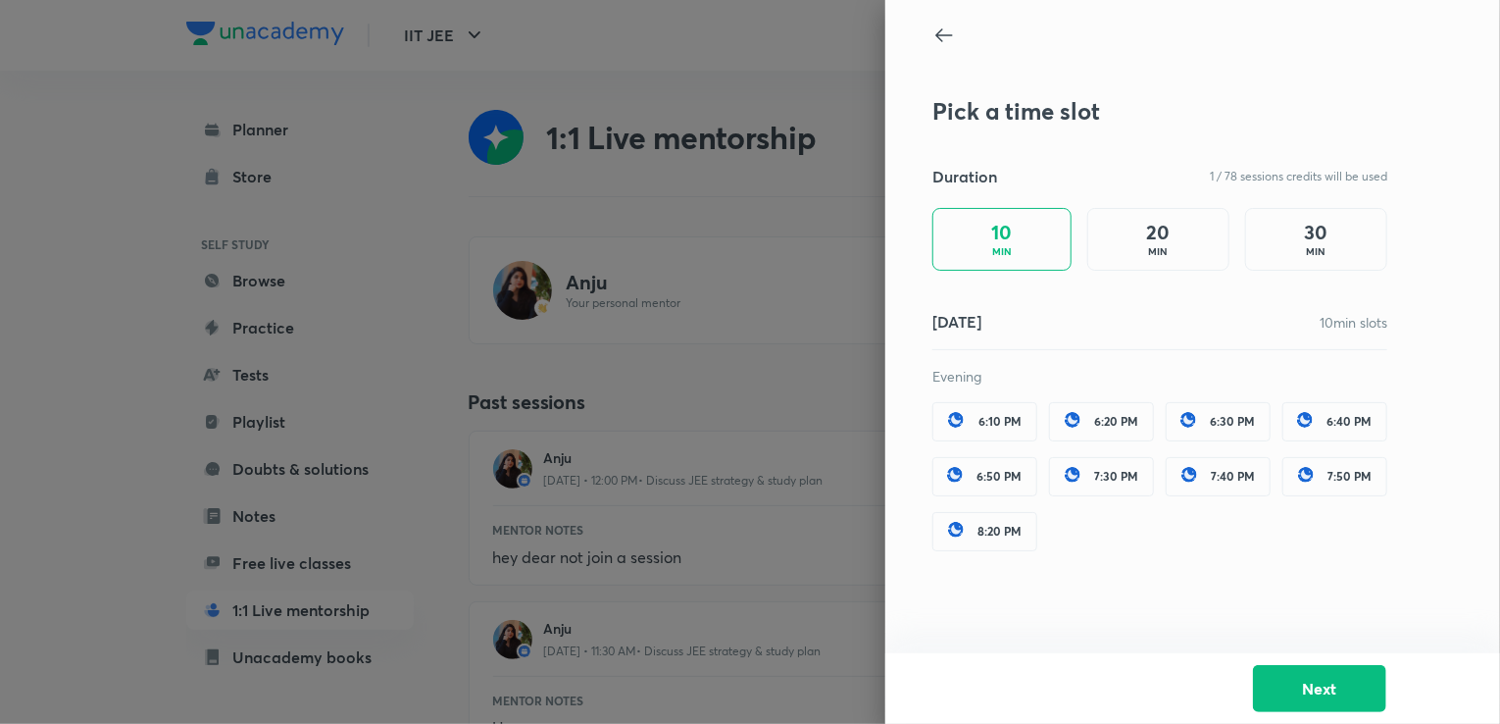
click at [1136, 225] on div "20 MIN" at bounding box center [1159, 239] width 142 height 63
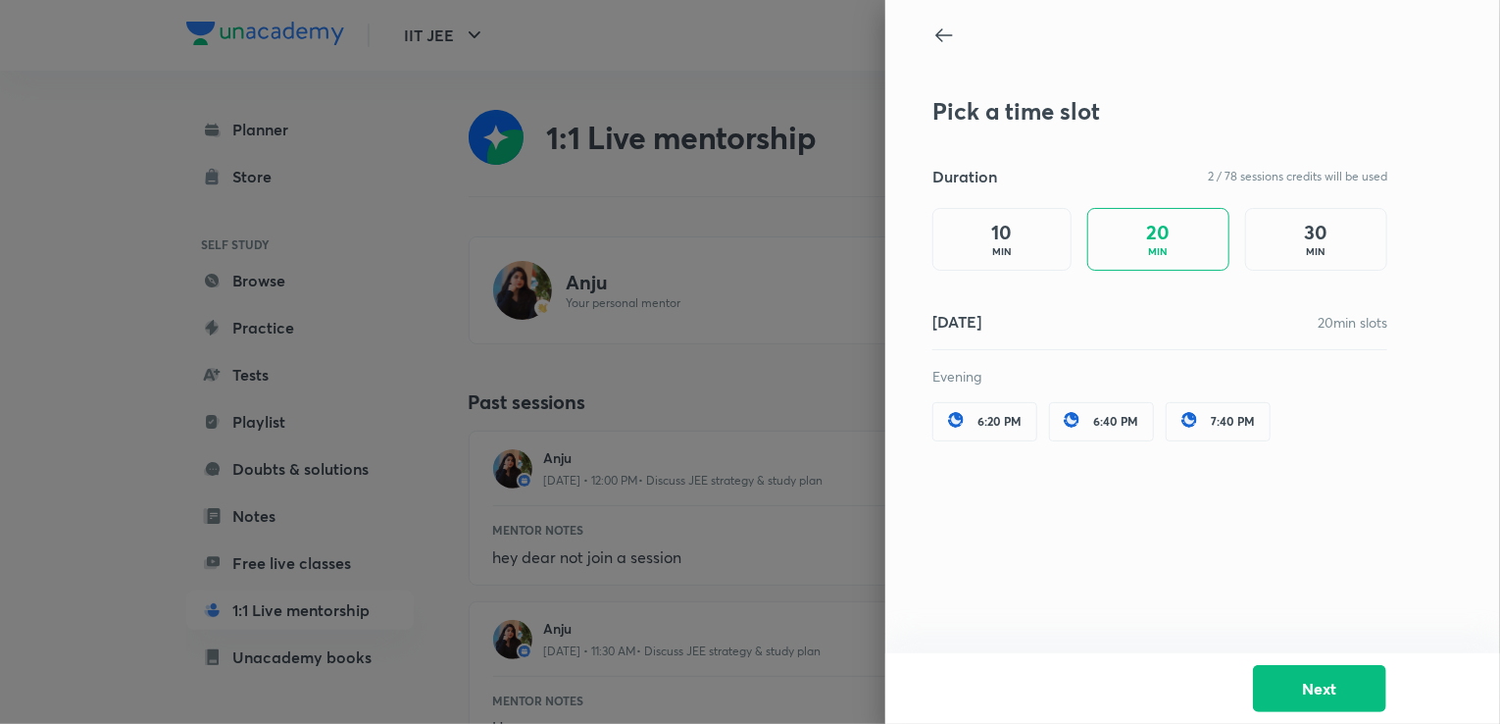
click at [1291, 223] on div "30 MIN" at bounding box center [1316, 239] width 142 height 63
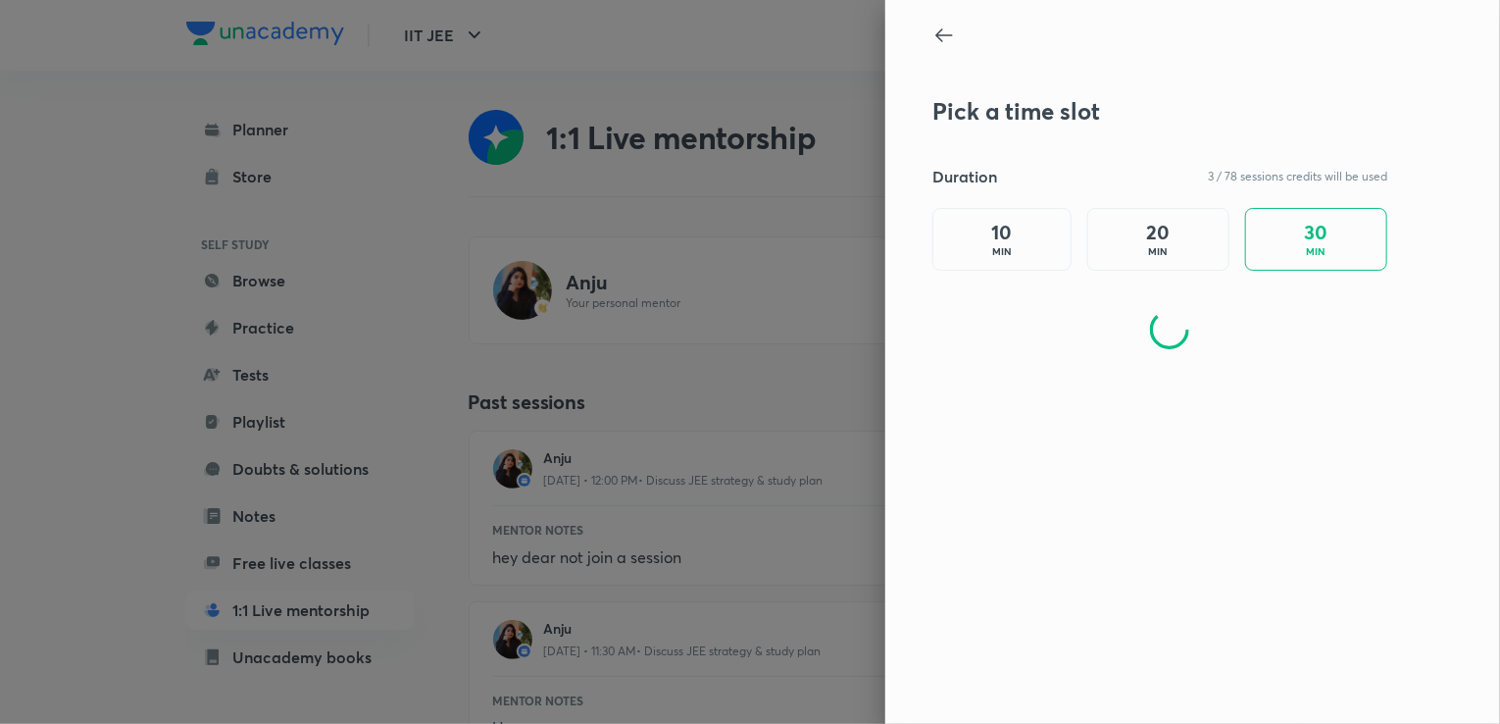
click at [1165, 250] on p "MIN" at bounding box center [1159, 251] width 20 height 15
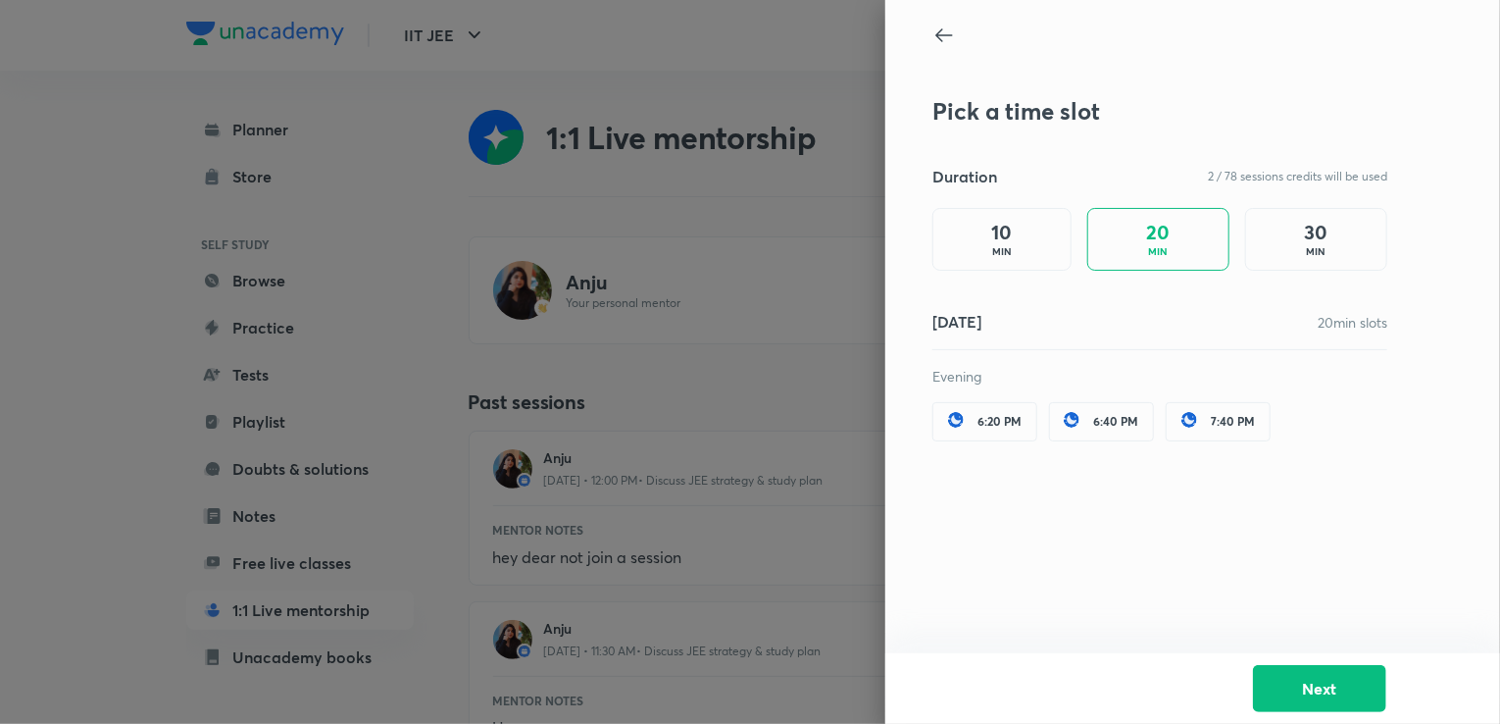
click at [1220, 429] on div "7:40 PM" at bounding box center [1218, 421] width 105 height 39
click at [1306, 687] on button "Next" at bounding box center [1319, 686] width 133 height 47
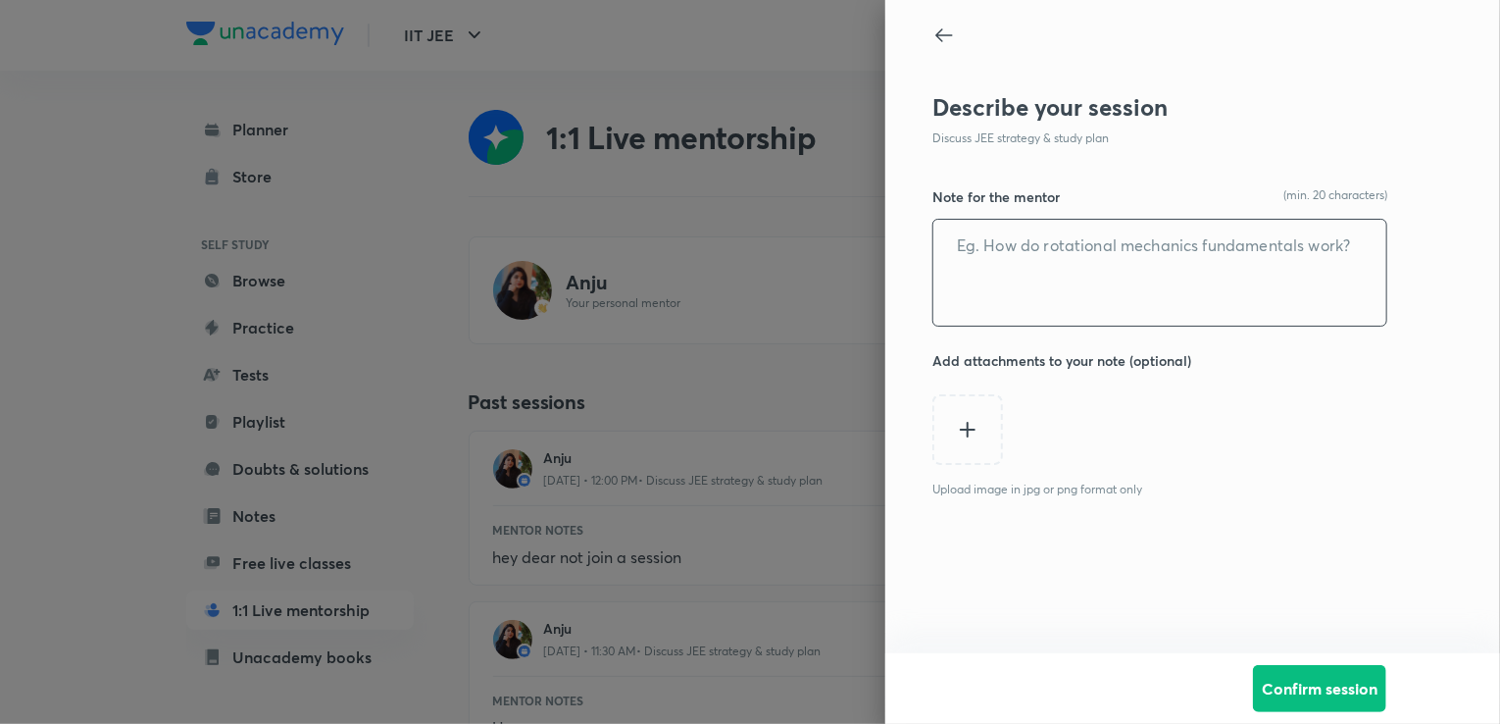
click at [1107, 219] on div "​" at bounding box center [1160, 273] width 455 height 108
type textarea "a"
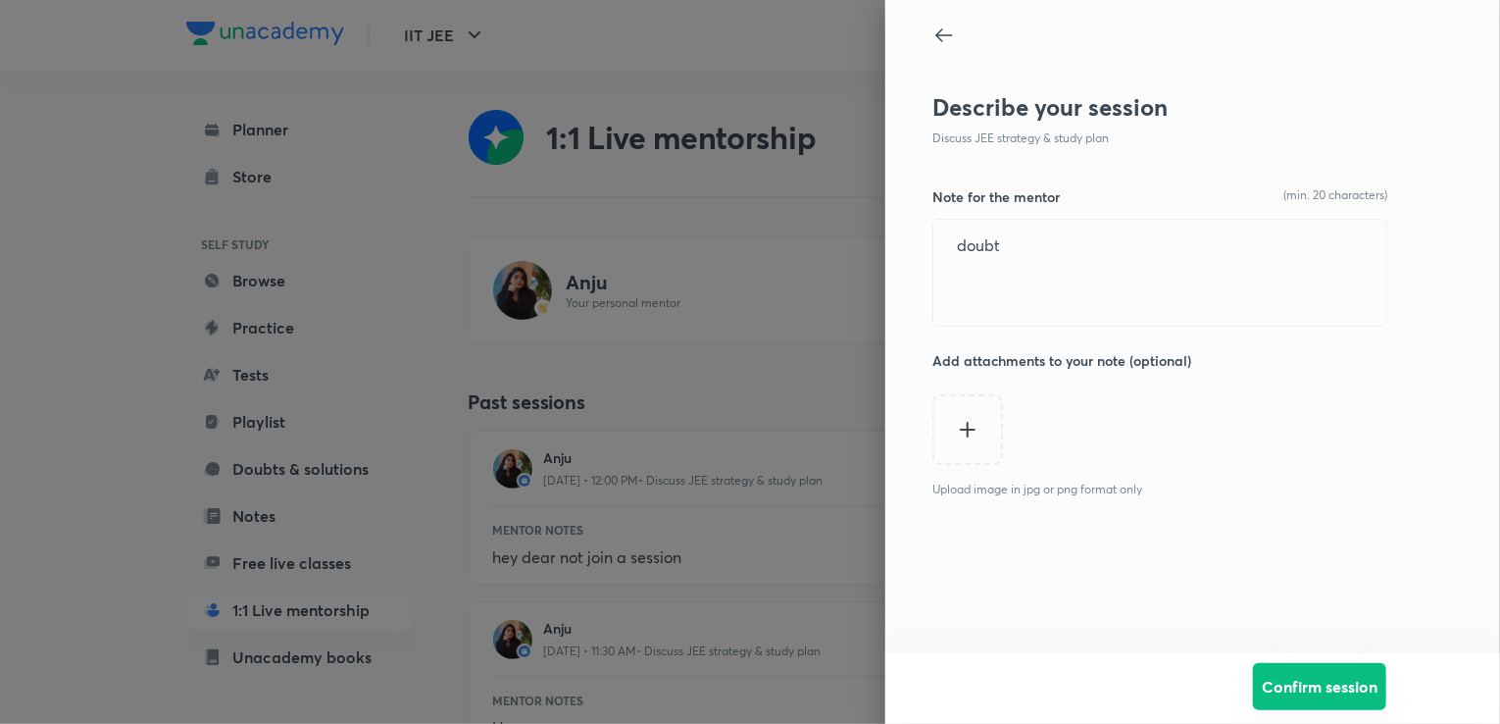
click at [1346, 668] on button "Confirm session" at bounding box center [1319, 686] width 133 height 47
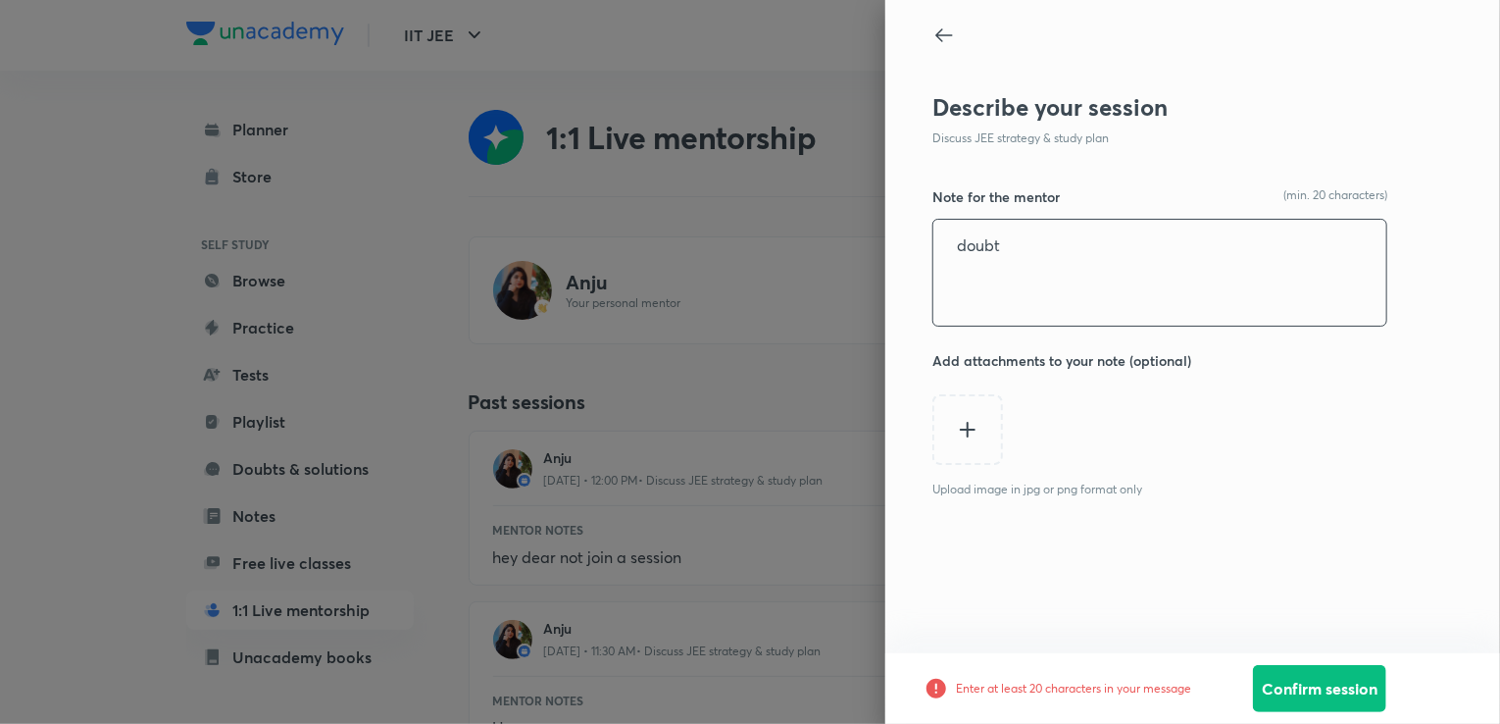
click at [1043, 242] on textarea "doubt" at bounding box center [1160, 273] width 453 height 106
type textarea "doubt in inorganic chemistry"
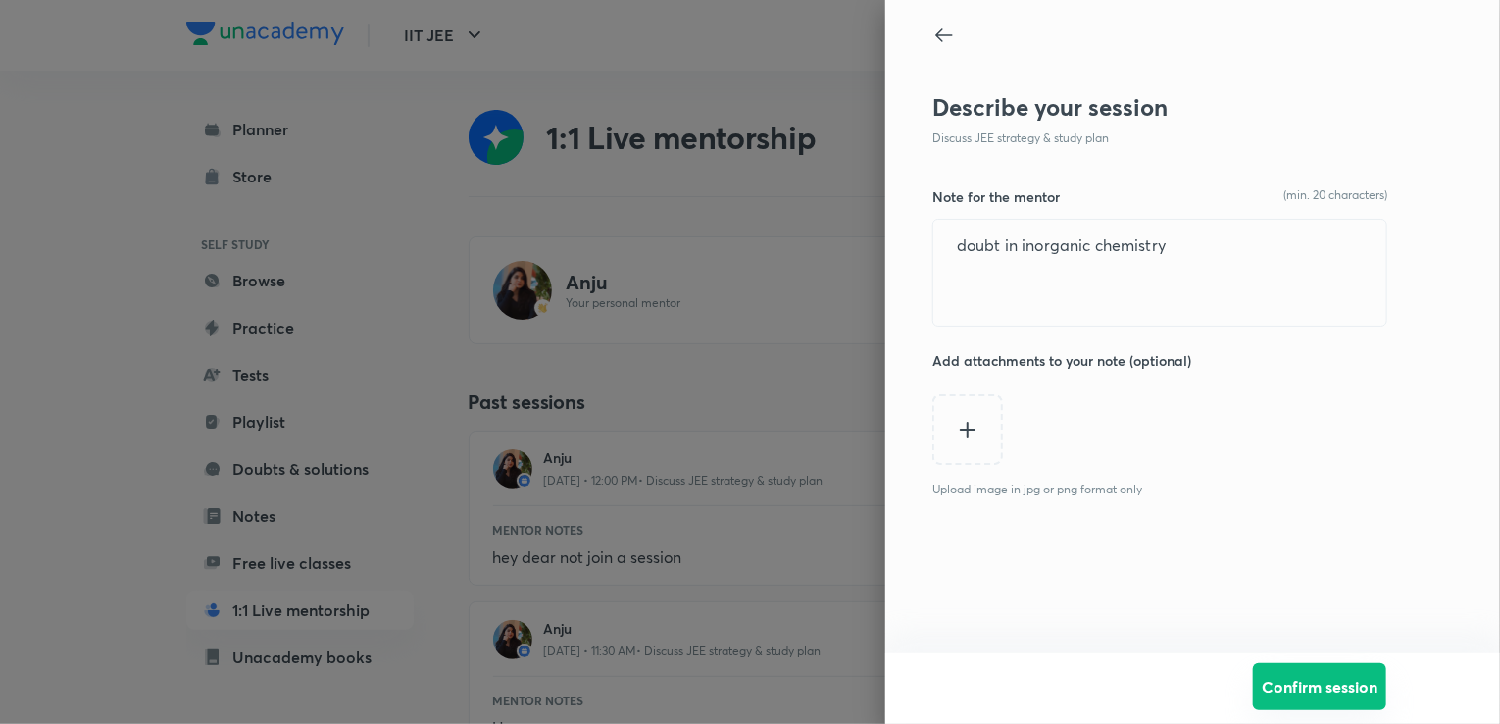
click at [1295, 676] on button "Confirm session" at bounding box center [1319, 686] width 133 height 47
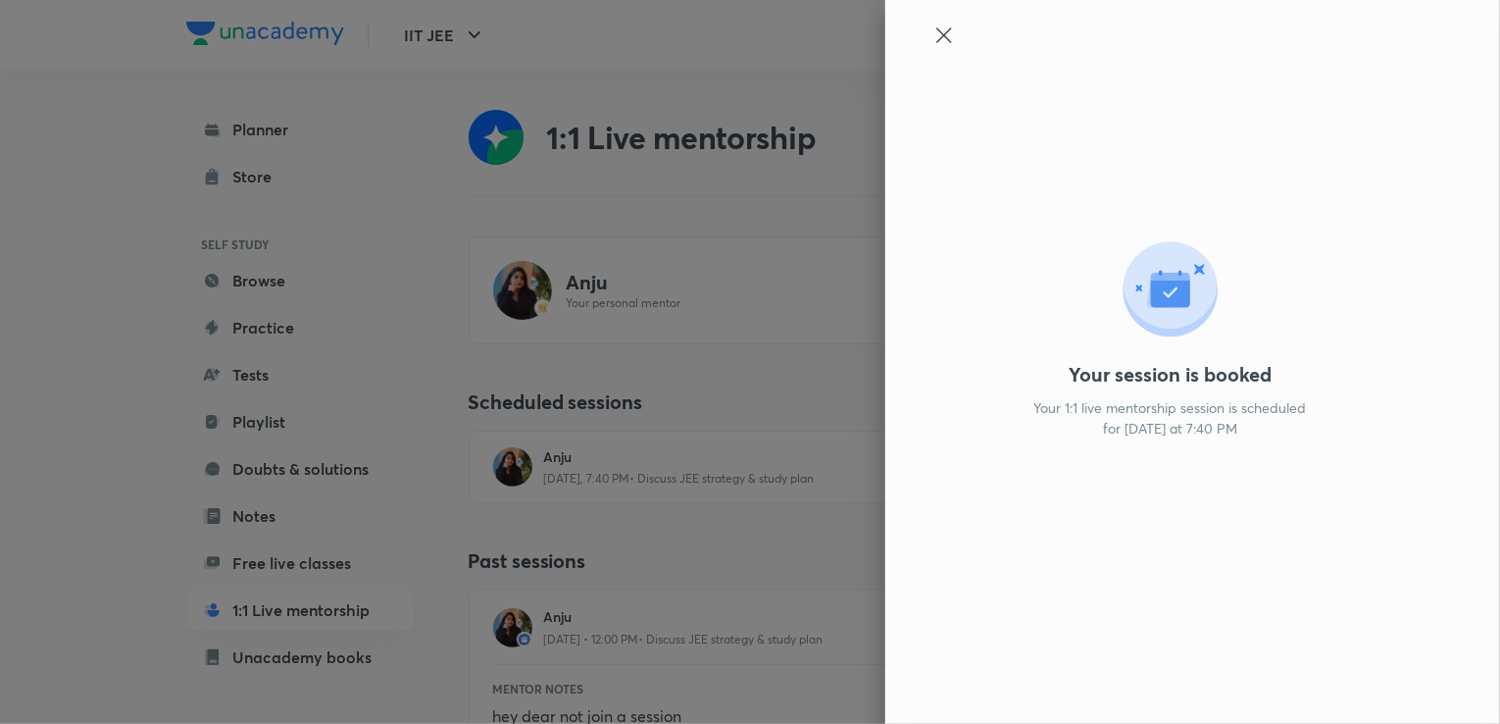
click at [287, 358] on div at bounding box center [750, 362] width 1500 height 724
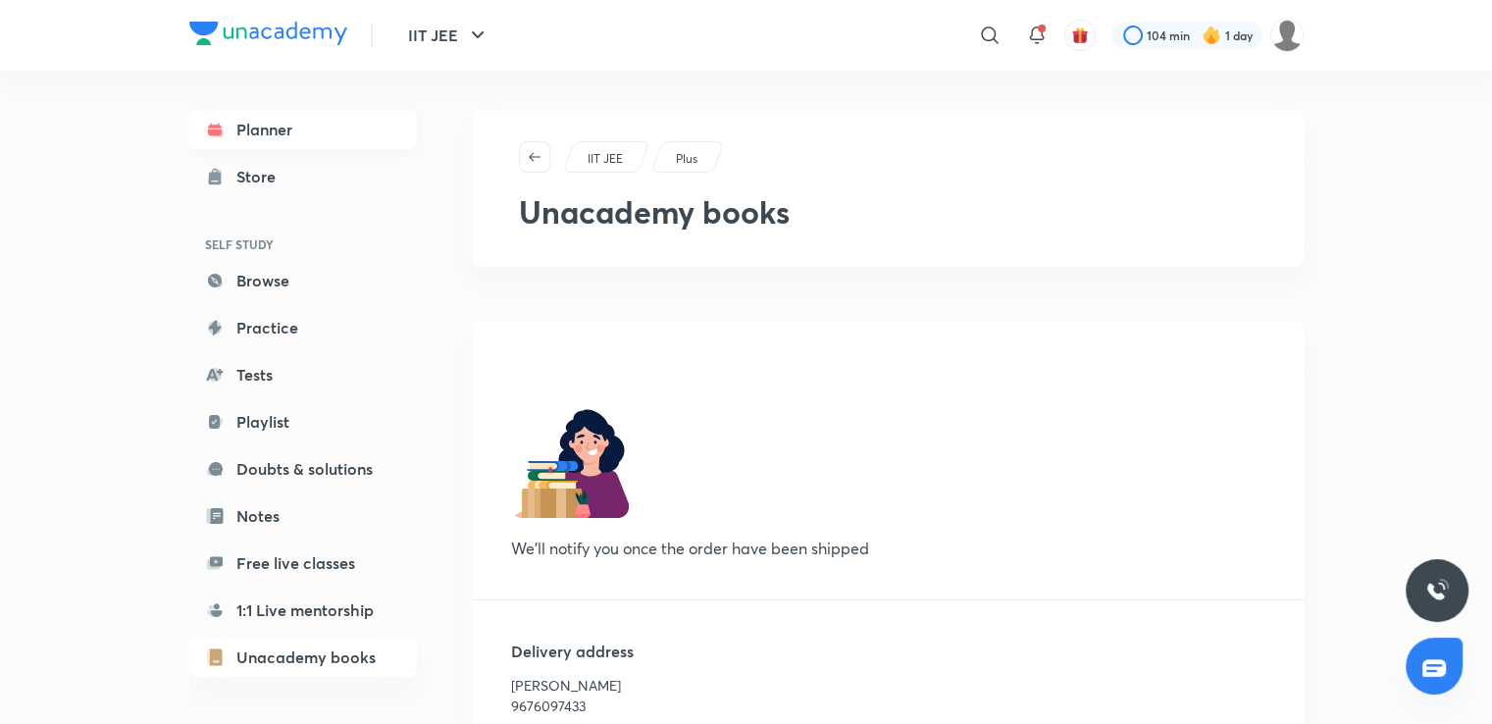
click at [342, 116] on link "Planner" at bounding box center [303, 129] width 228 height 39
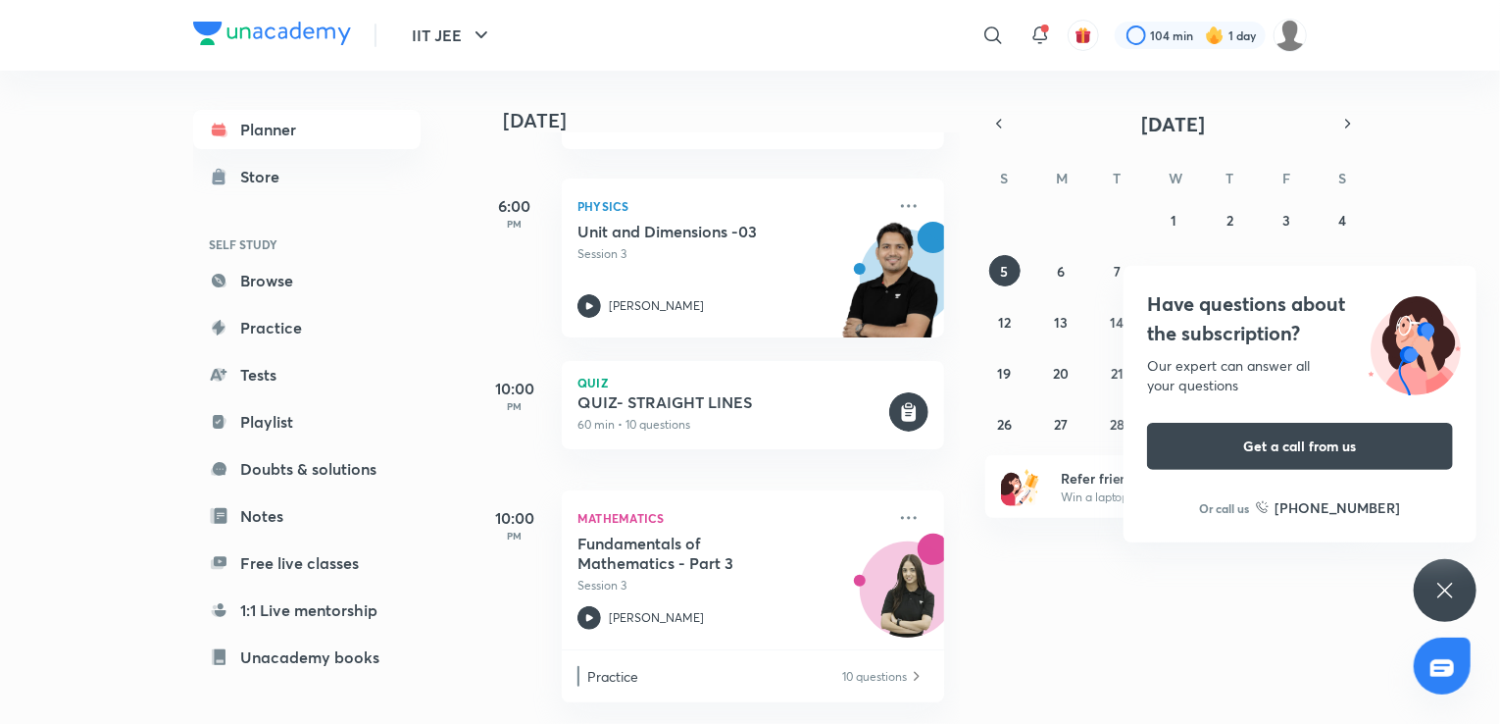
scroll to position [213, 0]
click at [1443, 585] on icon at bounding box center [1446, 591] width 24 height 24
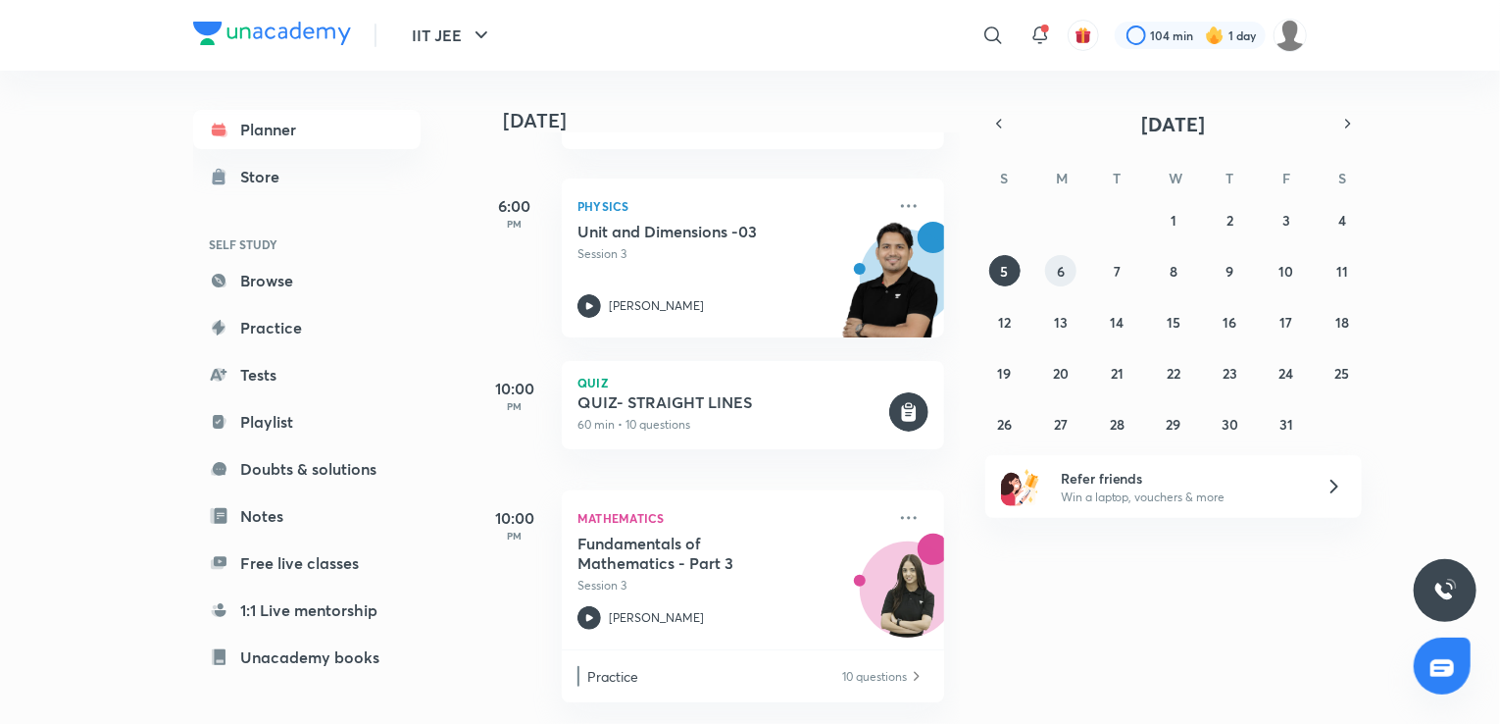
click at [1059, 276] on abbr "6" at bounding box center [1061, 271] width 8 height 19
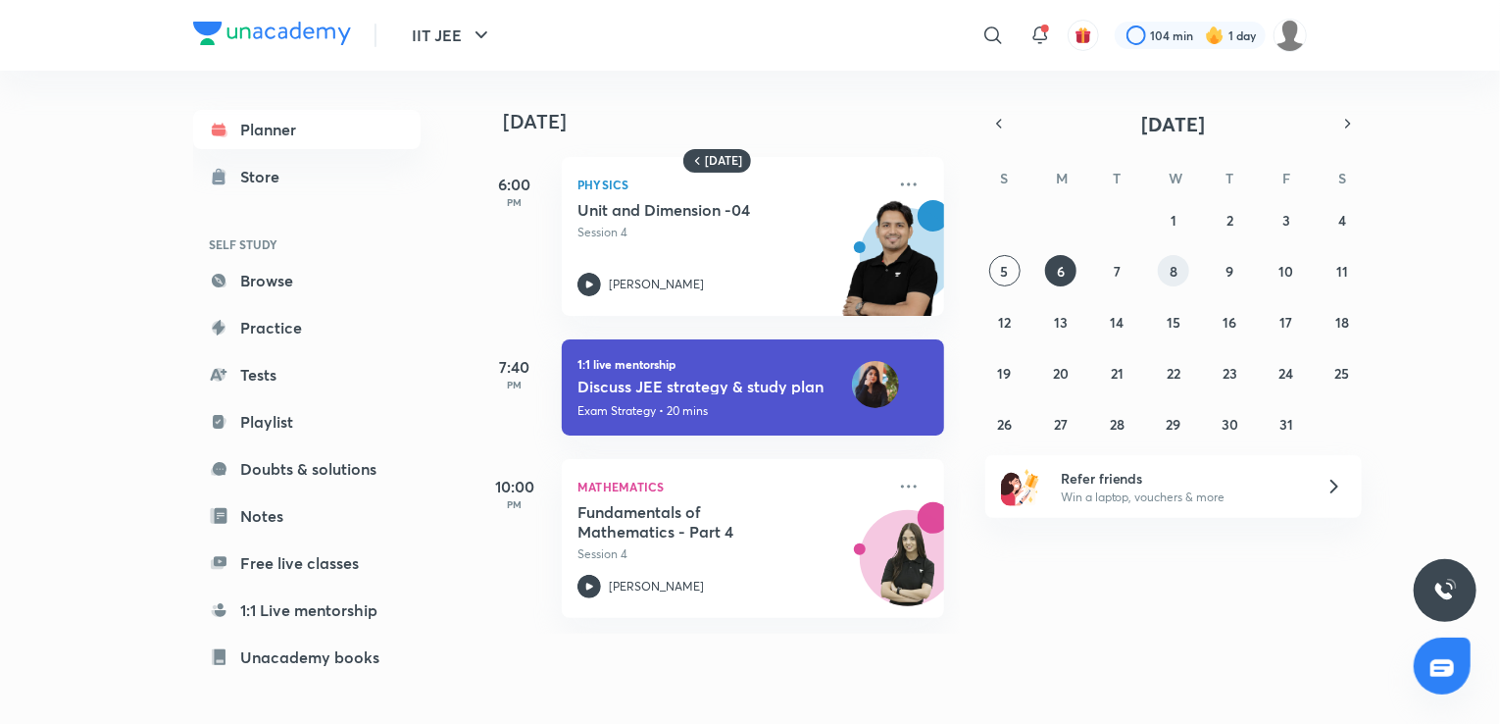
click at [1184, 272] on button "8" at bounding box center [1173, 270] width 31 height 31
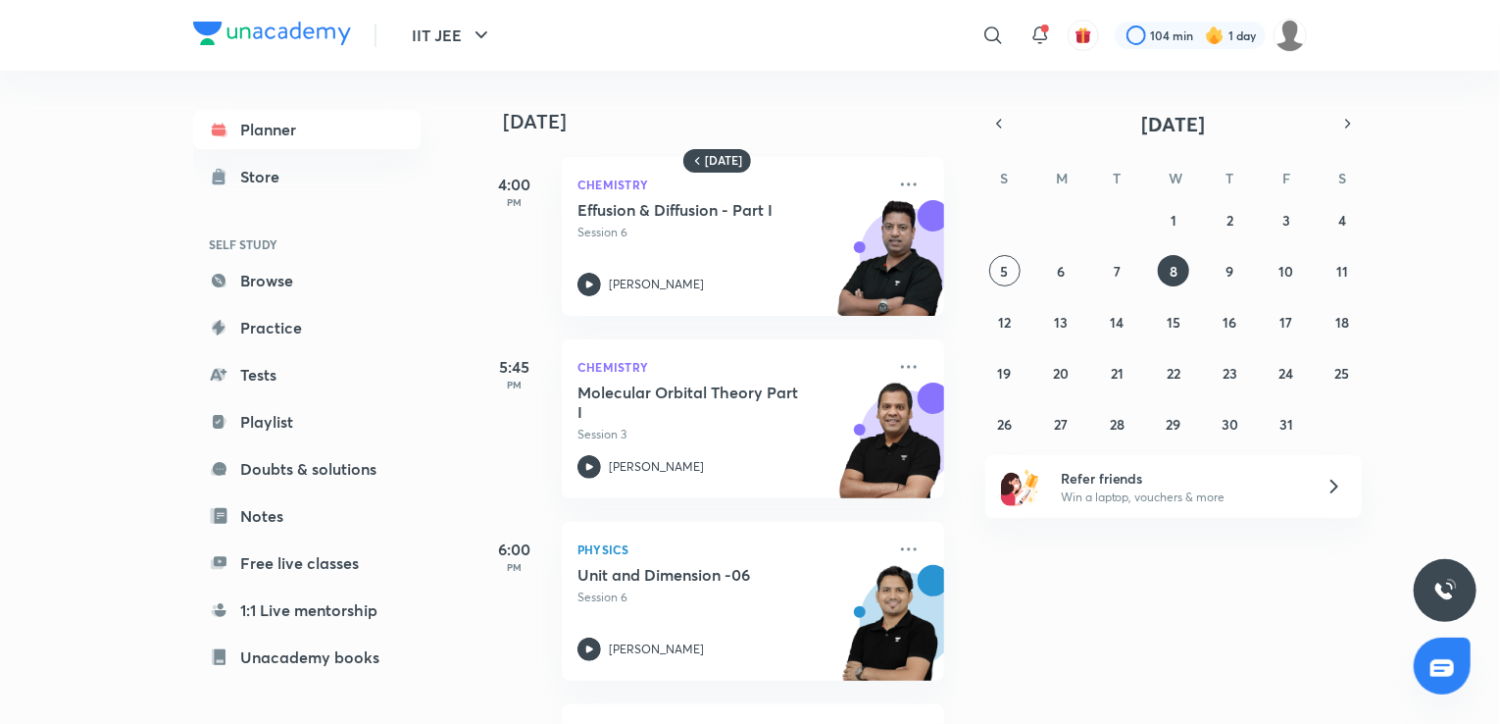
click at [1043, 272] on div "28 29 30 1 2 3 4 5 6 7 8 9 10 11 12 13 14 15 16 17 18 19 20 21 22 23 24 25 26 2…" at bounding box center [1174, 321] width 377 height 235
click at [1064, 269] on abbr "6" at bounding box center [1061, 271] width 8 height 19
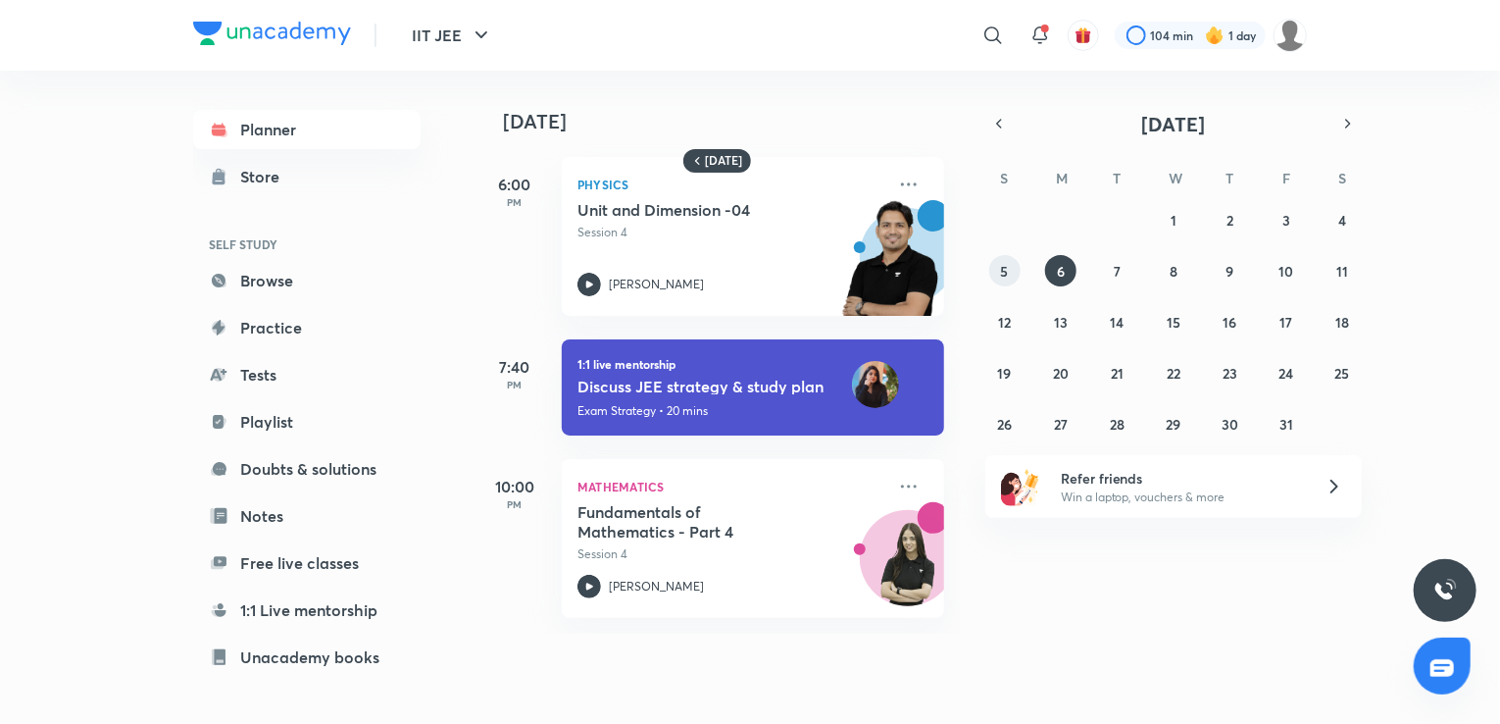
click at [1008, 284] on button "5" at bounding box center [1005, 270] width 31 height 31
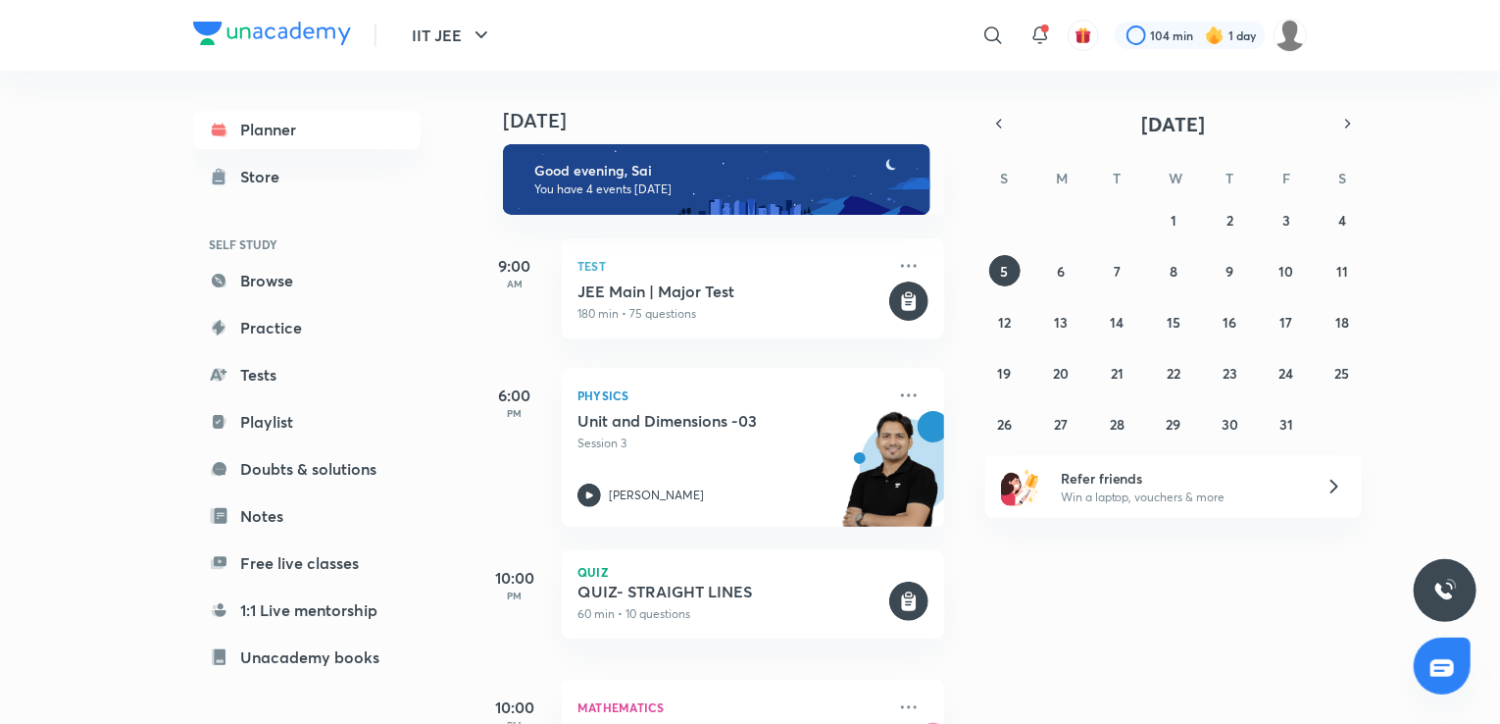
scroll to position [0, 0]
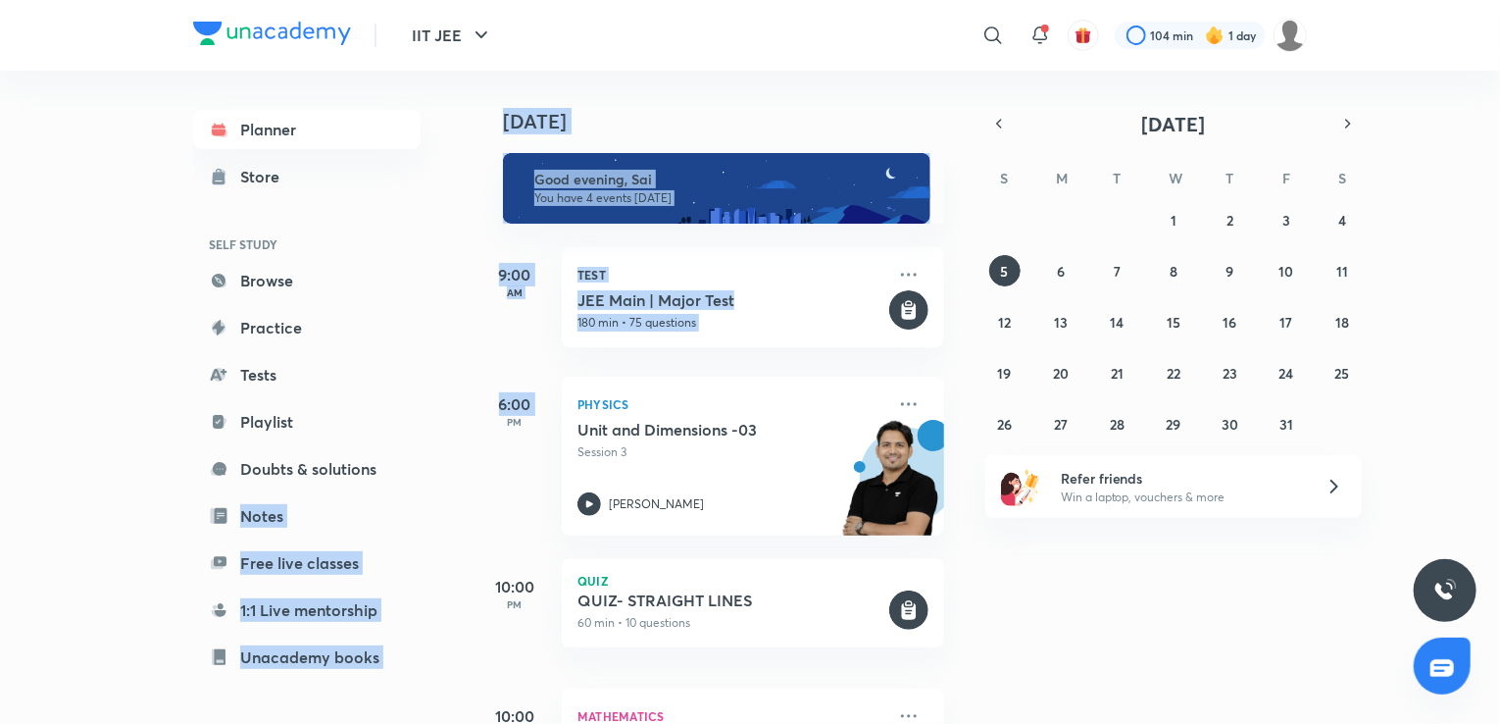
drag, startPoint x: 493, startPoint y: 454, endPoint x: 421, endPoint y: 511, distance: 92.2
click at [421, 511] on div "Planner Store SELF STUDY Browse Practice Tests Playlist Doubts & solutions Note…" at bounding box center [750, 397] width 1114 height 653
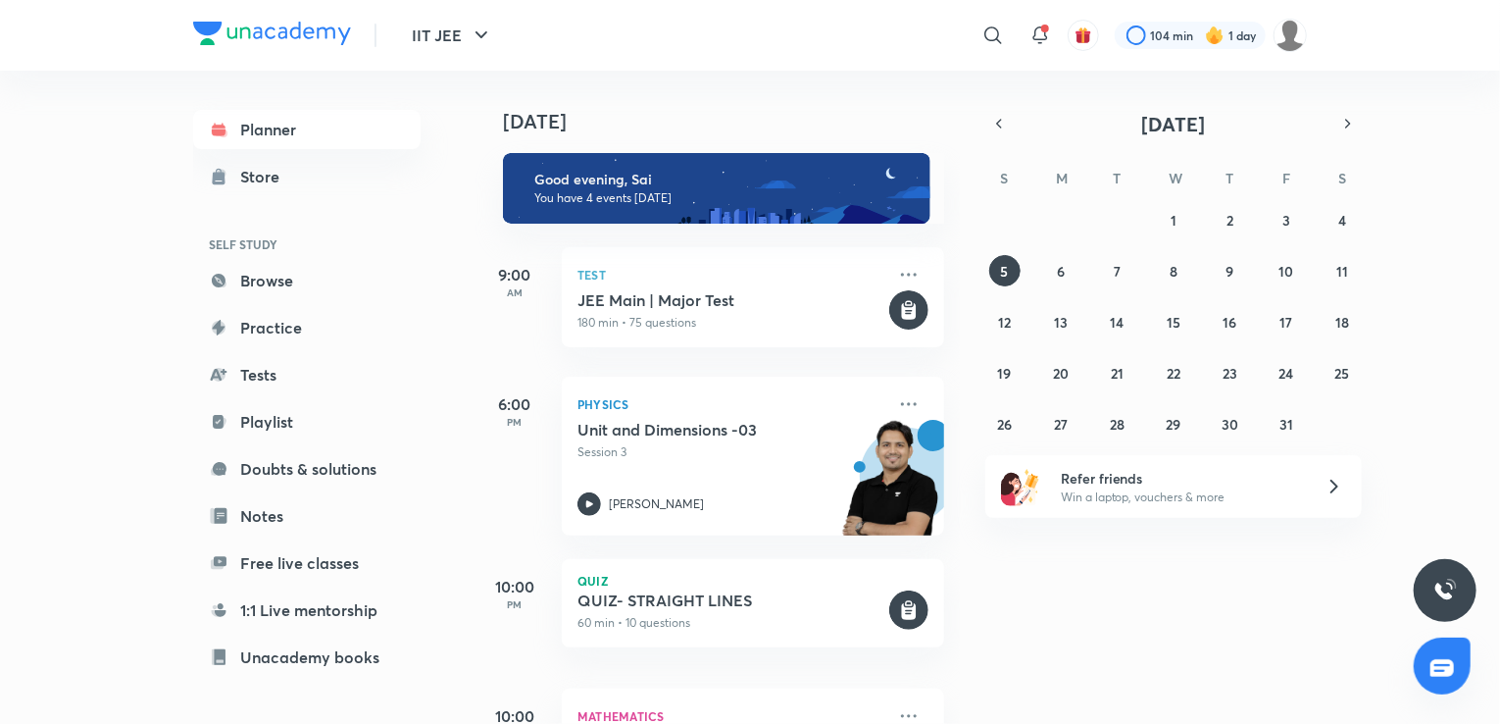
click at [421, 511] on div "Planner Store SELF STUDY Browse Practice Tests Playlist Doubts & solutions Note…" at bounding box center [326, 389] width 267 height 637
click at [1076, 274] on button "6" at bounding box center [1060, 270] width 31 height 31
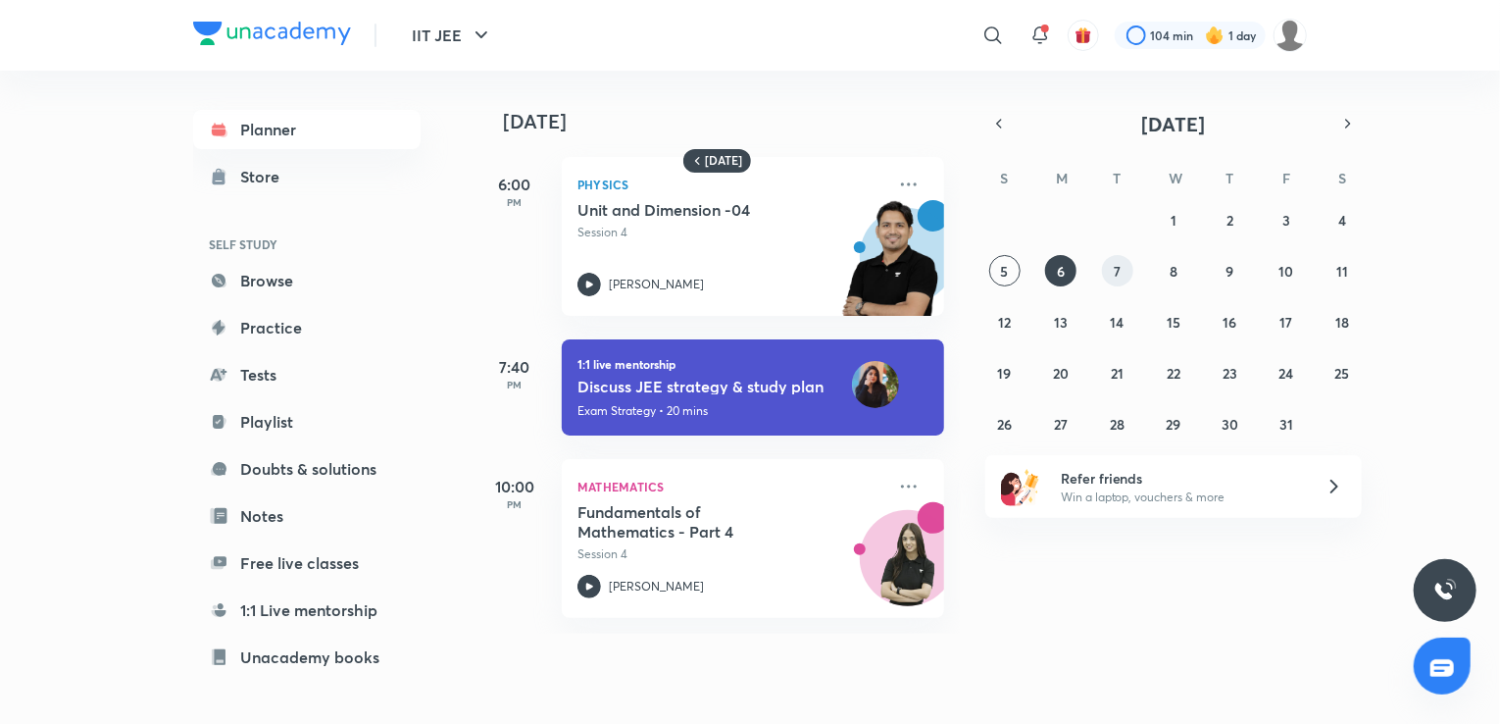
click at [1121, 268] on abbr "7" at bounding box center [1117, 271] width 7 height 19
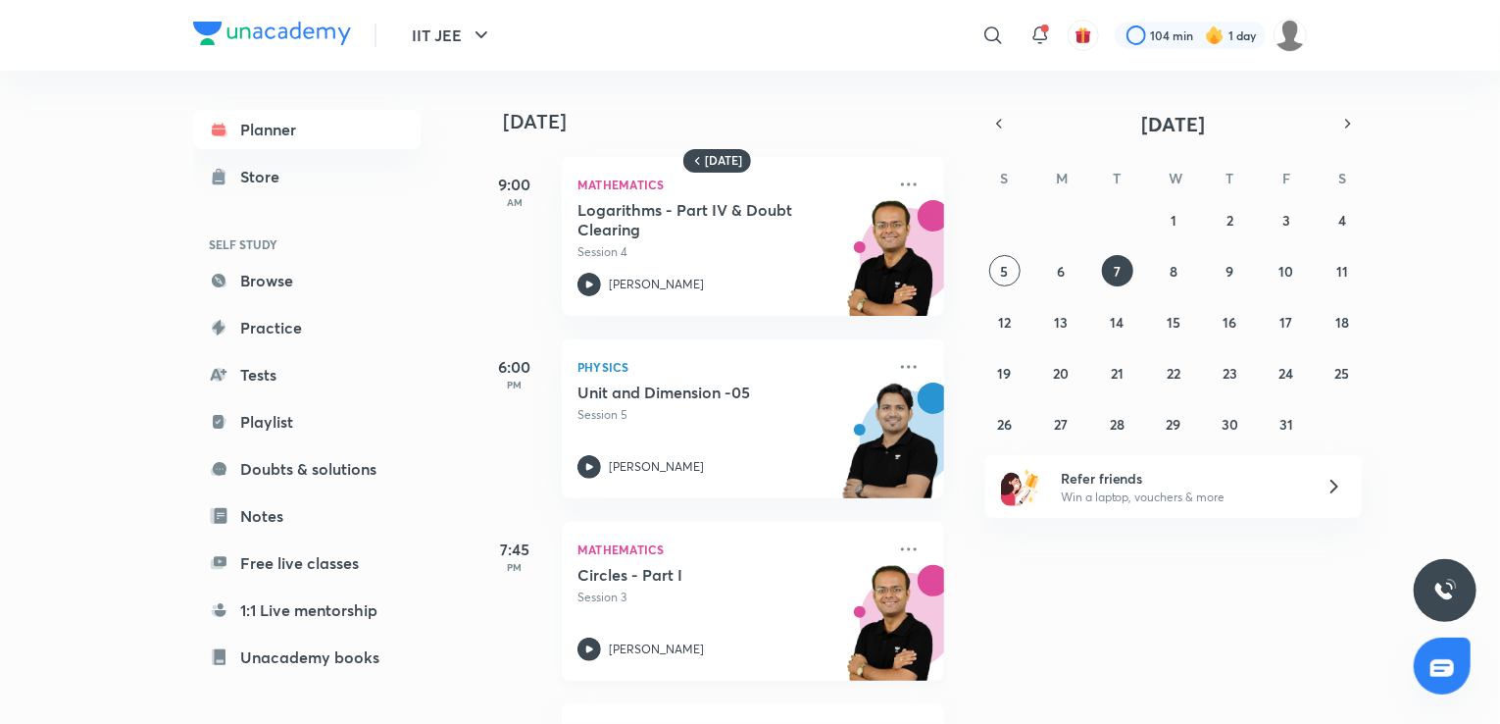
click at [722, 548] on p "Mathematics" at bounding box center [732, 549] width 308 height 24
click at [982, 28] on icon at bounding box center [994, 36] width 24 height 24
type input "logarithims"
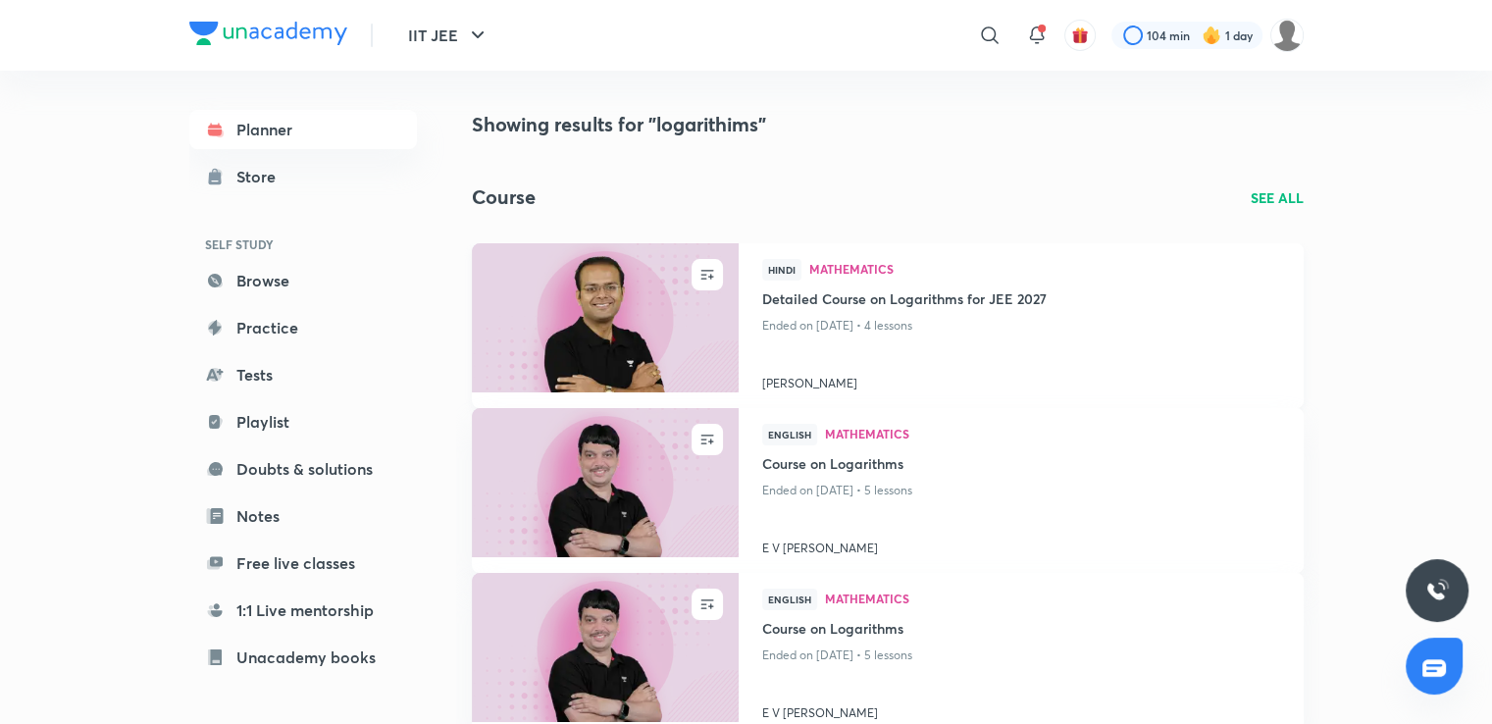
click at [848, 313] on p "Ended on [DATE] • 4 lessons" at bounding box center [1021, 325] width 518 height 25
click at [637, 347] on img at bounding box center [605, 317] width 272 height 152
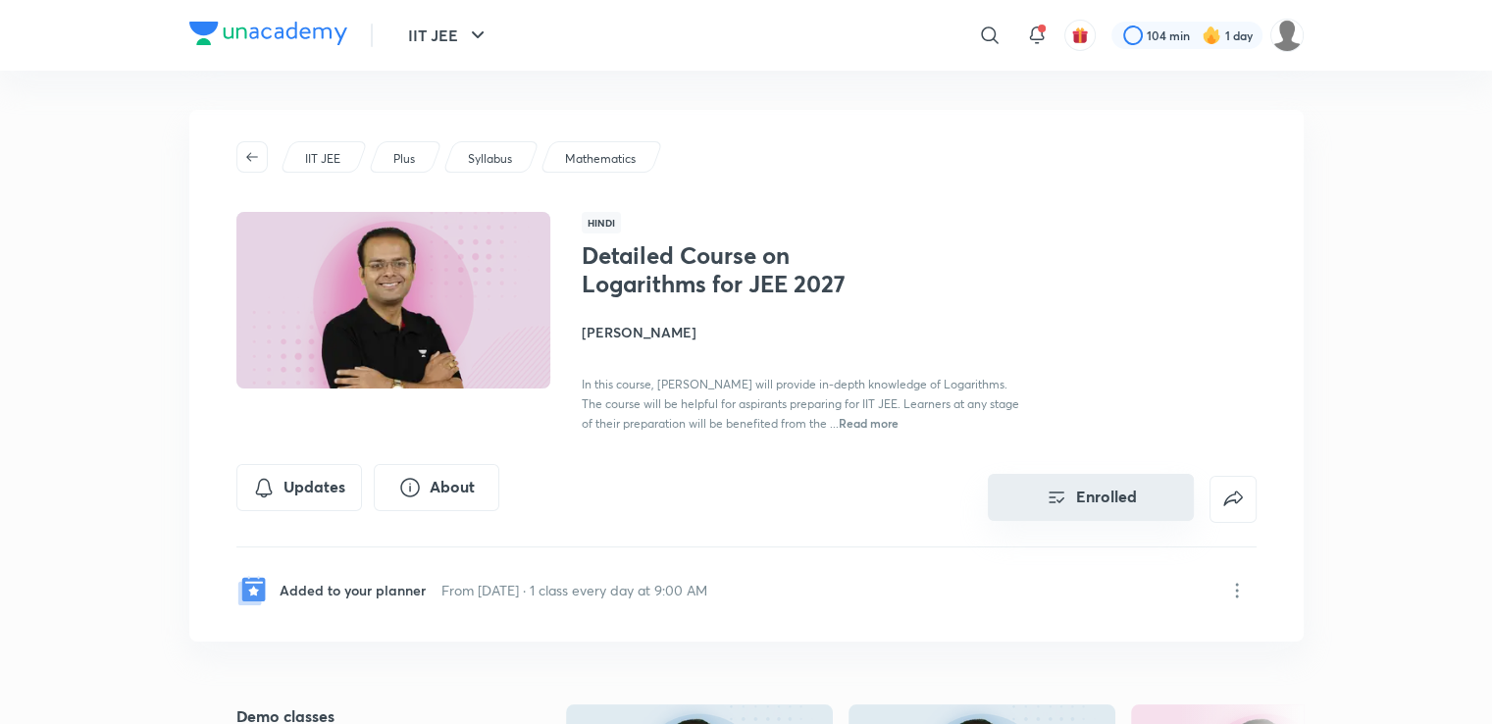
click at [1082, 510] on button "Enrolled" at bounding box center [1091, 497] width 206 height 47
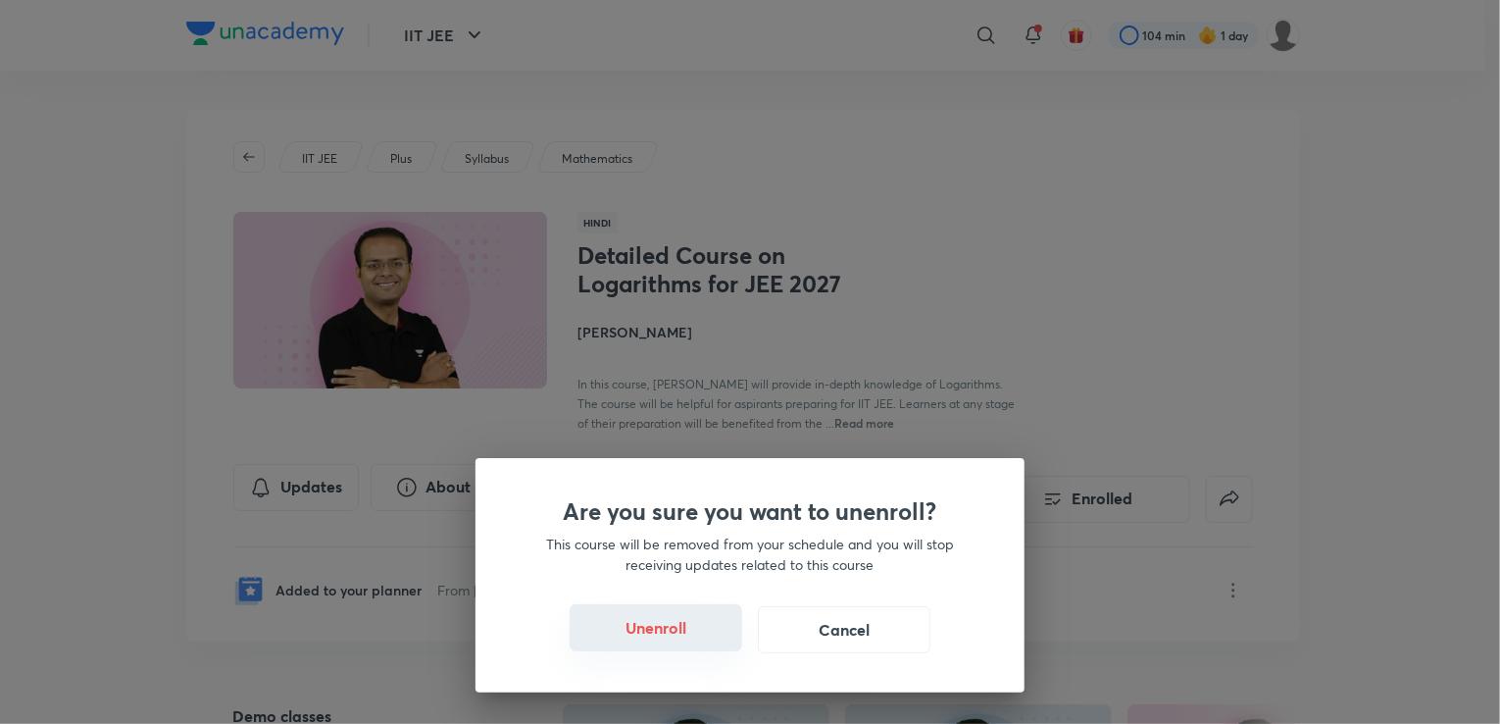
click at [643, 621] on button "Unenroll" at bounding box center [656, 627] width 173 height 47
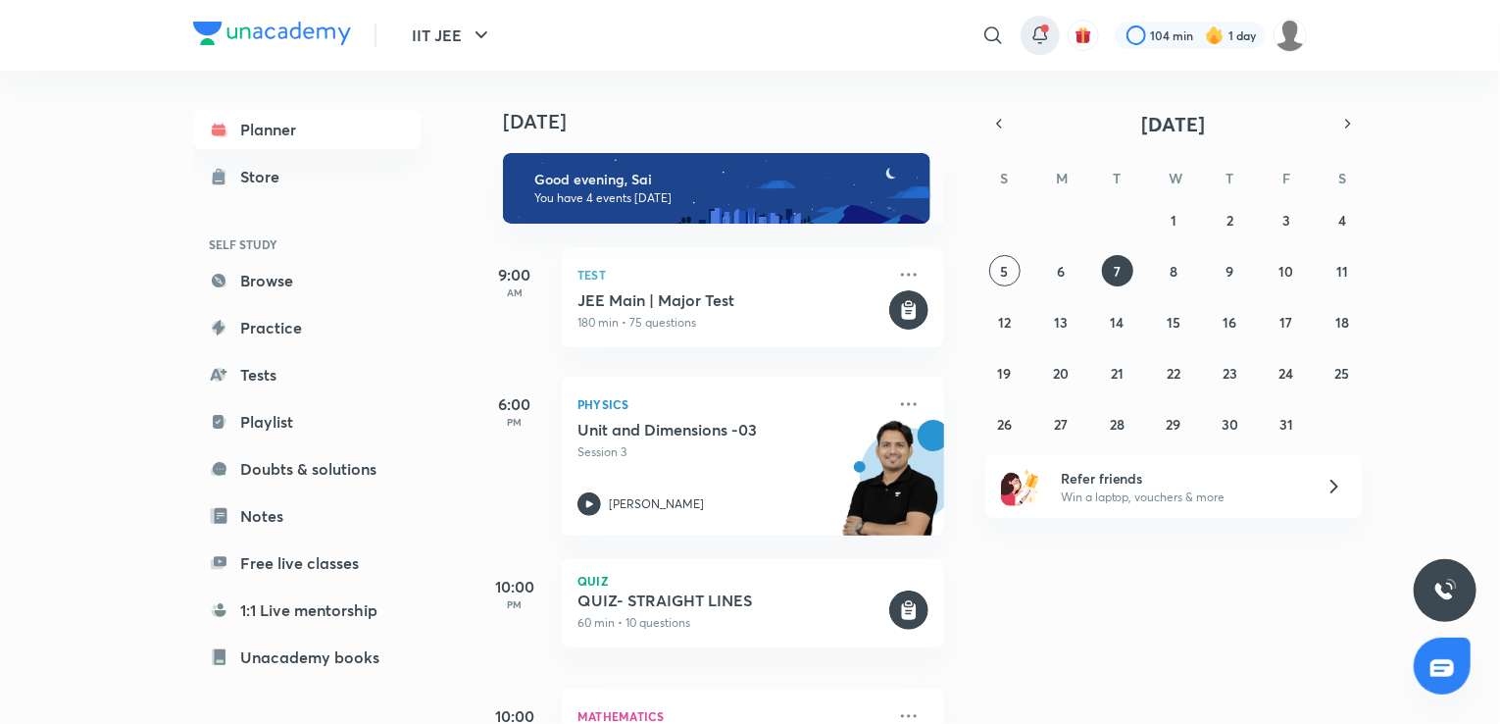
click at [1030, 35] on icon at bounding box center [1041, 36] width 24 height 24
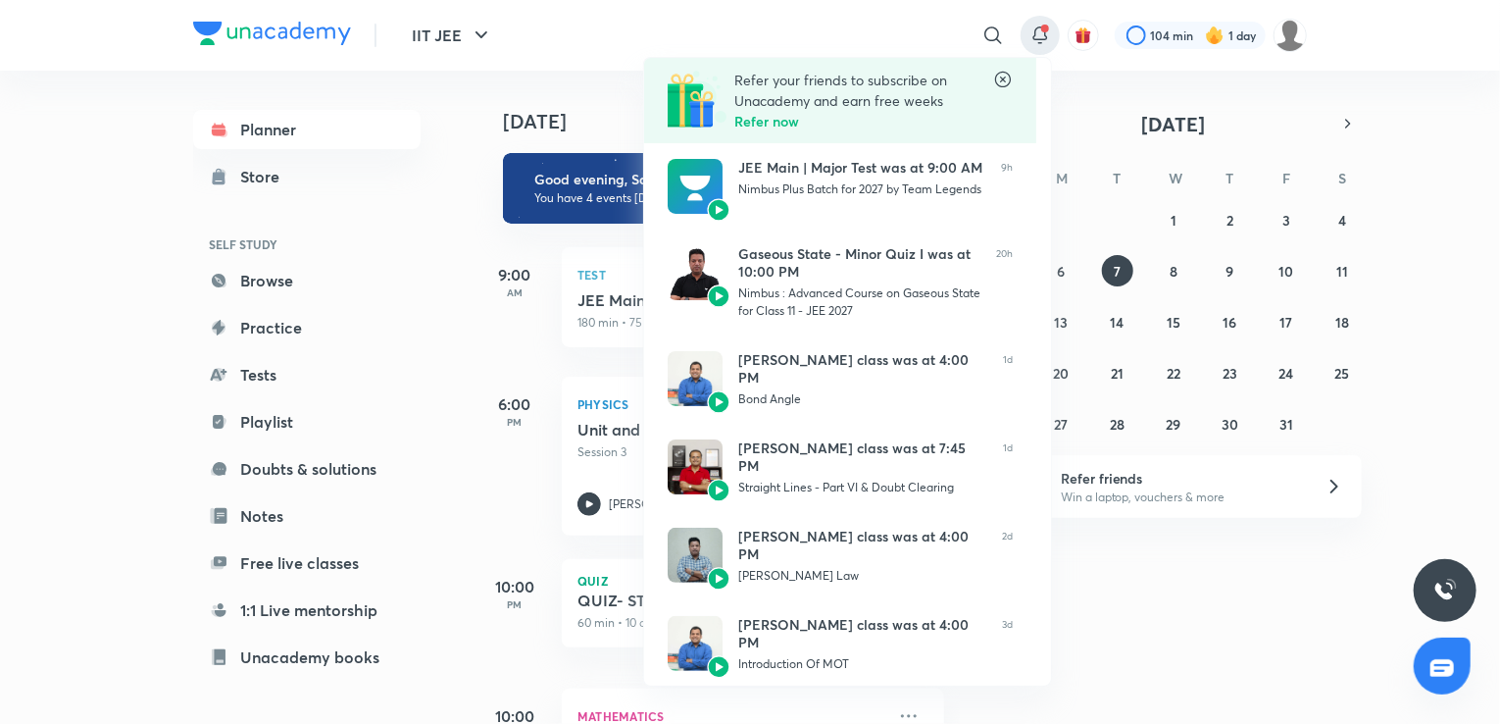
click at [1102, 527] on div at bounding box center [750, 362] width 1500 height 724
